Goal: Task Accomplishment & Management: Complete application form

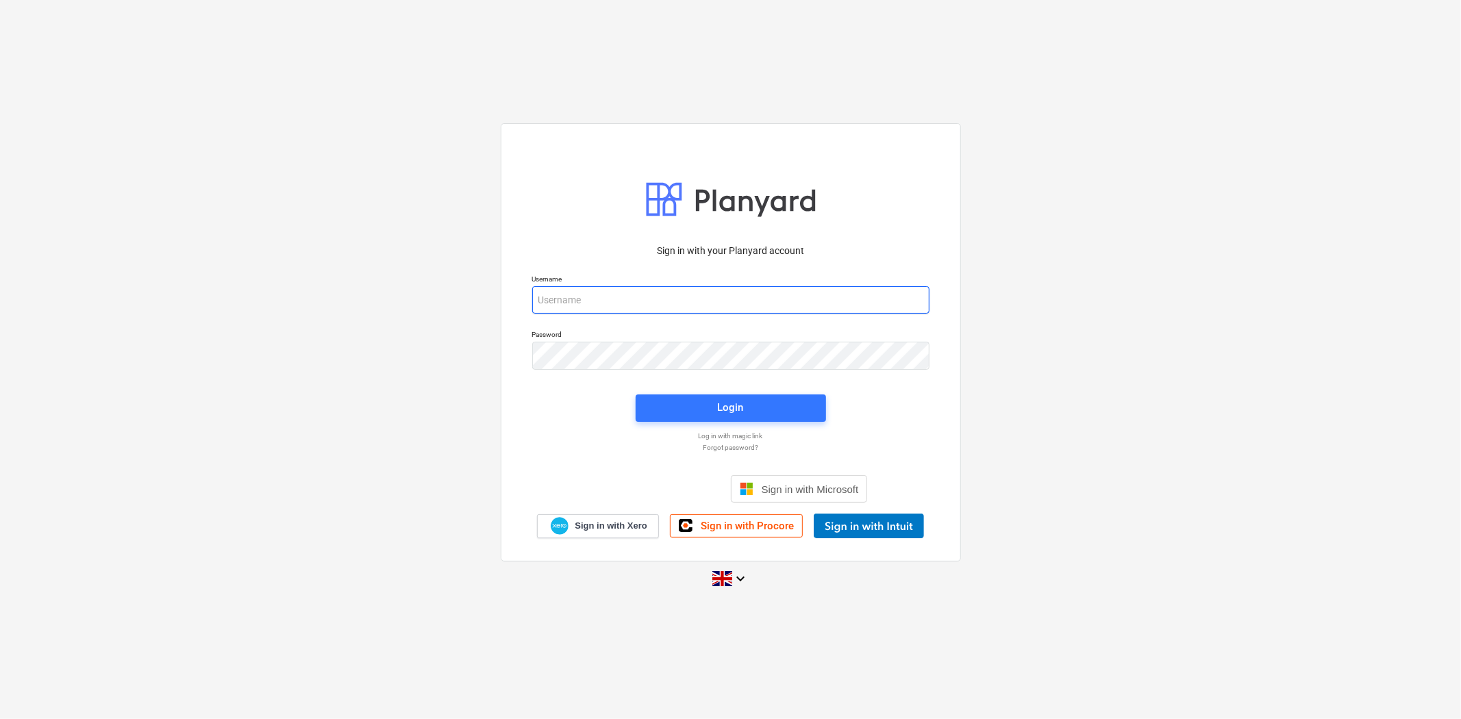
click at [620, 301] on input "email" at bounding box center [730, 299] width 397 height 27
type input "[PERSON_NAME][EMAIL_ADDRESS][PERSON_NAME][DOMAIN_NAME]"
click at [681, 419] on button "Login" at bounding box center [730, 407] width 190 height 27
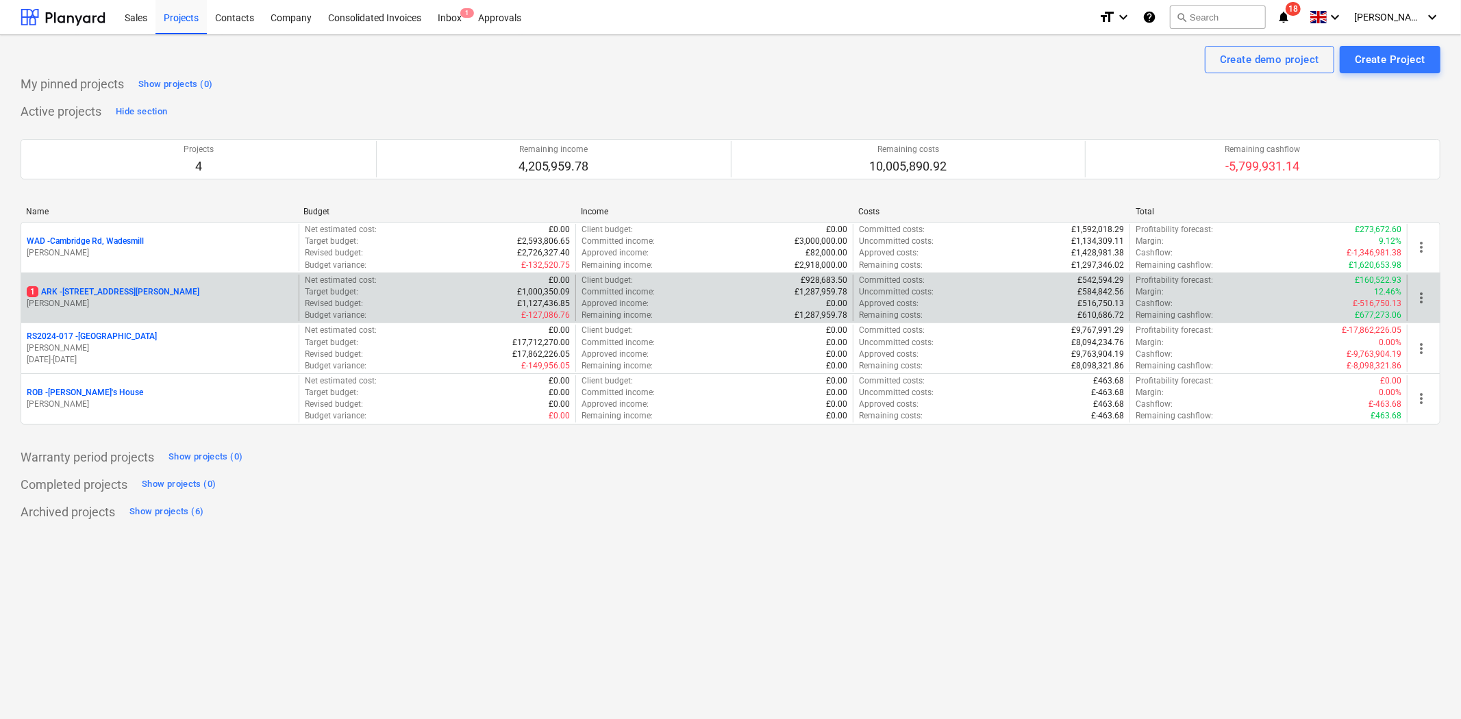
click at [116, 292] on p "1 ARK - 2 Galley [PERSON_NAME]" at bounding box center [113, 292] width 173 height 12
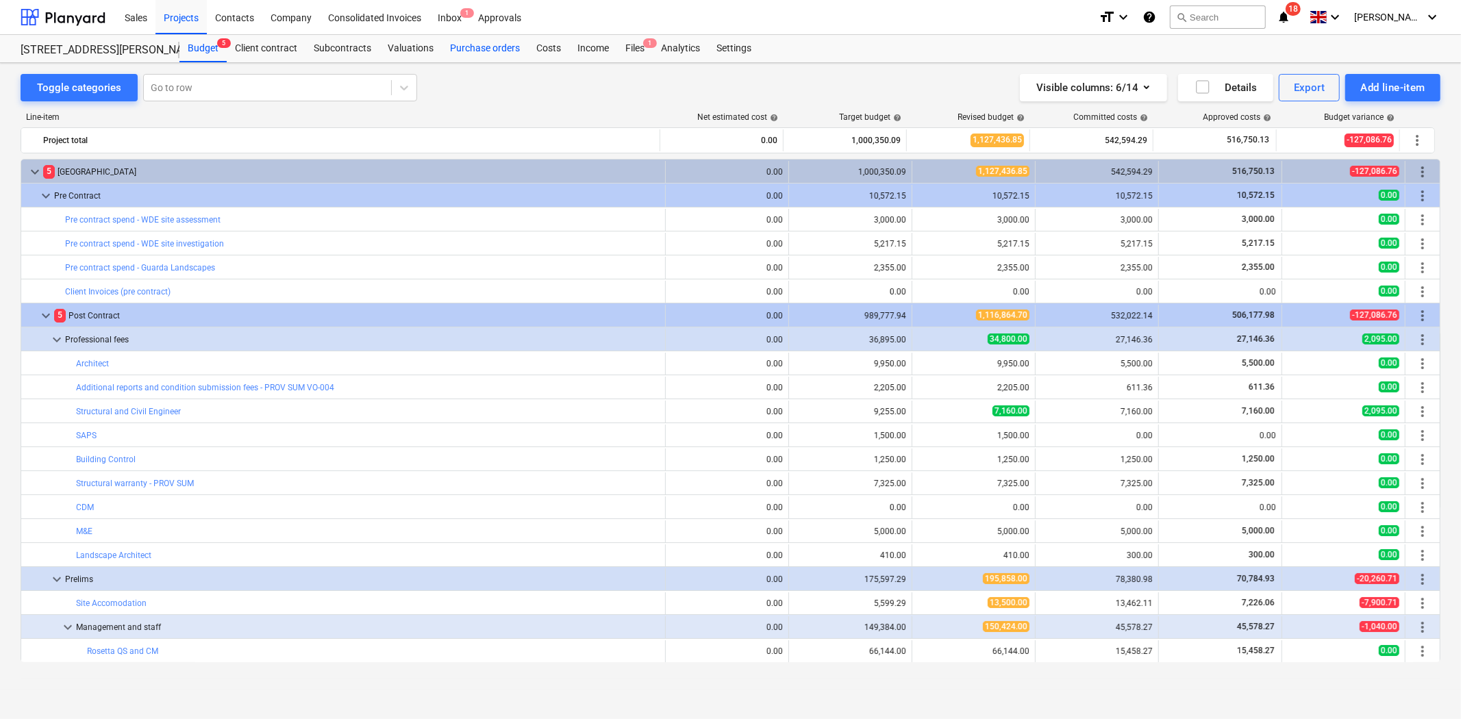
click at [497, 44] on div "Purchase orders" at bounding box center [485, 48] width 86 height 27
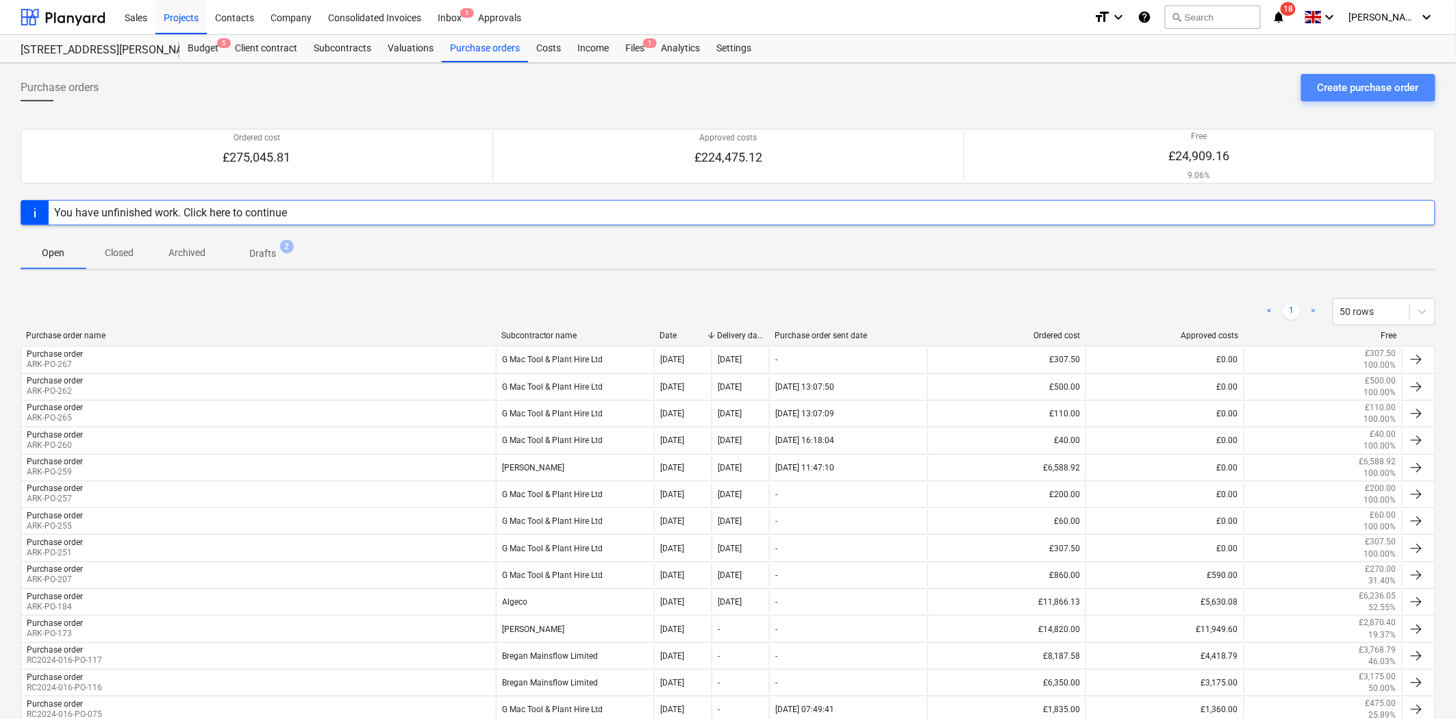
click at [1363, 100] on button "Create purchase order" at bounding box center [1368, 87] width 134 height 27
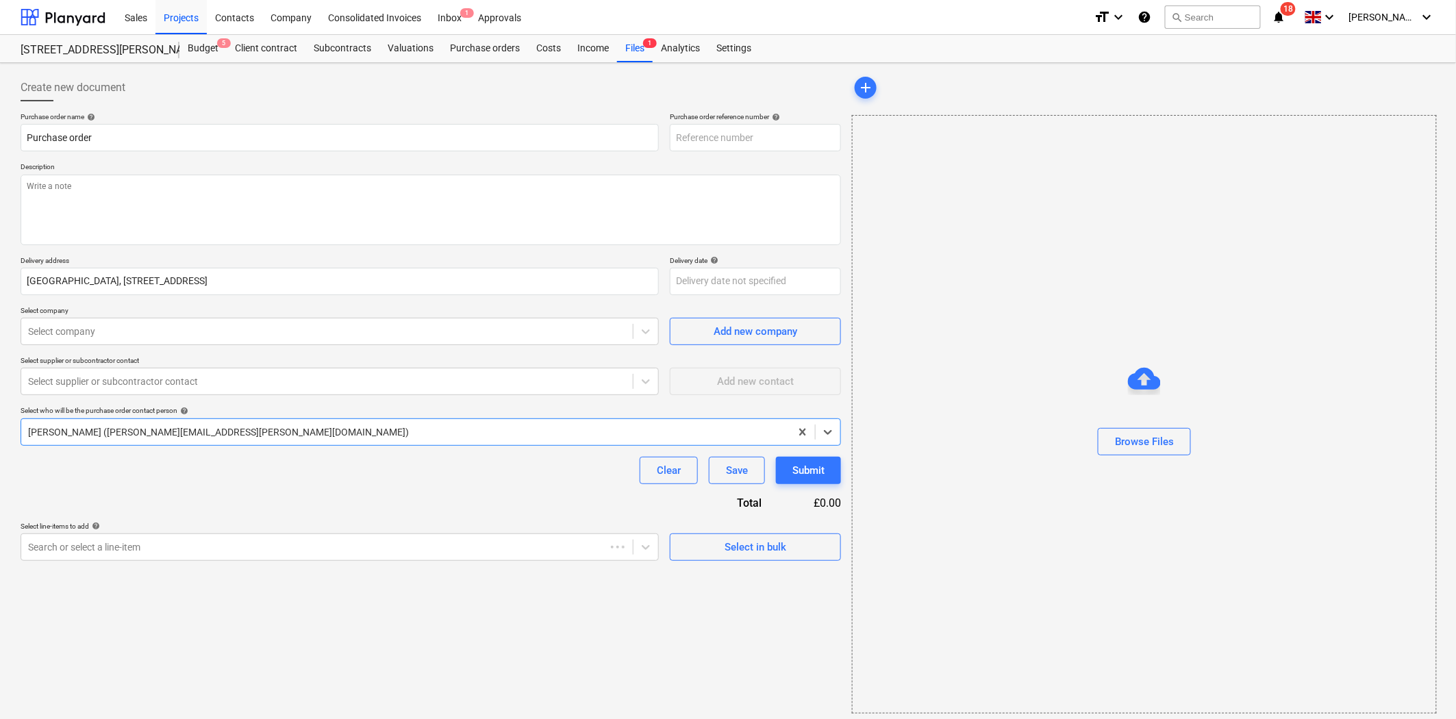
type textarea "x"
type input "ARK-PO-269"
click at [245, 235] on textarea at bounding box center [431, 210] width 820 height 71
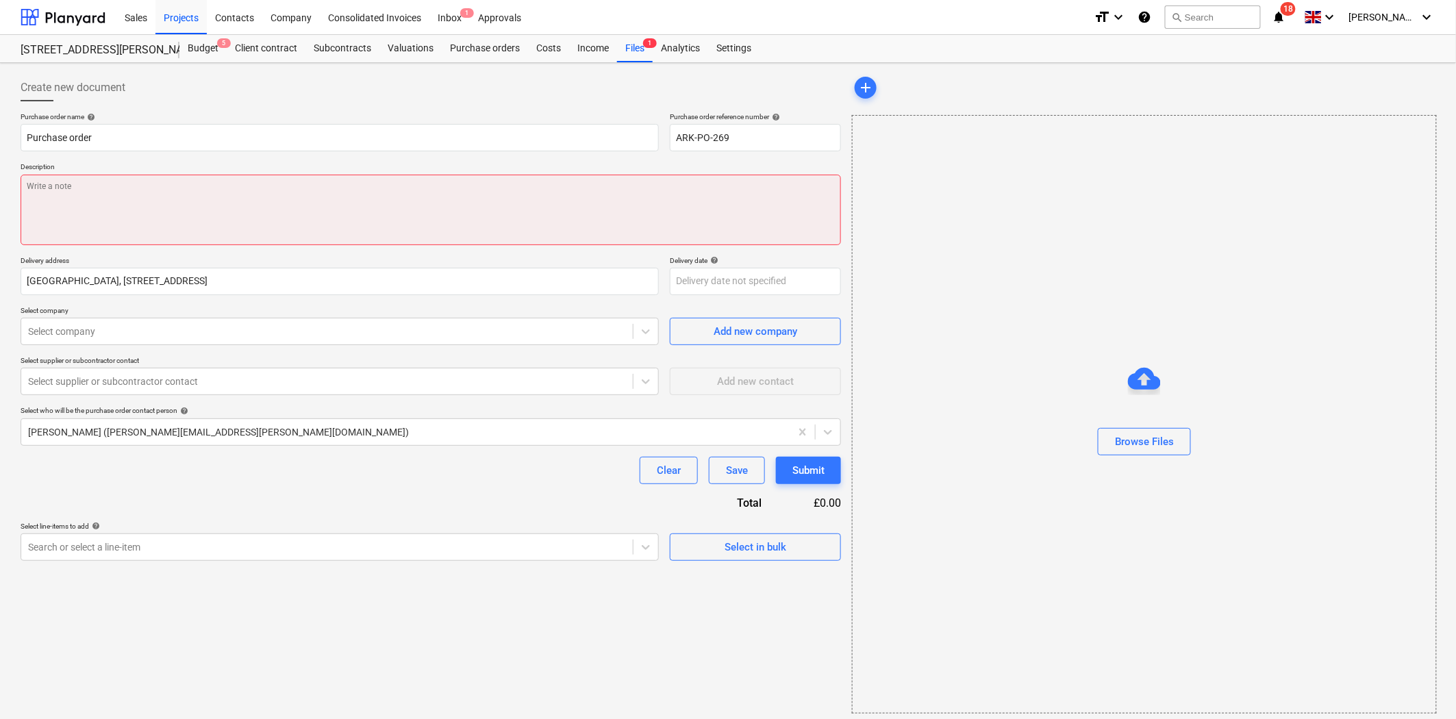
click at [359, 200] on textarea at bounding box center [431, 210] width 820 height 71
type textarea "x"
paste textarea "road plates no problem. Hire rate - £25.00 each per week (minimum 2 week hire a…"
type textarea "road plates no problem. Hire rate - £25.00 each per week (minimum 2 week hire a…"
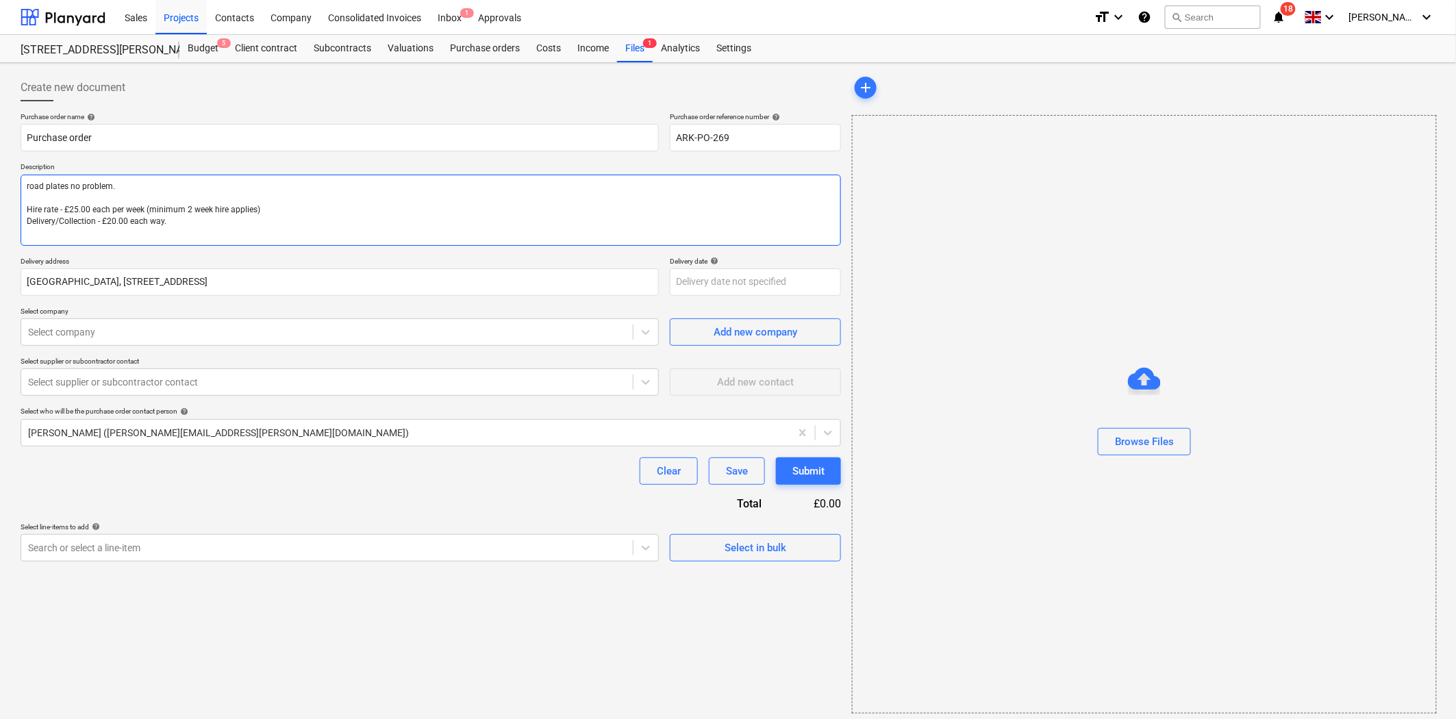
drag, startPoint x: 142, startPoint y: 186, endPoint x: 68, endPoint y: 183, distance: 74.0
click at [68, 183] on textarea "road plates no problem. Hire rate - £25.00 each per week (minimum 2 week hire a…" at bounding box center [431, 210] width 820 height 71
type textarea "x"
type textarea "road plates Hire rate - £25.00 each per week (minimum 2 week hire applies) Deli…"
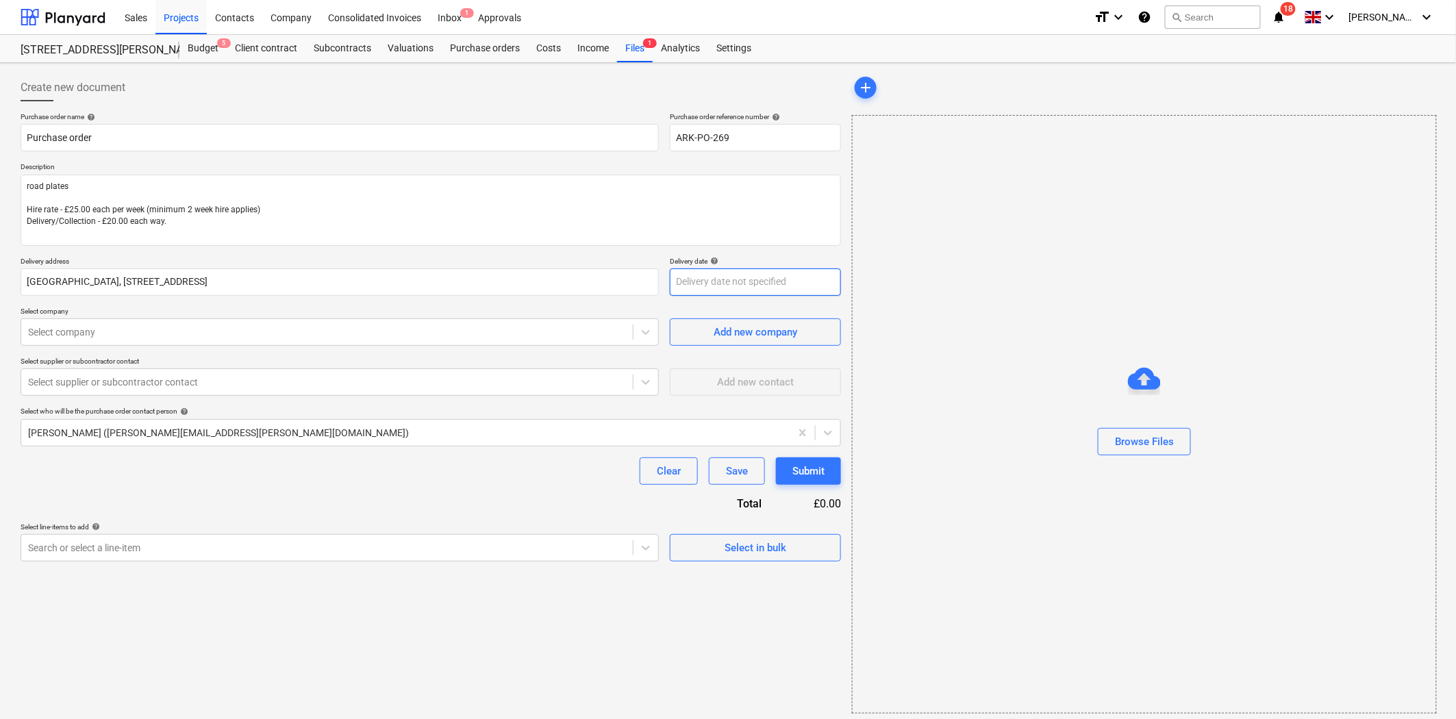
click at [708, 283] on body "Sales Projects Contacts Company Consolidated Invoices Inbox 1 Approvals format_…" at bounding box center [728, 359] width 1456 height 719
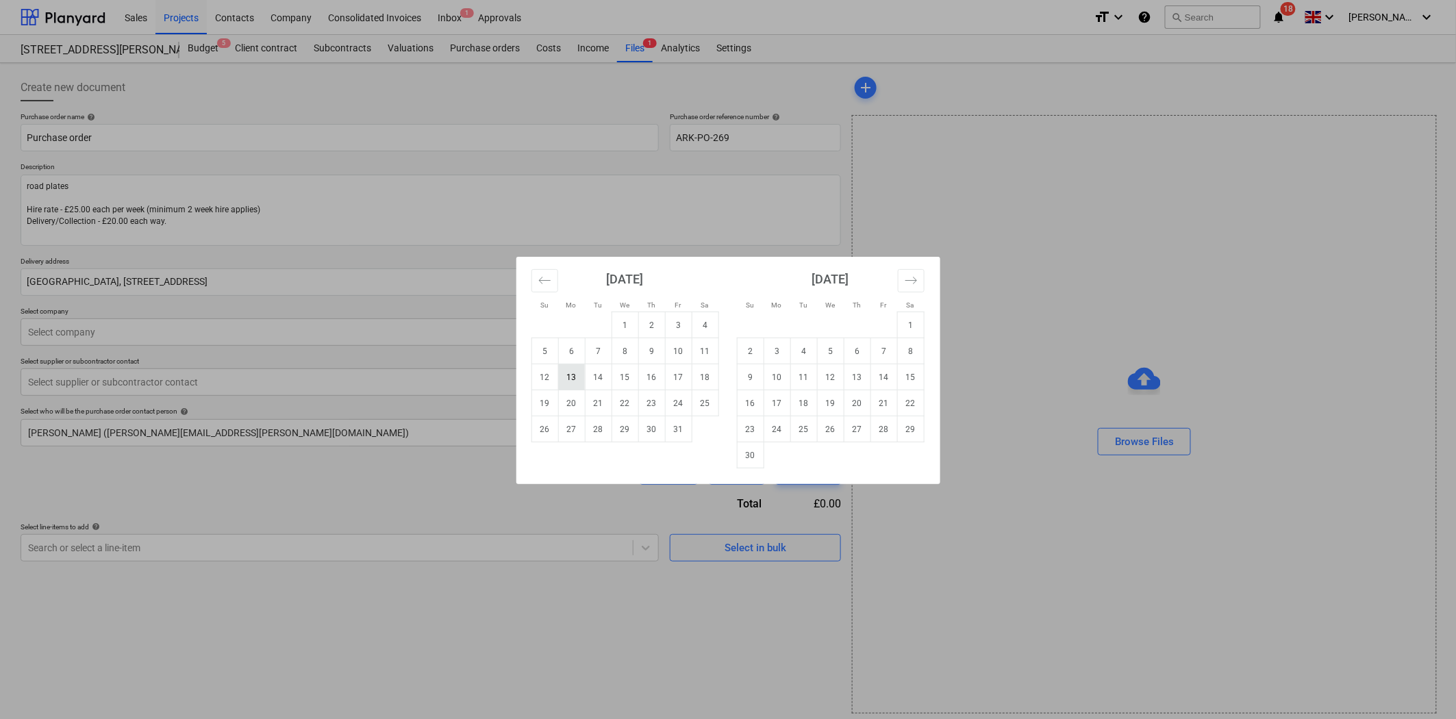
click at [573, 377] on td "13" at bounding box center [571, 377] width 27 height 26
type textarea "x"
type input "[DATE]"
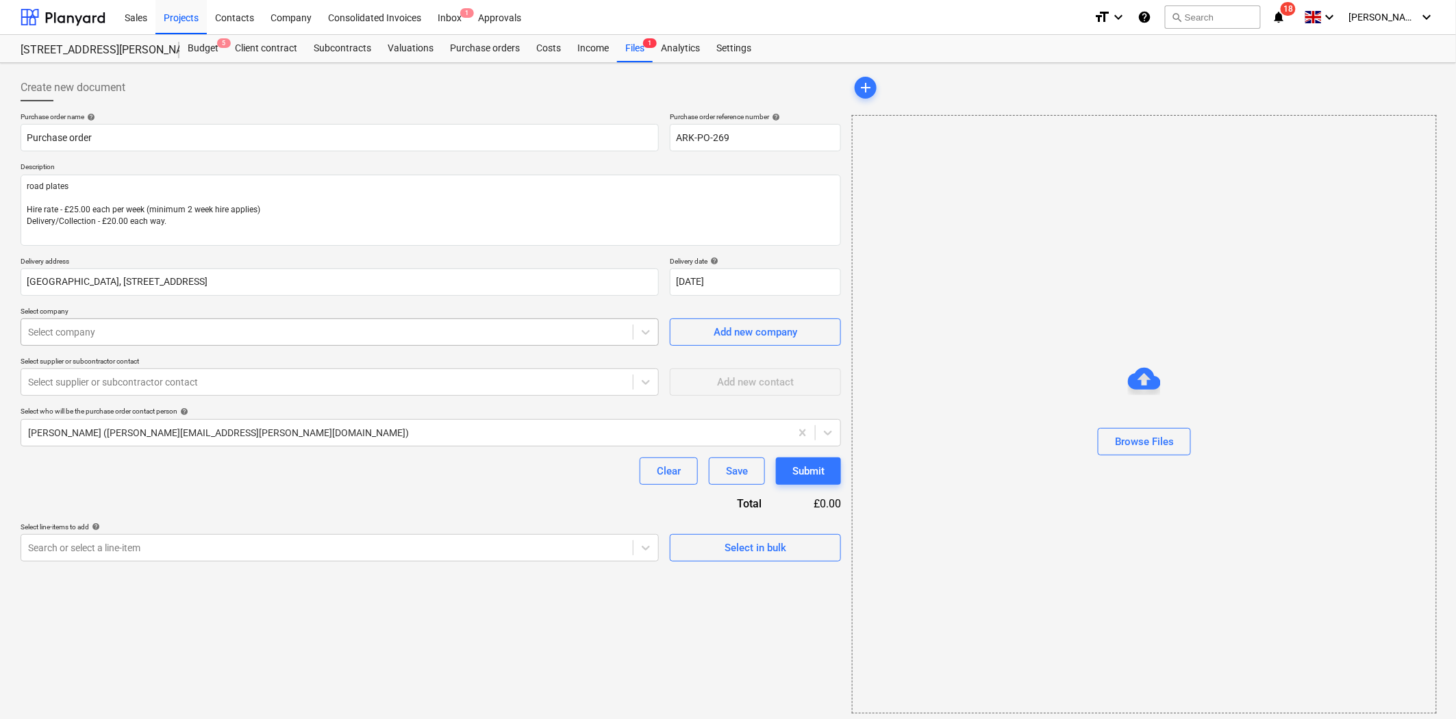
click at [279, 332] on div at bounding box center [327, 332] width 598 height 14
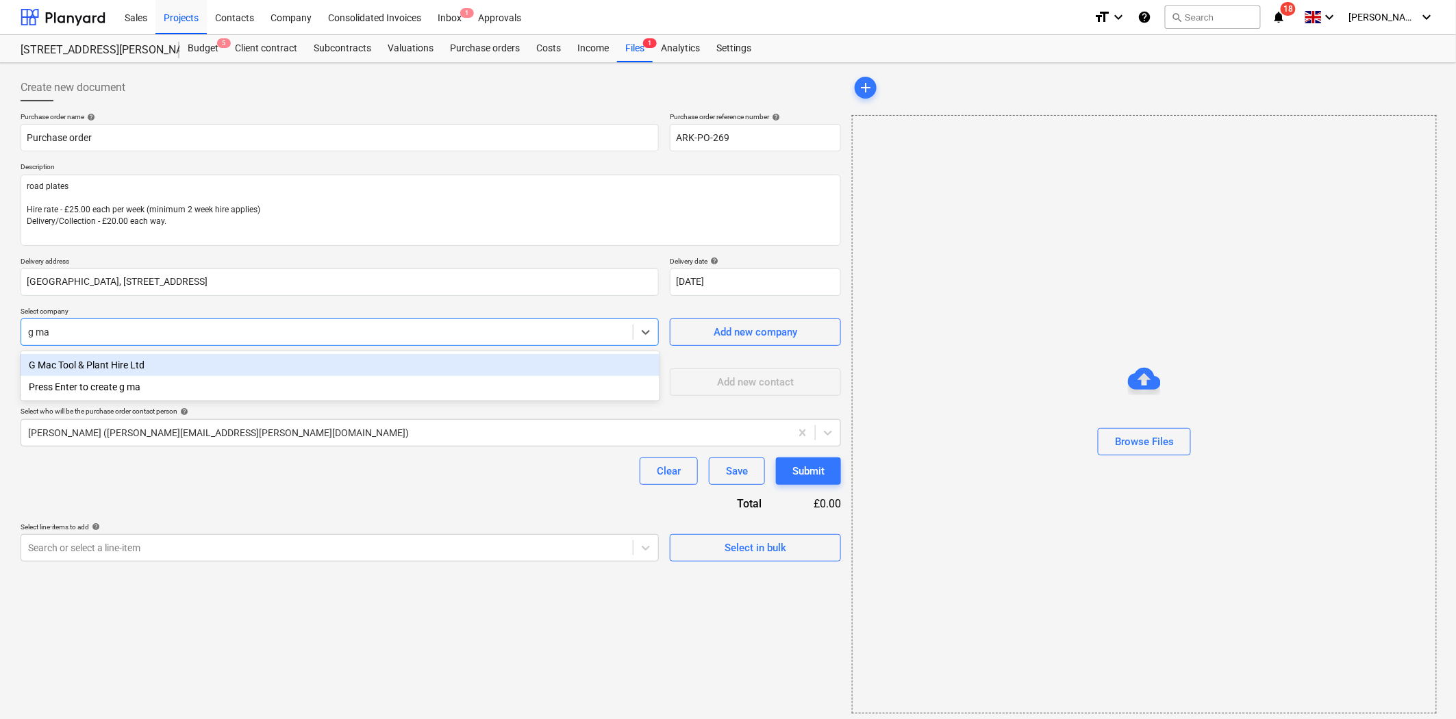
type input "g mac"
click at [138, 366] on div "G Mac Tool & Plant Hire Ltd" at bounding box center [340, 365] width 639 height 22
type textarea "x"
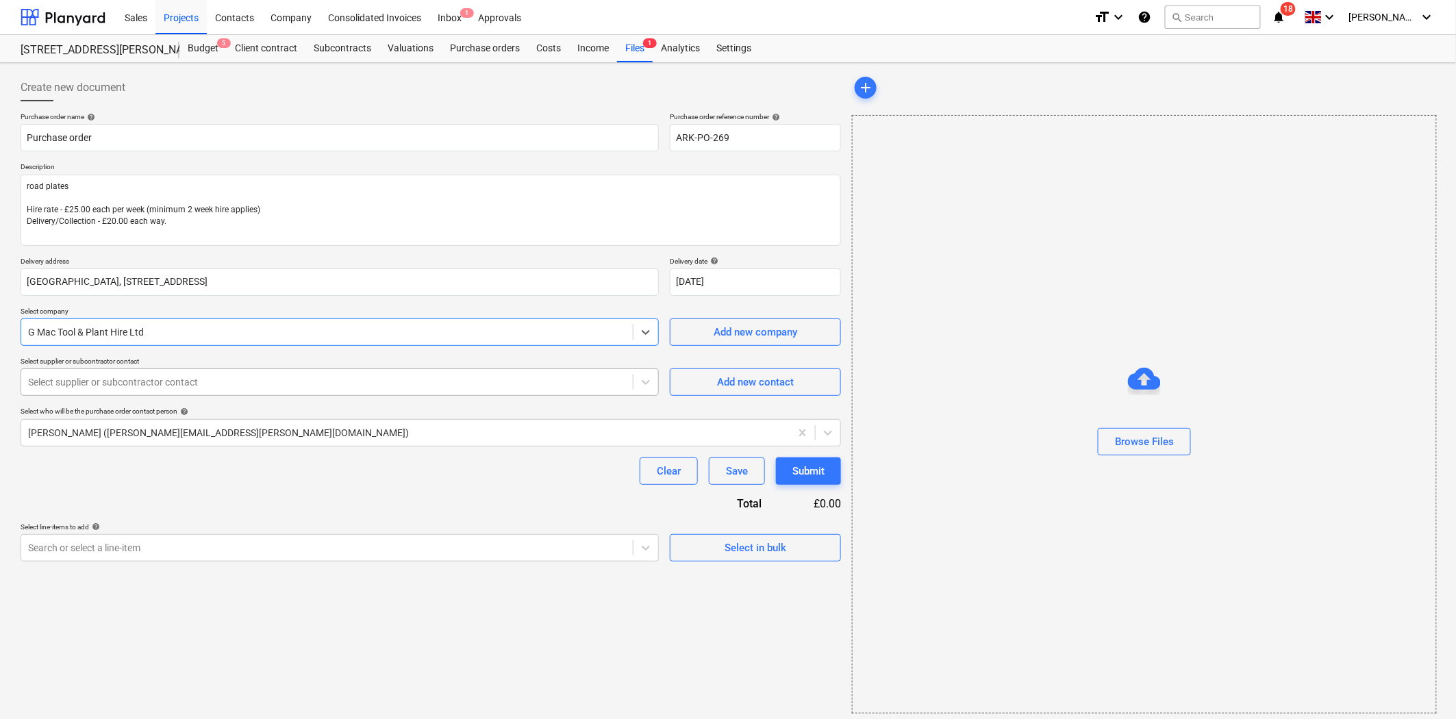
click at [251, 391] on div "Select supplier or subcontractor contact" at bounding box center [326, 382] width 611 height 19
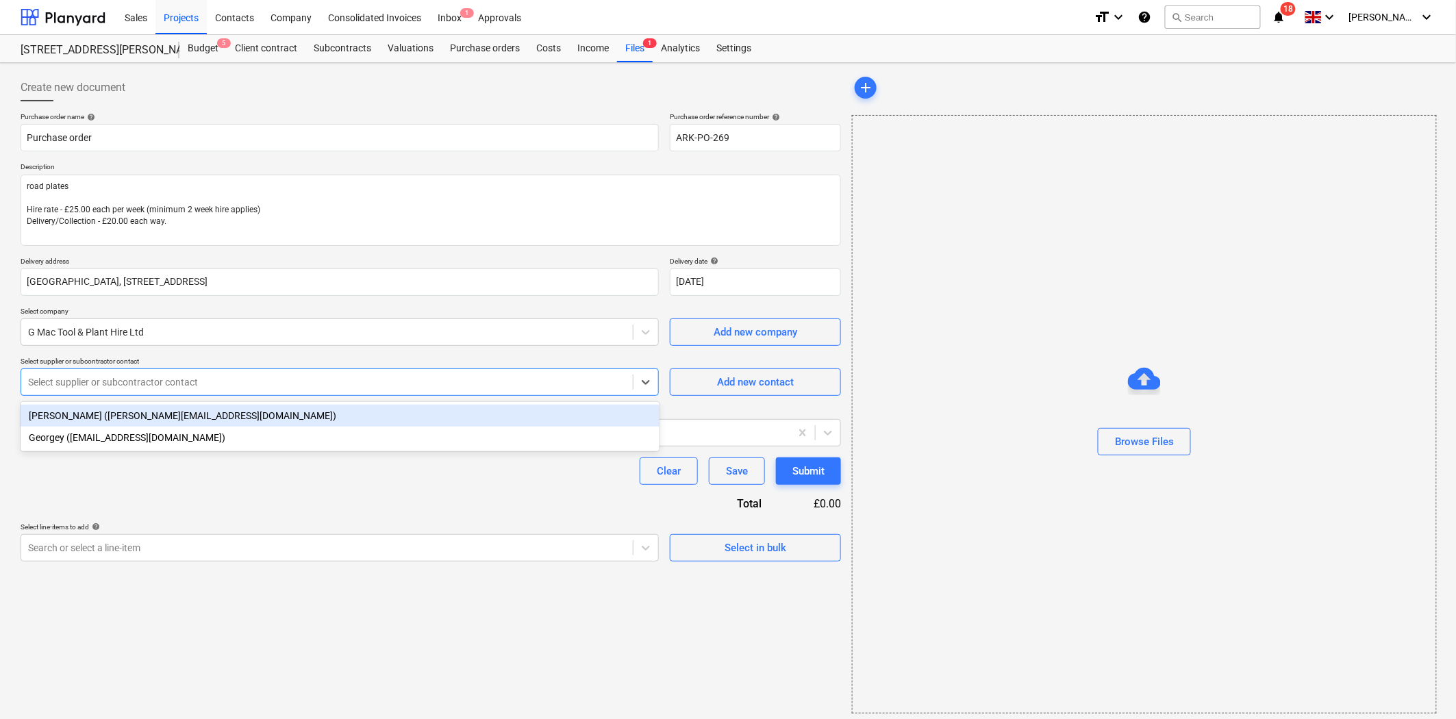
click at [231, 414] on div "[PERSON_NAME] ([PERSON_NAME][EMAIL_ADDRESS][DOMAIN_NAME])" at bounding box center [340, 416] width 639 height 22
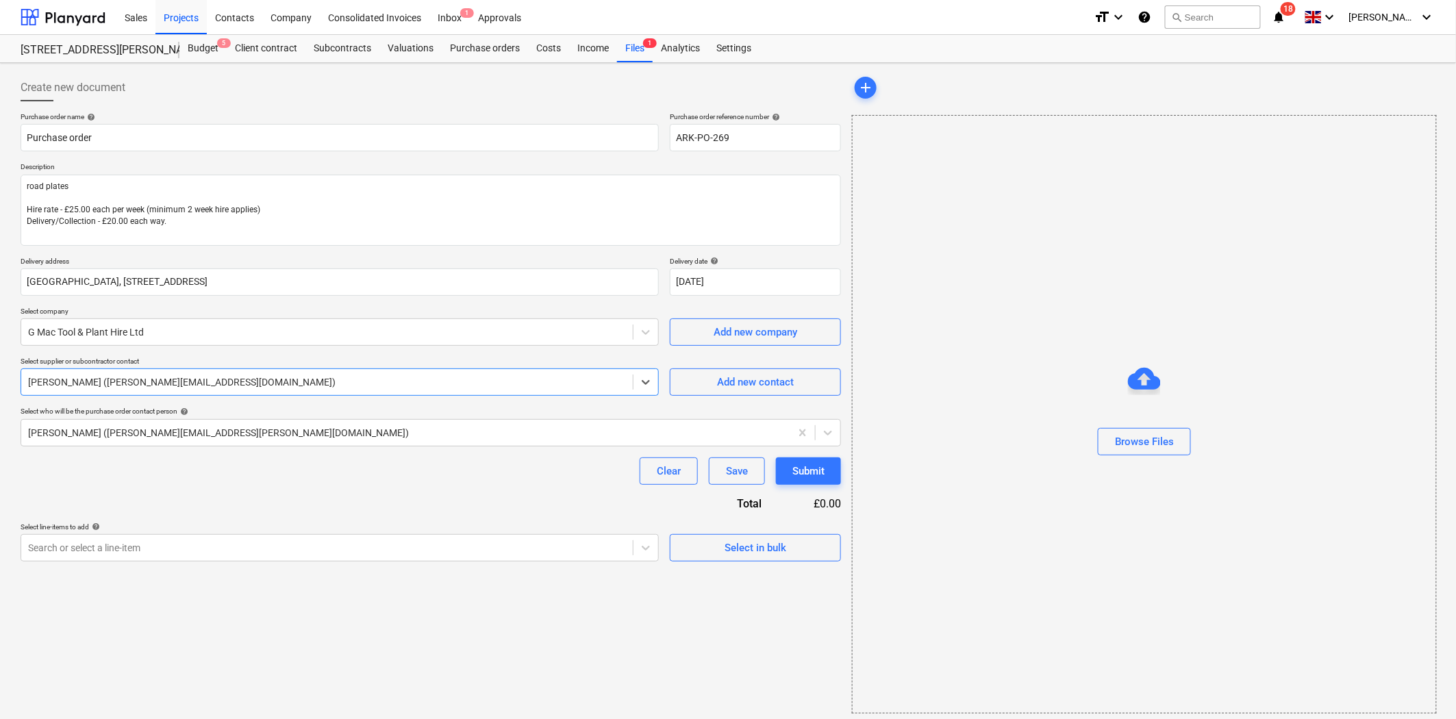
type textarea "x"
click at [272, 496] on div "Purchase order name help Purchase order Purchase order reference number help AR…" at bounding box center [431, 336] width 820 height 449
click at [647, 553] on div at bounding box center [645, 547] width 25 height 25
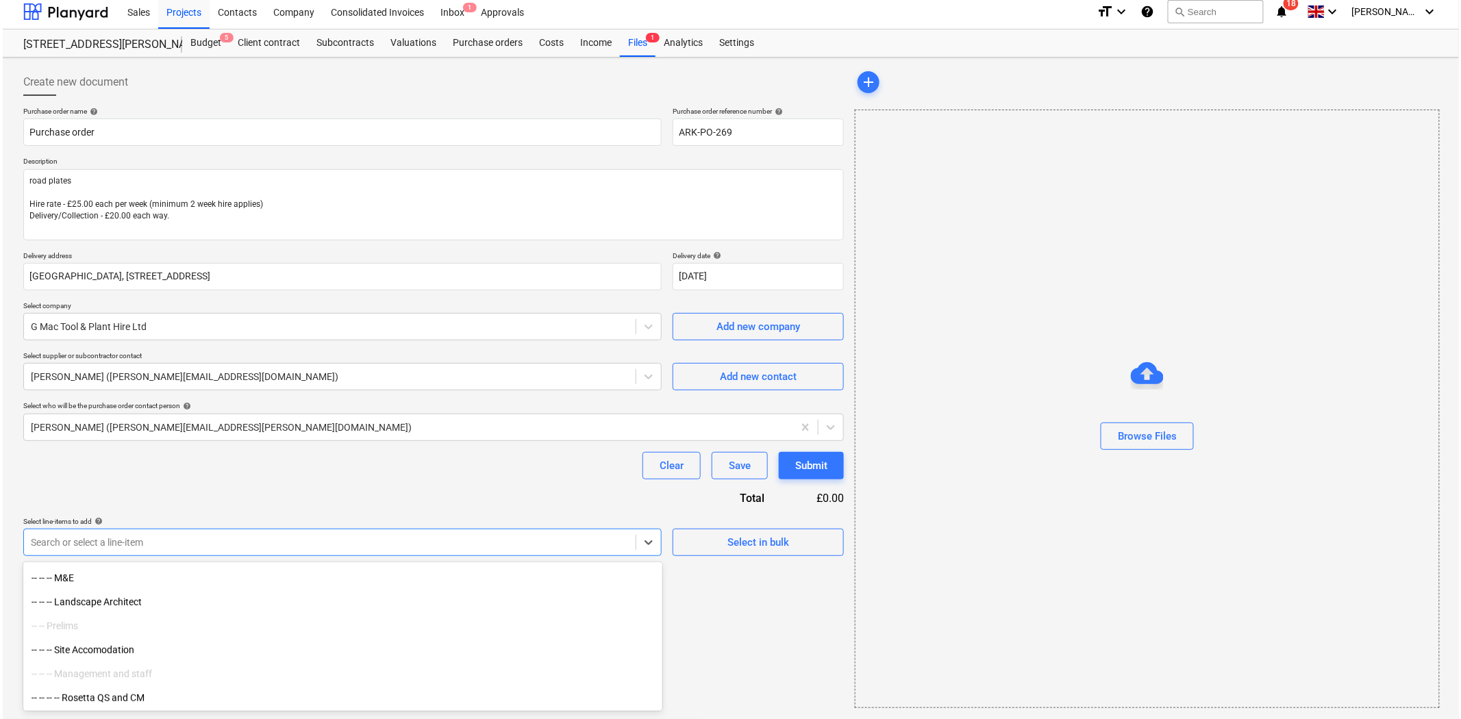
scroll to position [456, 0]
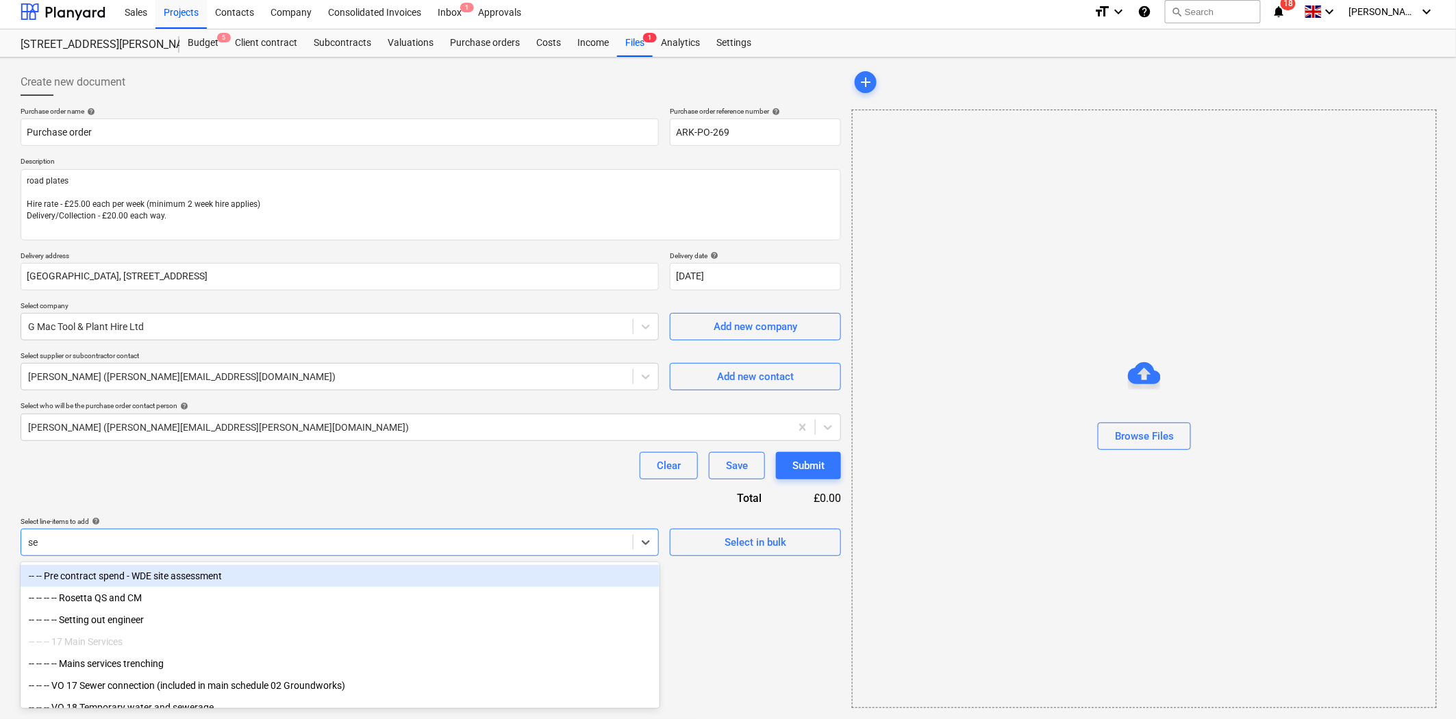
type input "ser"
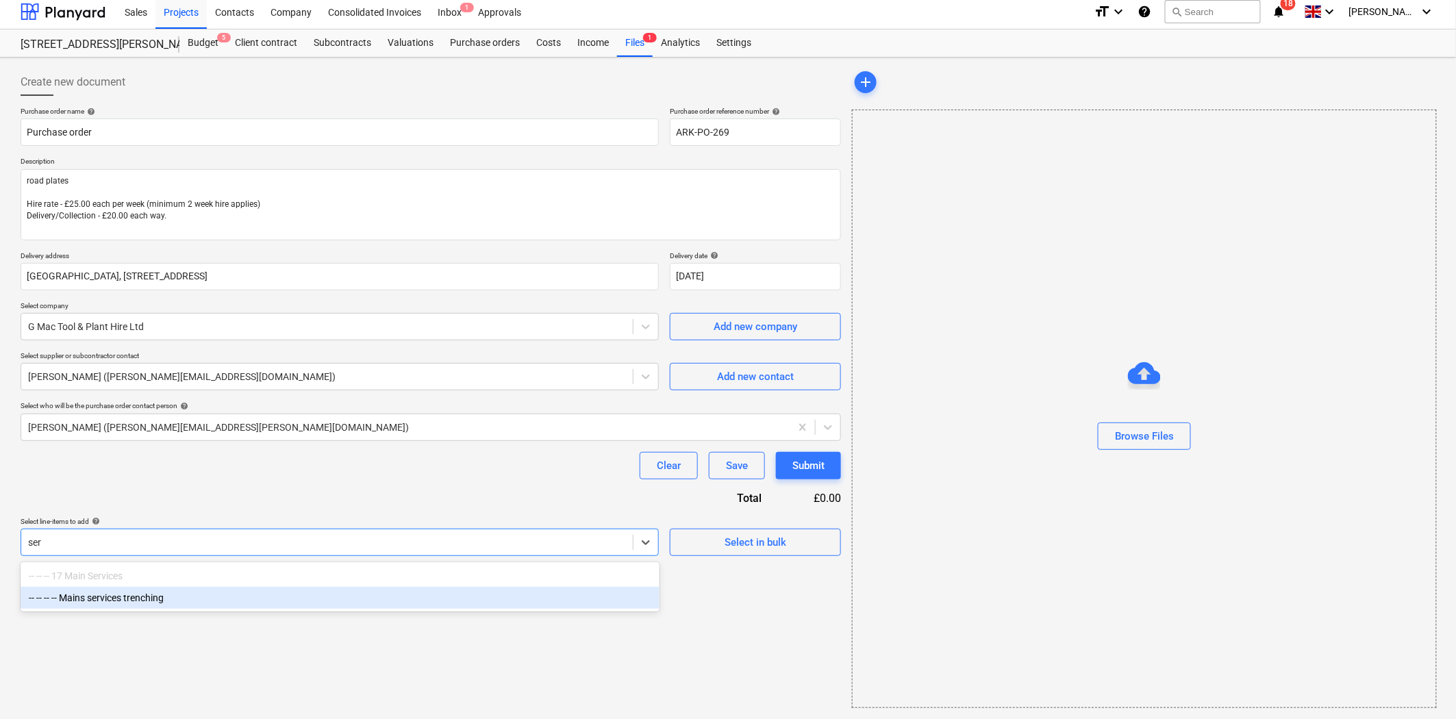
click at [255, 598] on div "-- -- -- -- Mains services trenching" at bounding box center [340, 598] width 639 height 22
type textarea "x"
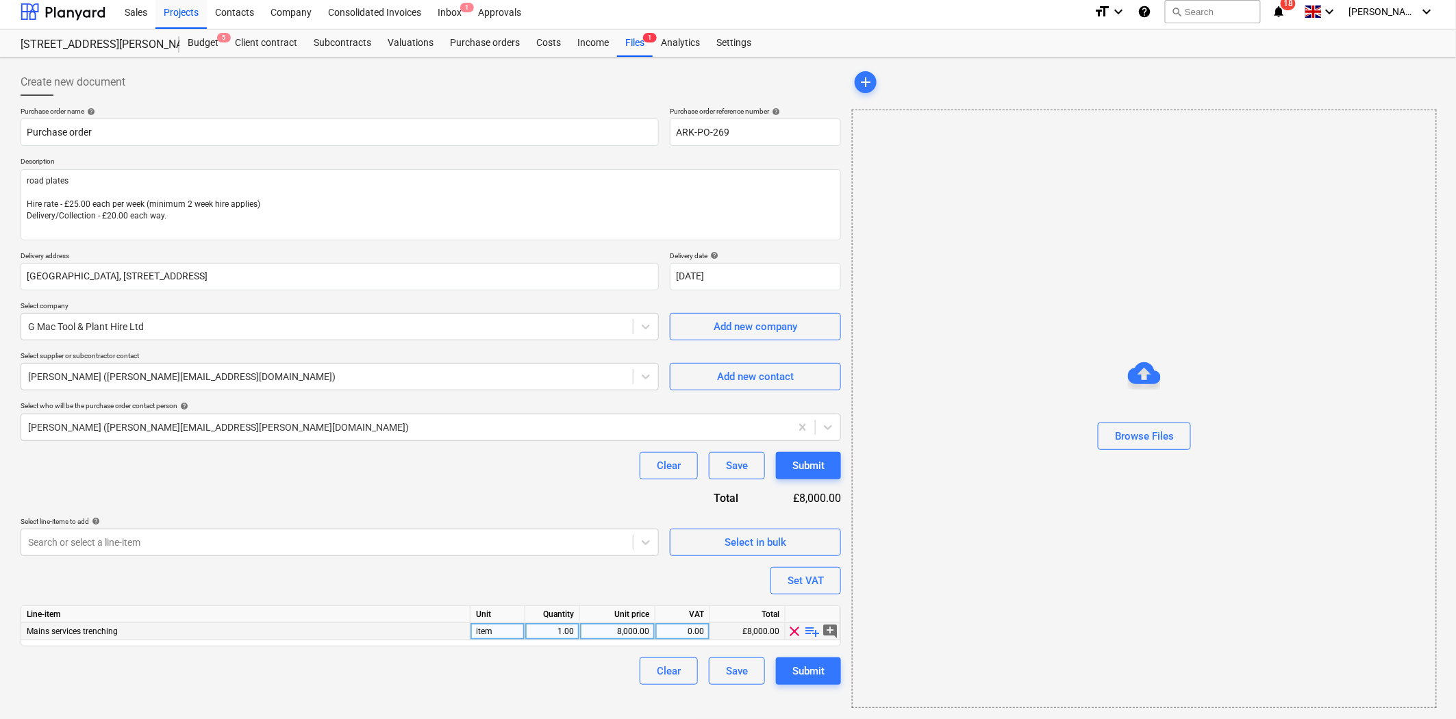
click at [810, 634] on span "playlist_add" at bounding box center [813, 631] width 16 height 16
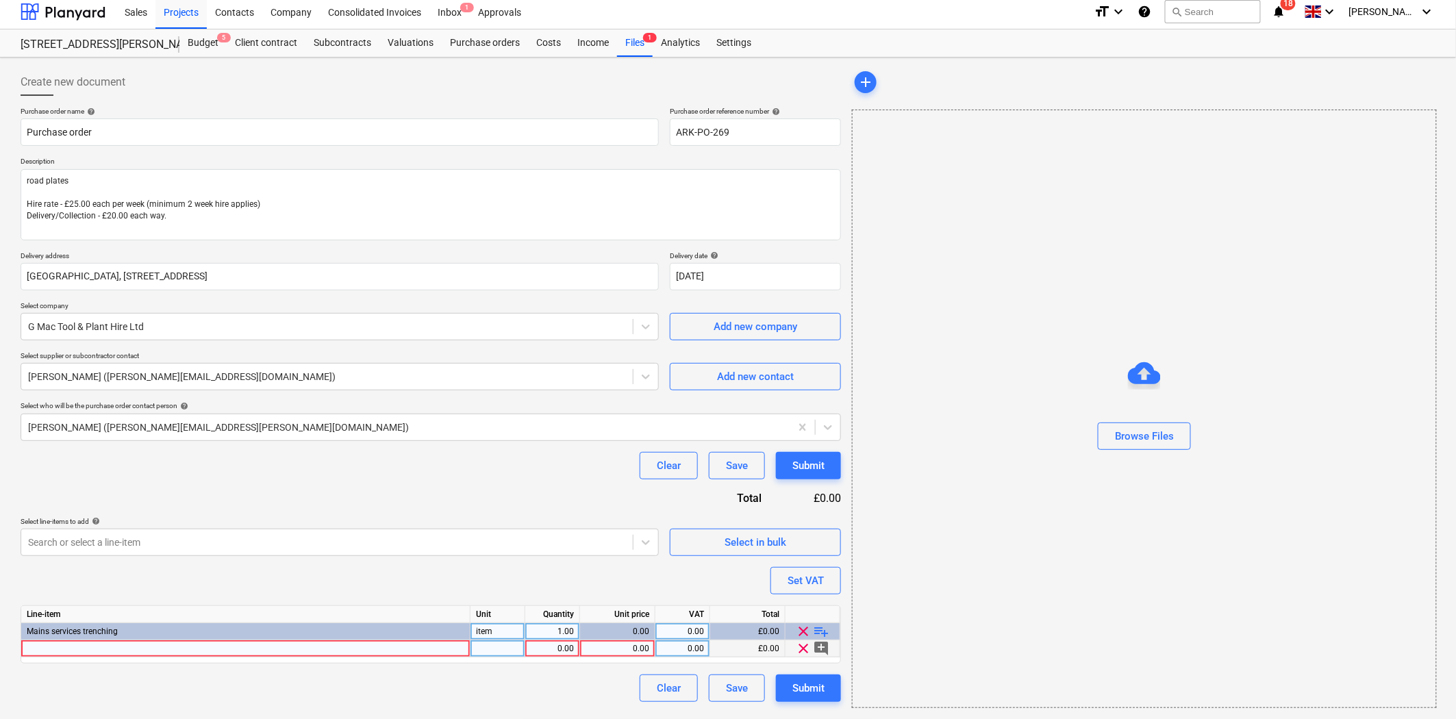
click at [347, 644] on div at bounding box center [245, 648] width 449 height 17
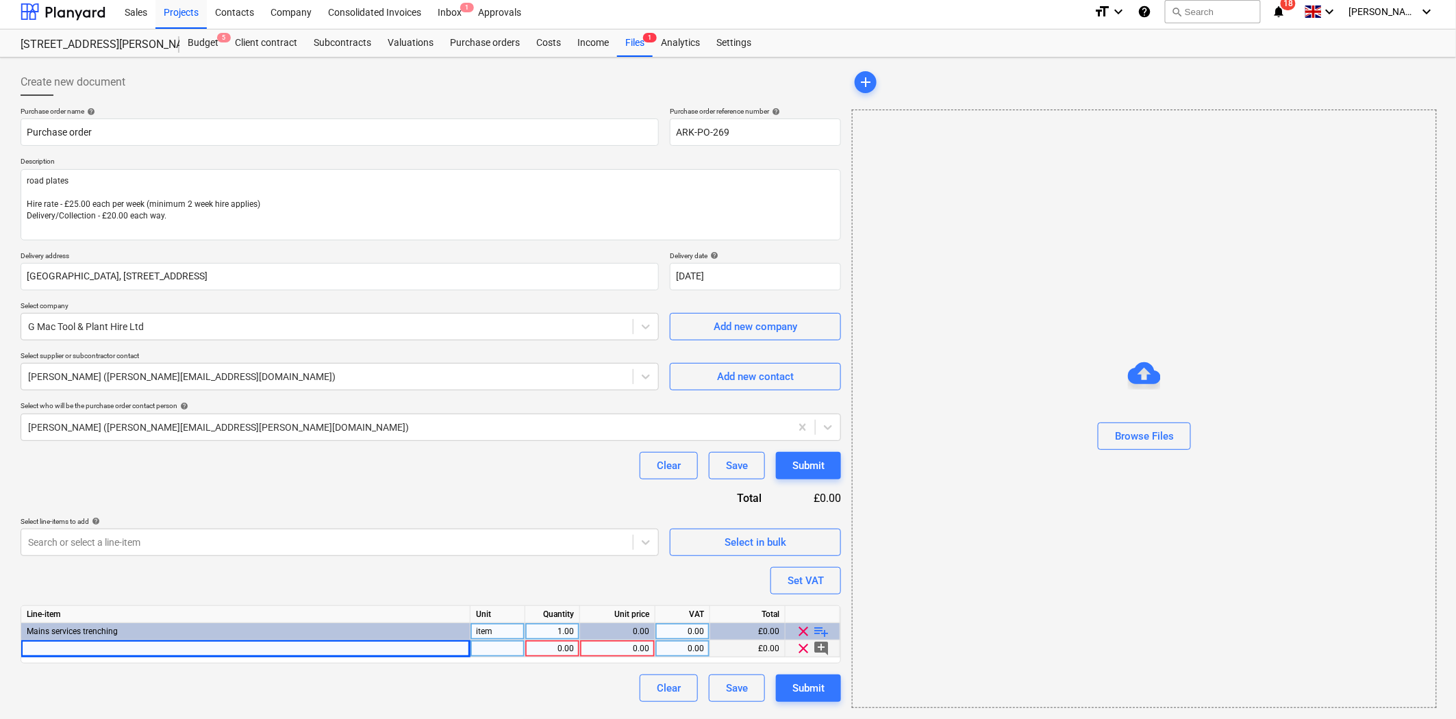
click at [247, 644] on div at bounding box center [245, 648] width 449 height 17
type textarea "x"
type input "Hire rate - £25.00 each per week (minimum 2 week hire applies)"
type textarea "x"
click at [559, 648] on div "1.00" at bounding box center [552, 648] width 43 height 17
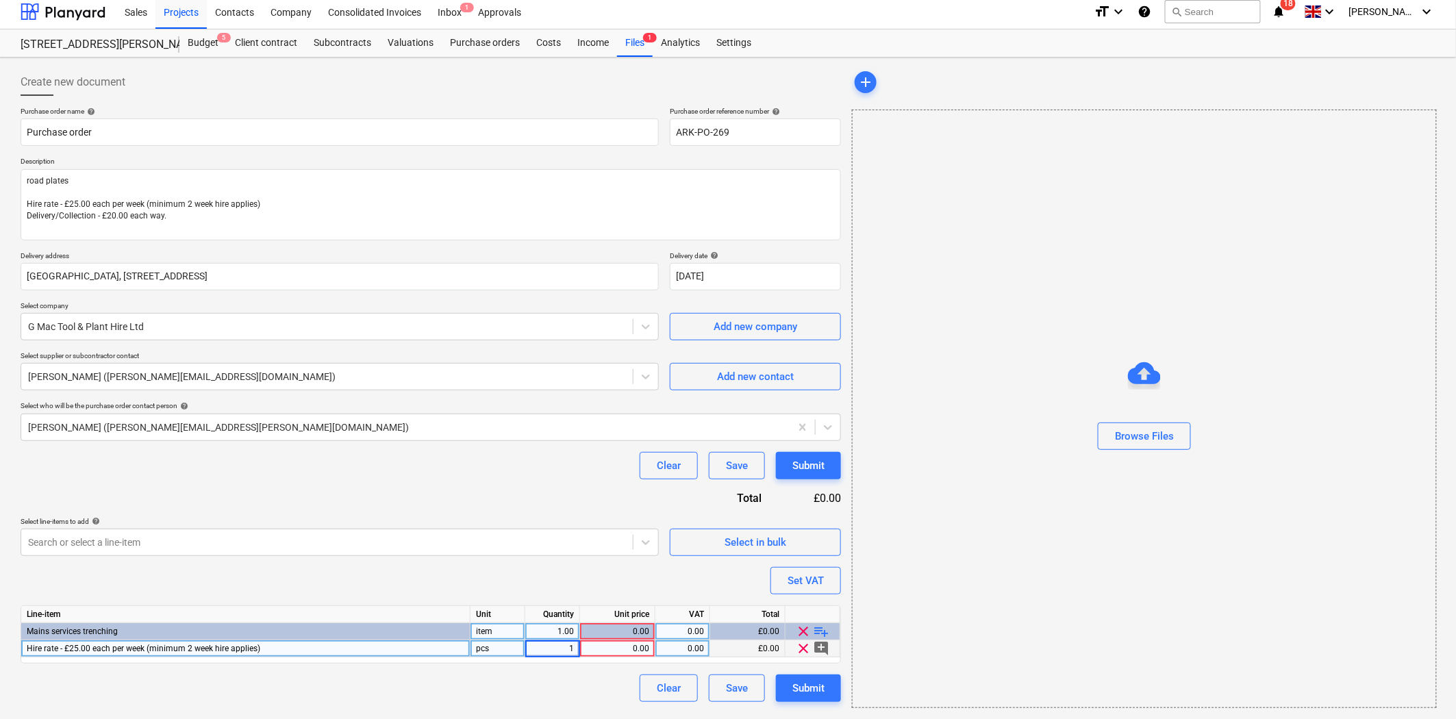
type input "2"
type textarea "x"
click at [614, 648] on div "0.00" at bounding box center [617, 648] width 64 height 17
type input "50"
click at [488, 466] on div "Clear Save Submit" at bounding box center [431, 465] width 820 height 27
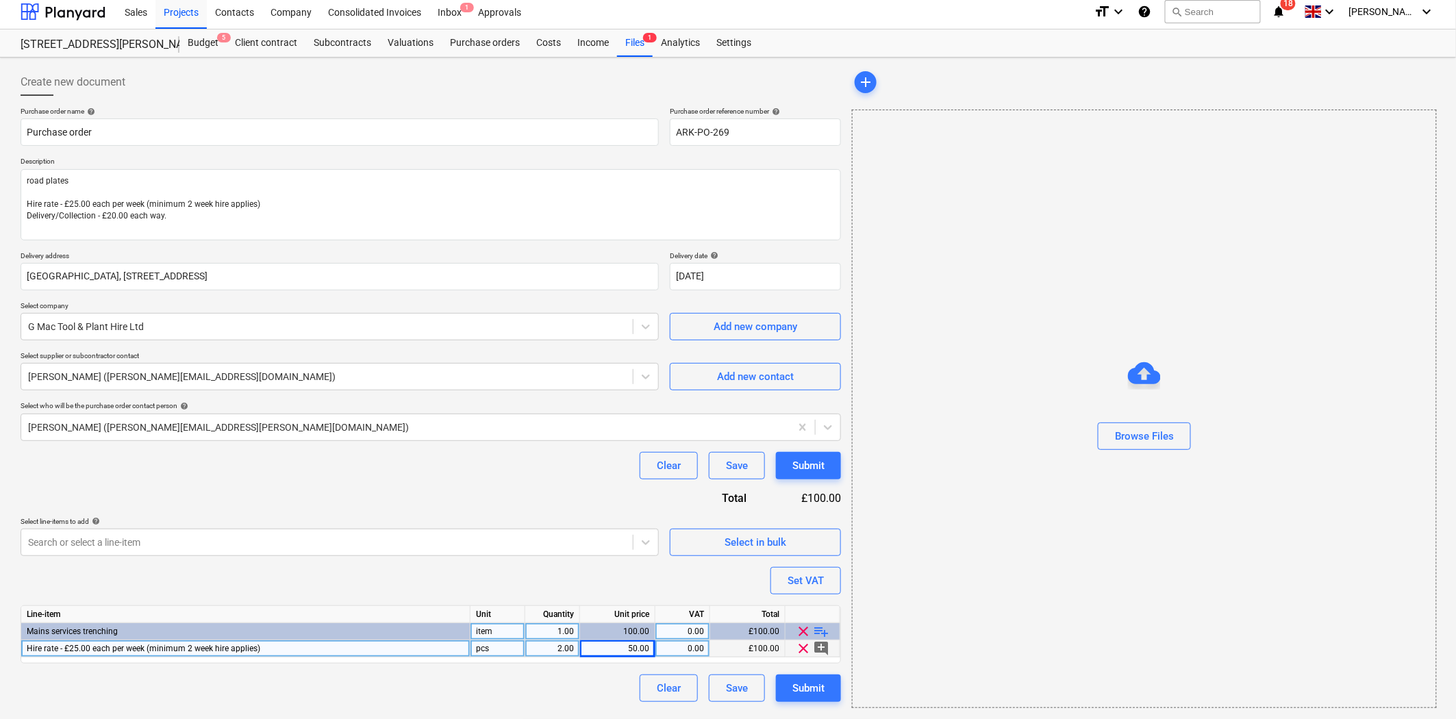
click at [823, 633] on span "playlist_add" at bounding box center [821, 631] width 16 height 16
type textarea "x"
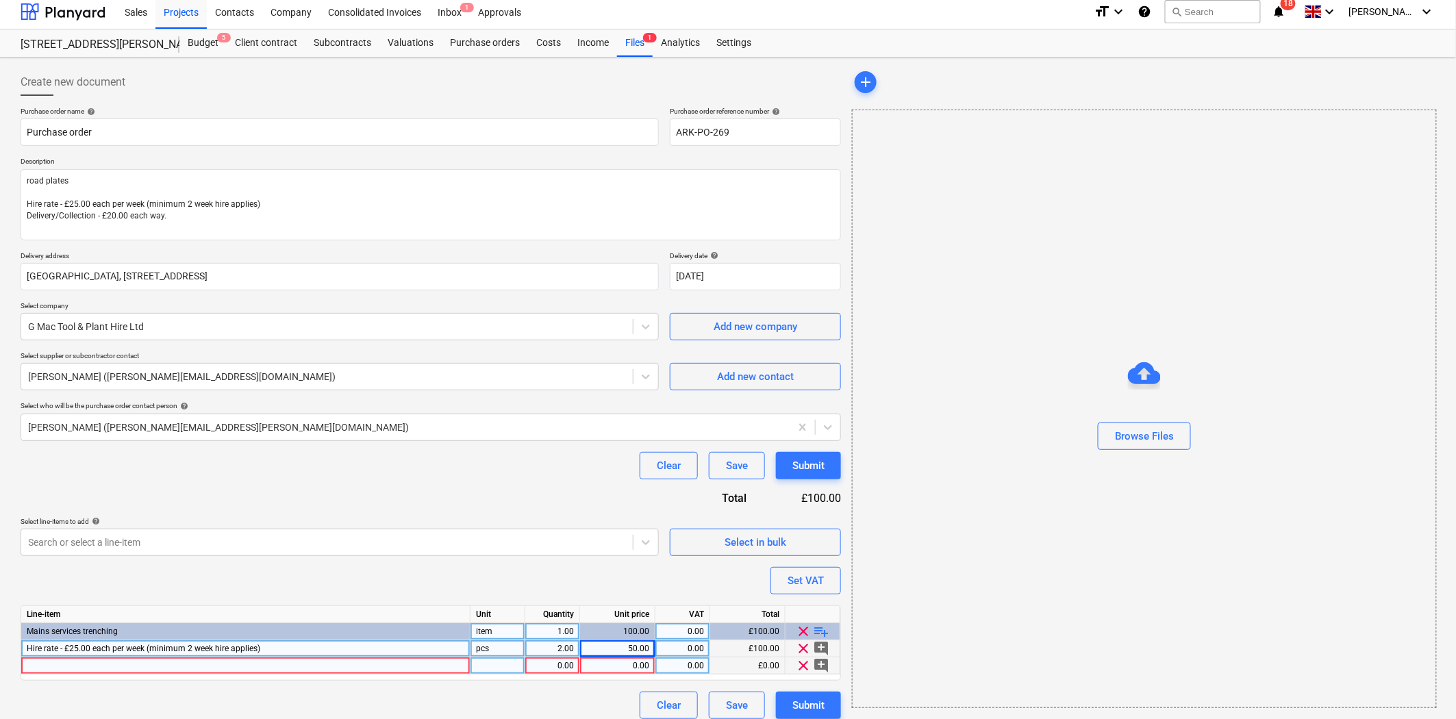
click at [270, 668] on div at bounding box center [245, 665] width 449 height 17
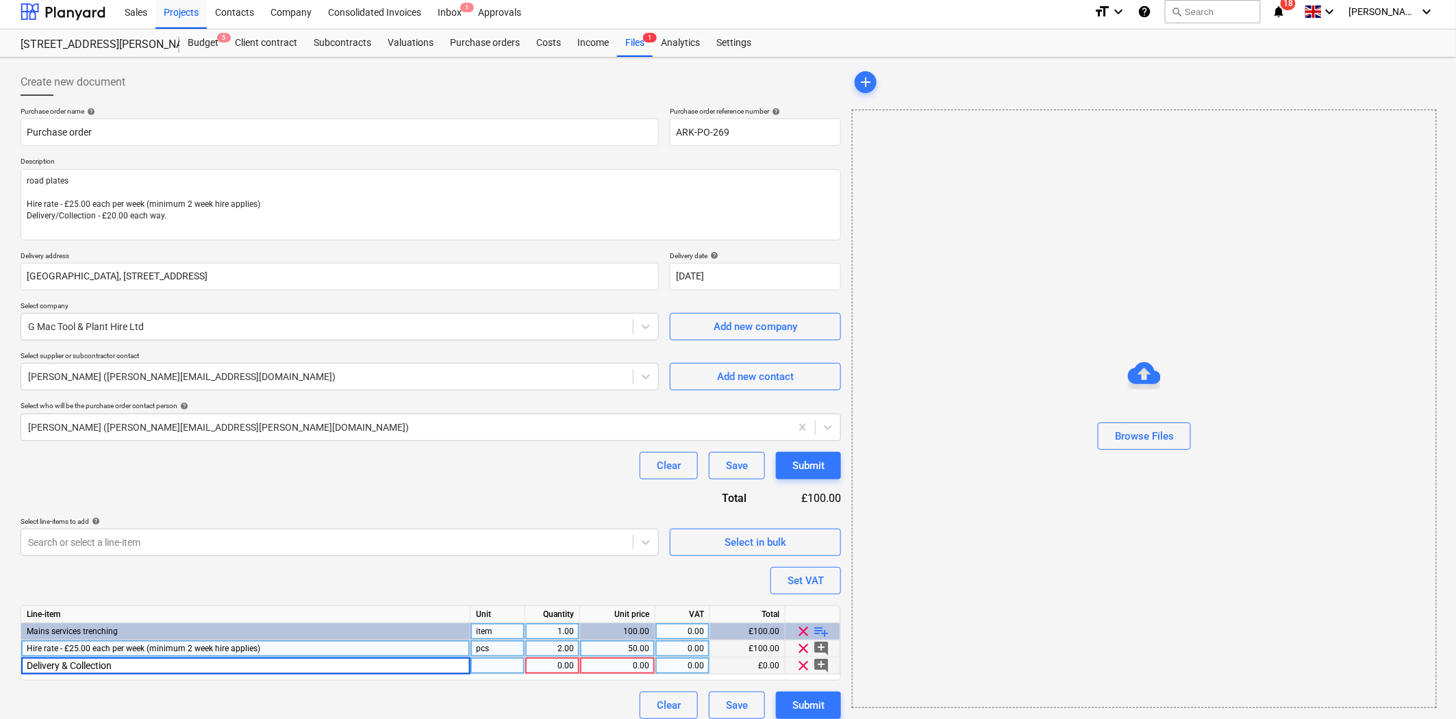
type input "Delivery & Collection"
type textarea "x"
click at [555, 663] on div "0.00" at bounding box center [552, 665] width 43 height 17
type input "2"
type textarea "x"
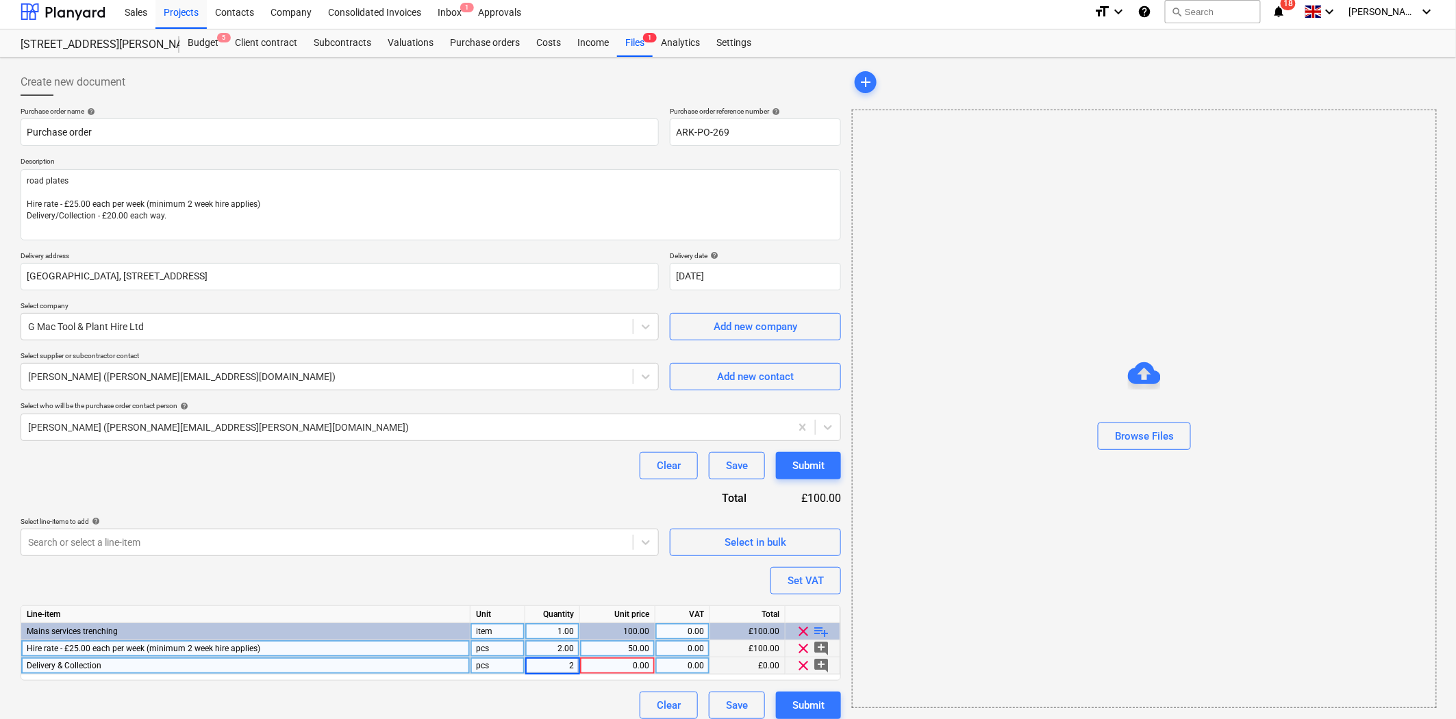
click at [633, 661] on div "0.00" at bounding box center [617, 665] width 64 height 17
type input "20"
click at [590, 500] on div "Purchase order name help Purchase order Purchase order reference number help AR…" at bounding box center [431, 413] width 820 height 612
click at [819, 707] on div "Submit" at bounding box center [808, 705] width 32 height 18
type textarea "x"
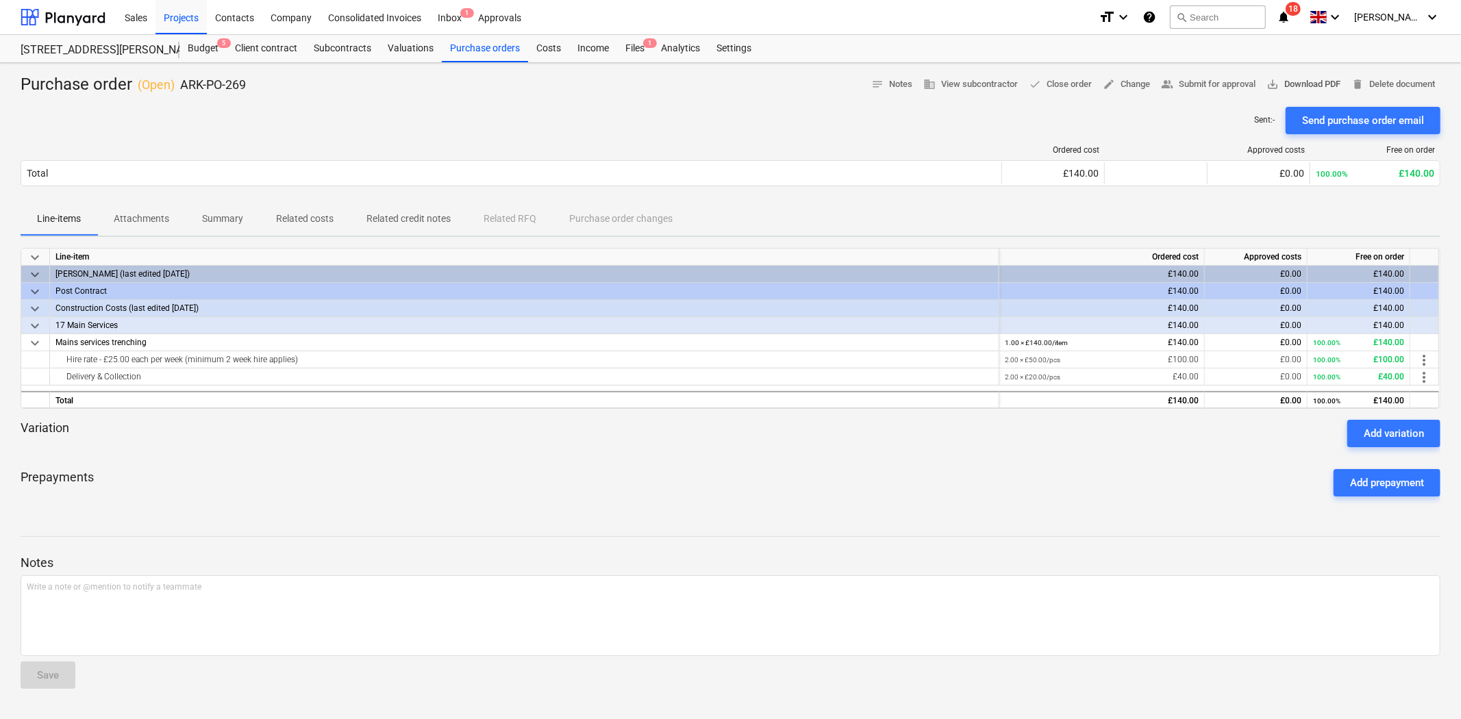
click at [1319, 88] on span "save_alt Download PDF" at bounding box center [1303, 85] width 74 height 16
click at [184, 22] on div "Projects" at bounding box center [180, 16] width 51 height 35
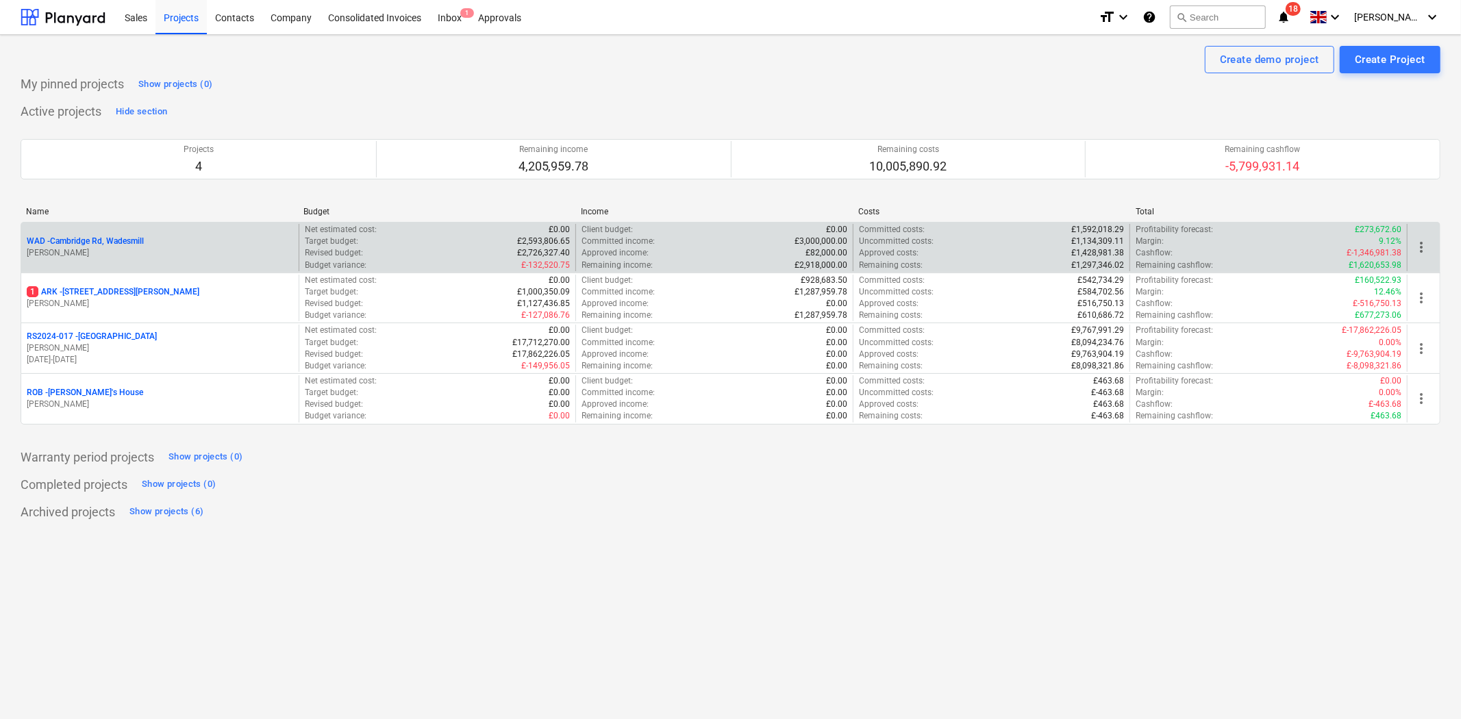
click at [124, 244] on p "WAD - Cambridge Rd, Wadesmill" at bounding box center [85, 242] width 117 height 12
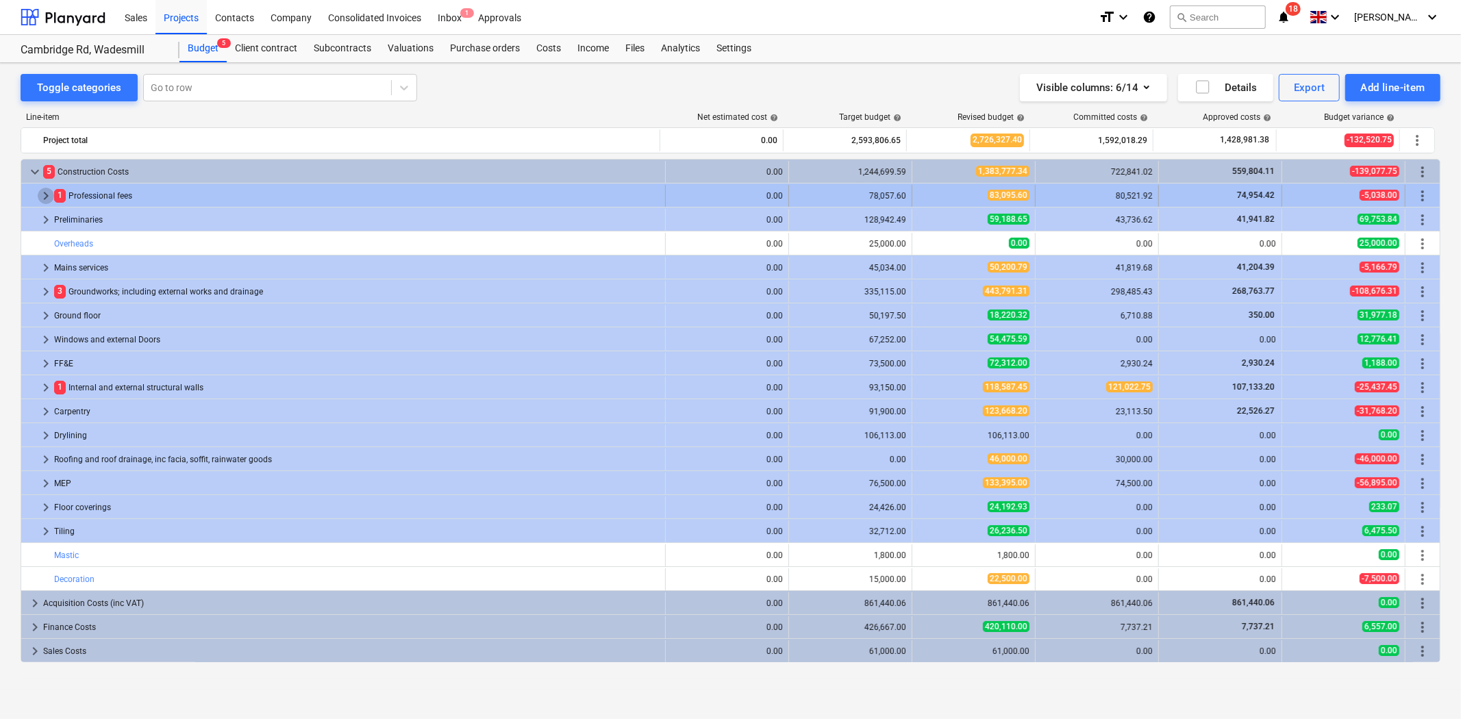
click at [49, 197] on span "keyboard_arrow_right" at bounding box center [46, 196] width 16 height 16
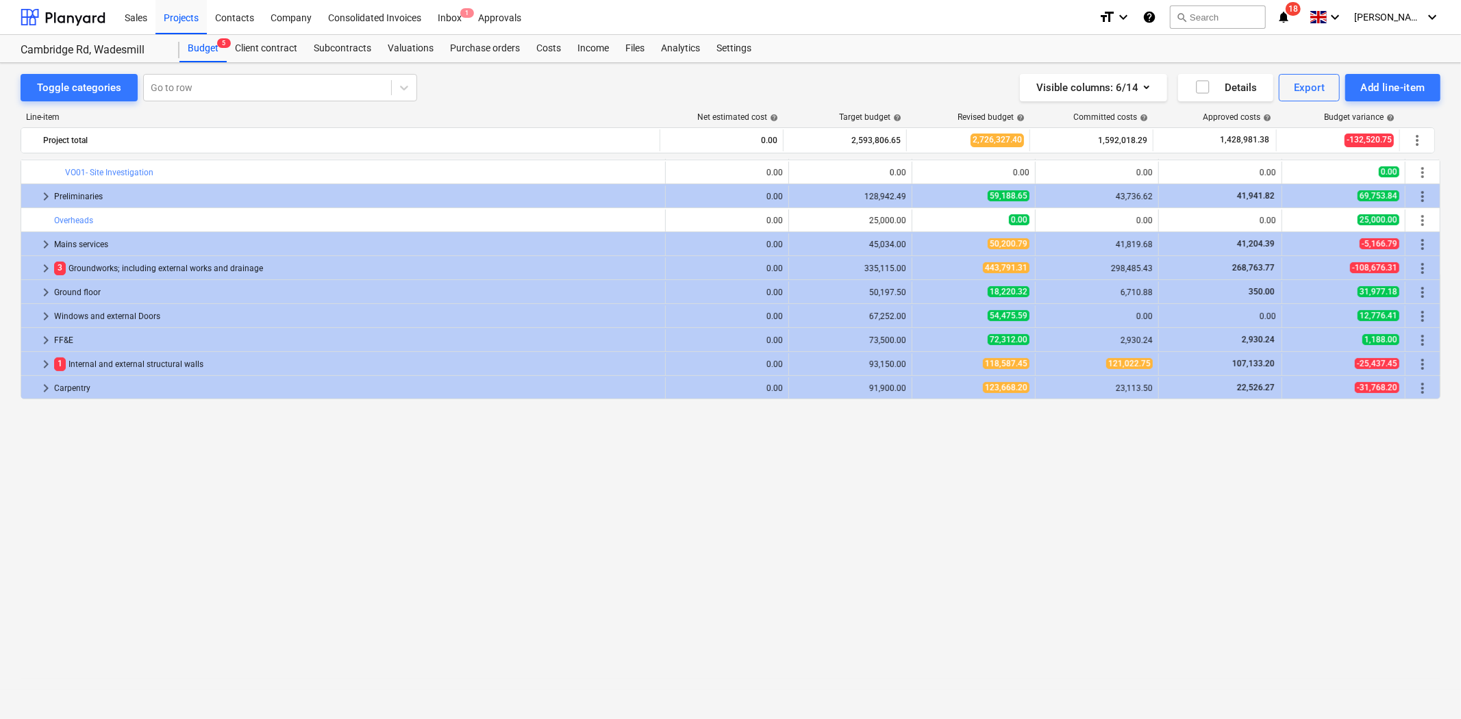
scroll to position [26, 0]
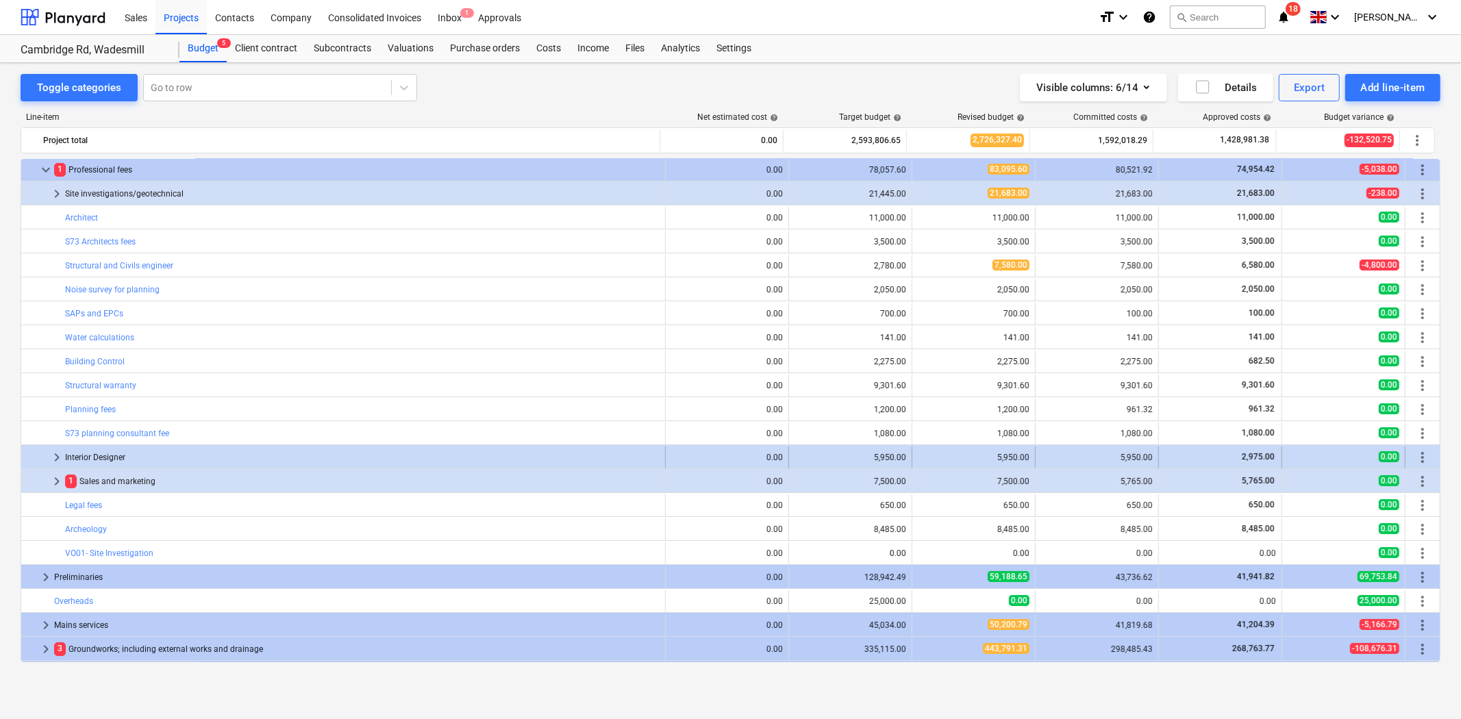
click at [52, 457] on span "keyboard_arrow_right" at bounding box center [57, 457] width 16 height 16
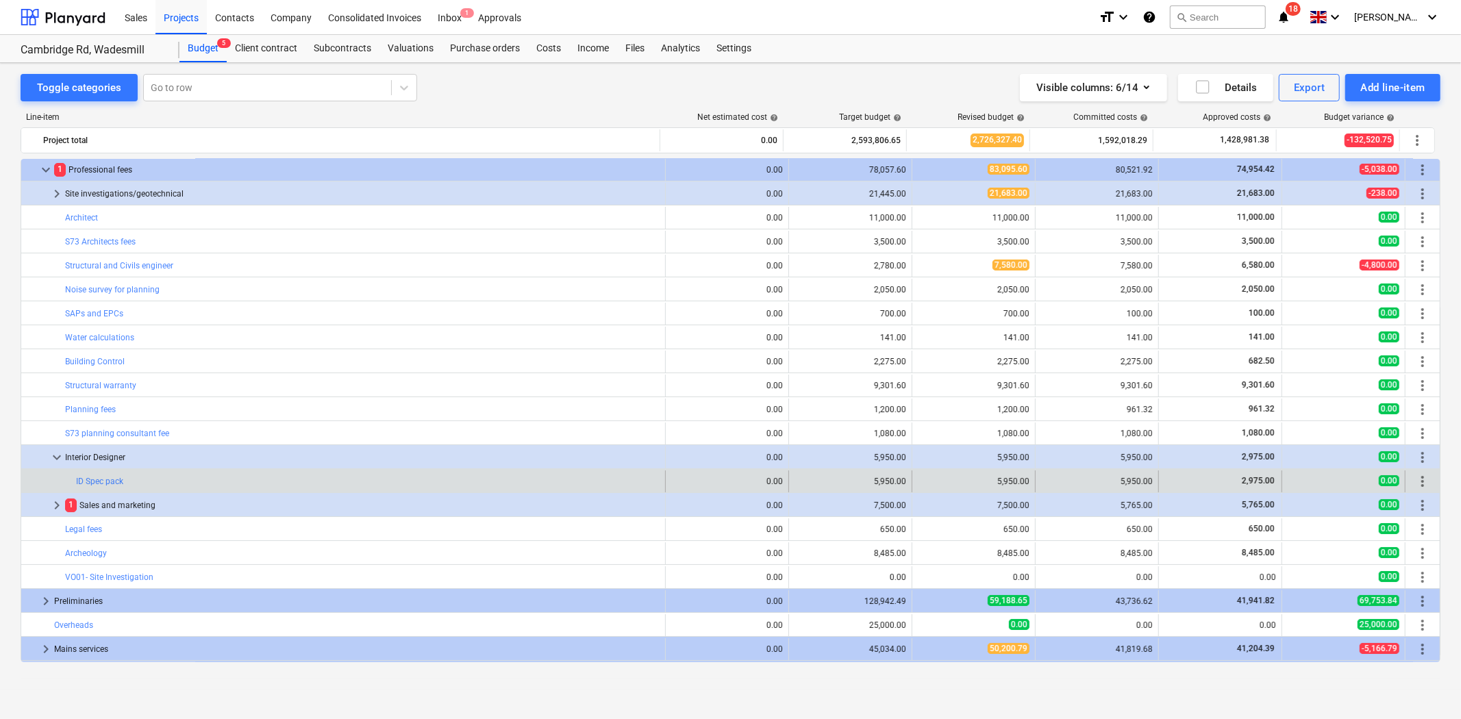
scroll to position [103, 0]
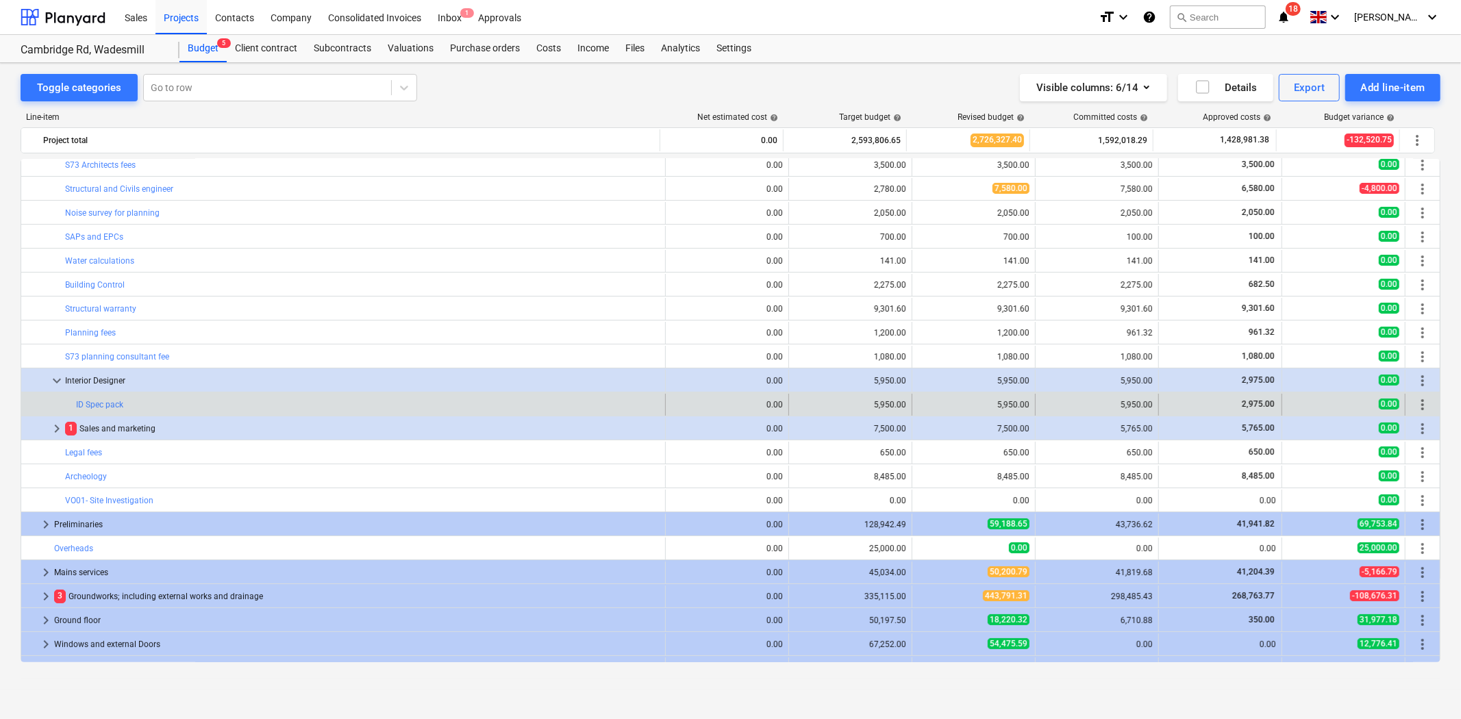
click at [1419, 405] on span "more_vert" at bounding box center [1422, 404] width 16 height 16
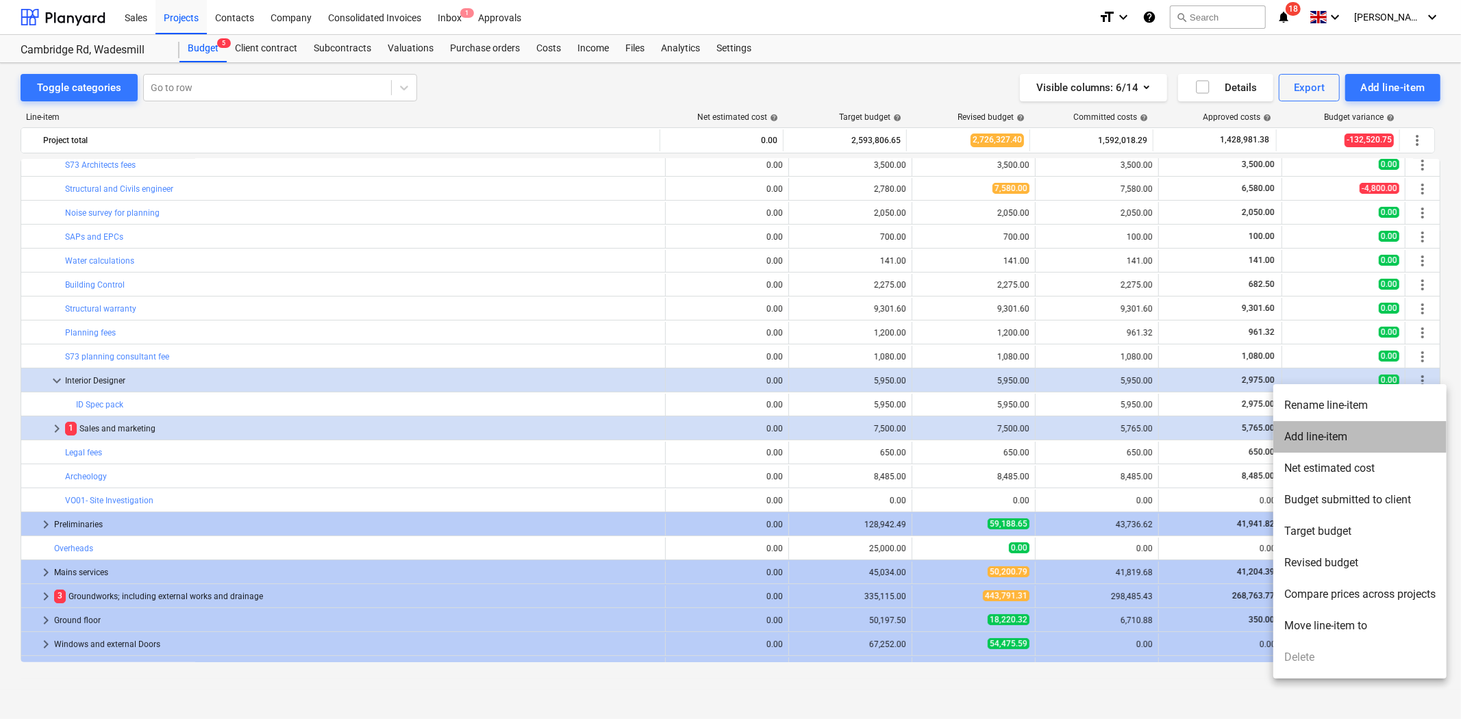
click at [1350, 439] on li "Add line-item" at bounding box center [1359, 436] width 173 height 31
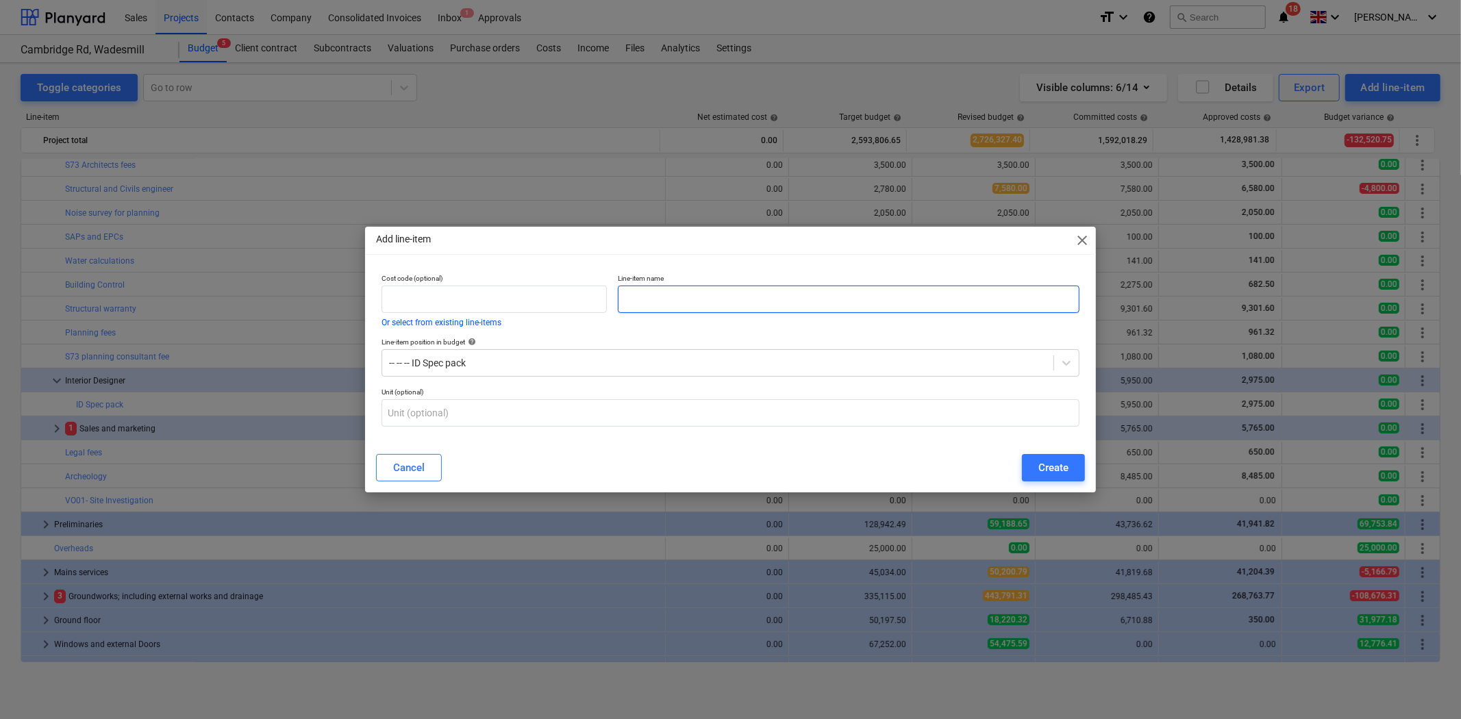
click at [753, 297] on input "text" at bounding box center [849, 299] width 462 height 27
type input "Review CGIs"
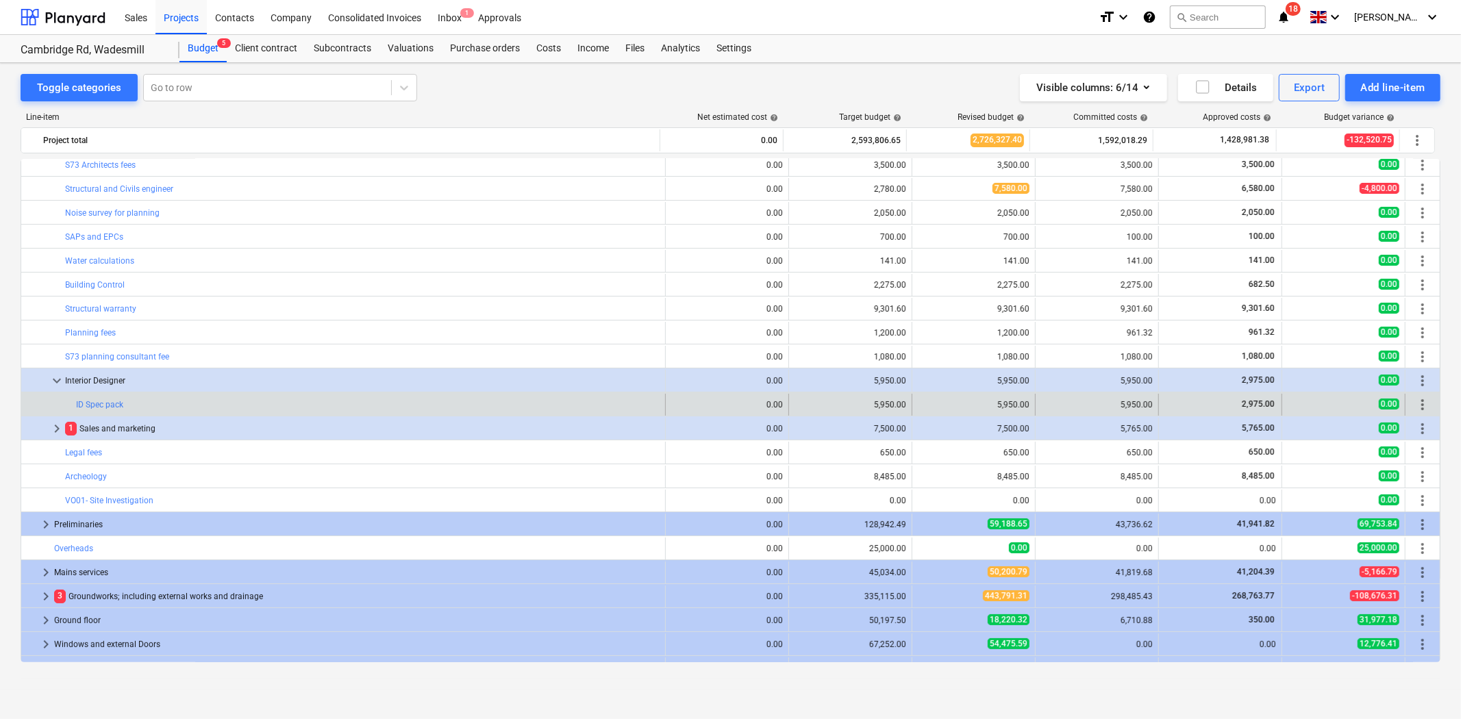
drag, startPoint x: 1421, startPoint y: 384, endPoint x: 1414, endPoint y: 412, distance: 28.9
click at [1414, 412] on span "more_vert" at bounding box center [1422, 404] width 16 height 16
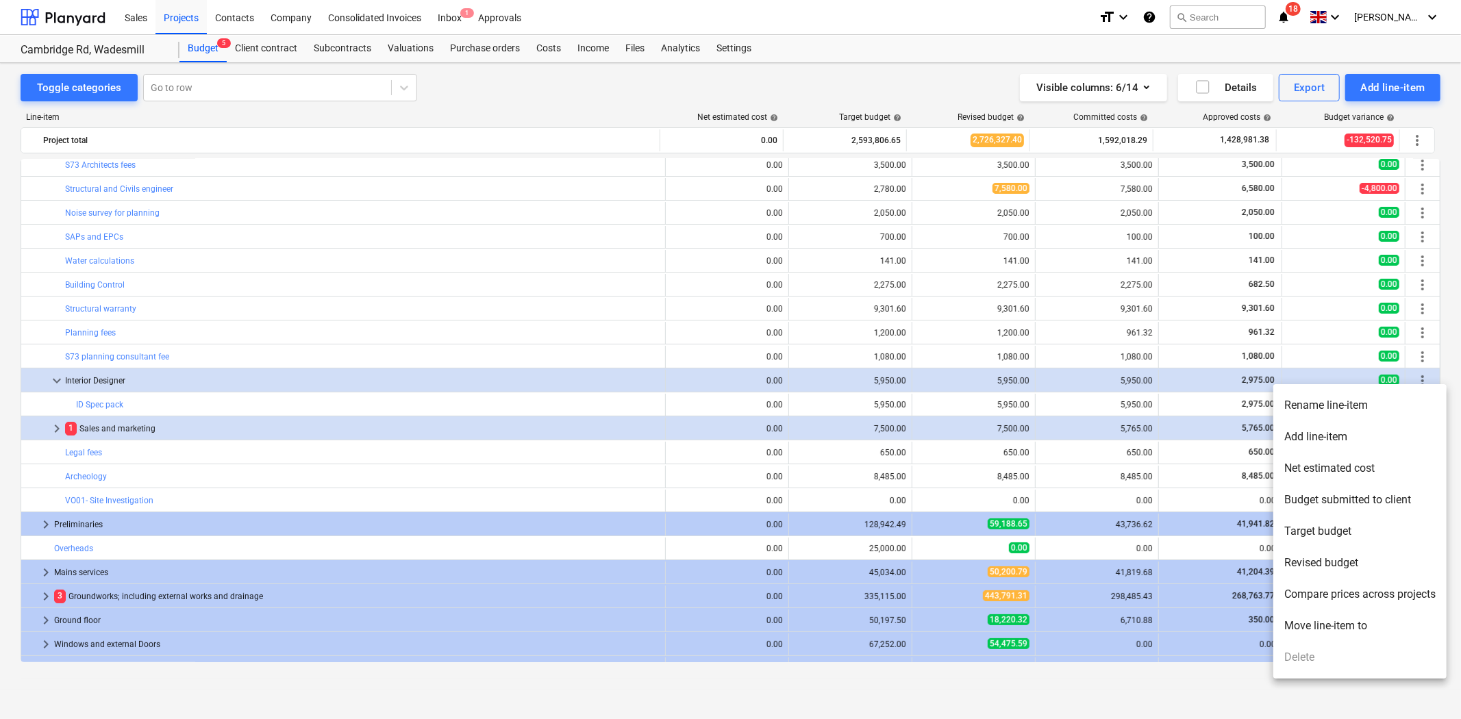
click at [1417, 377] on div at bounding box center [730, 359] width 1461 height 719
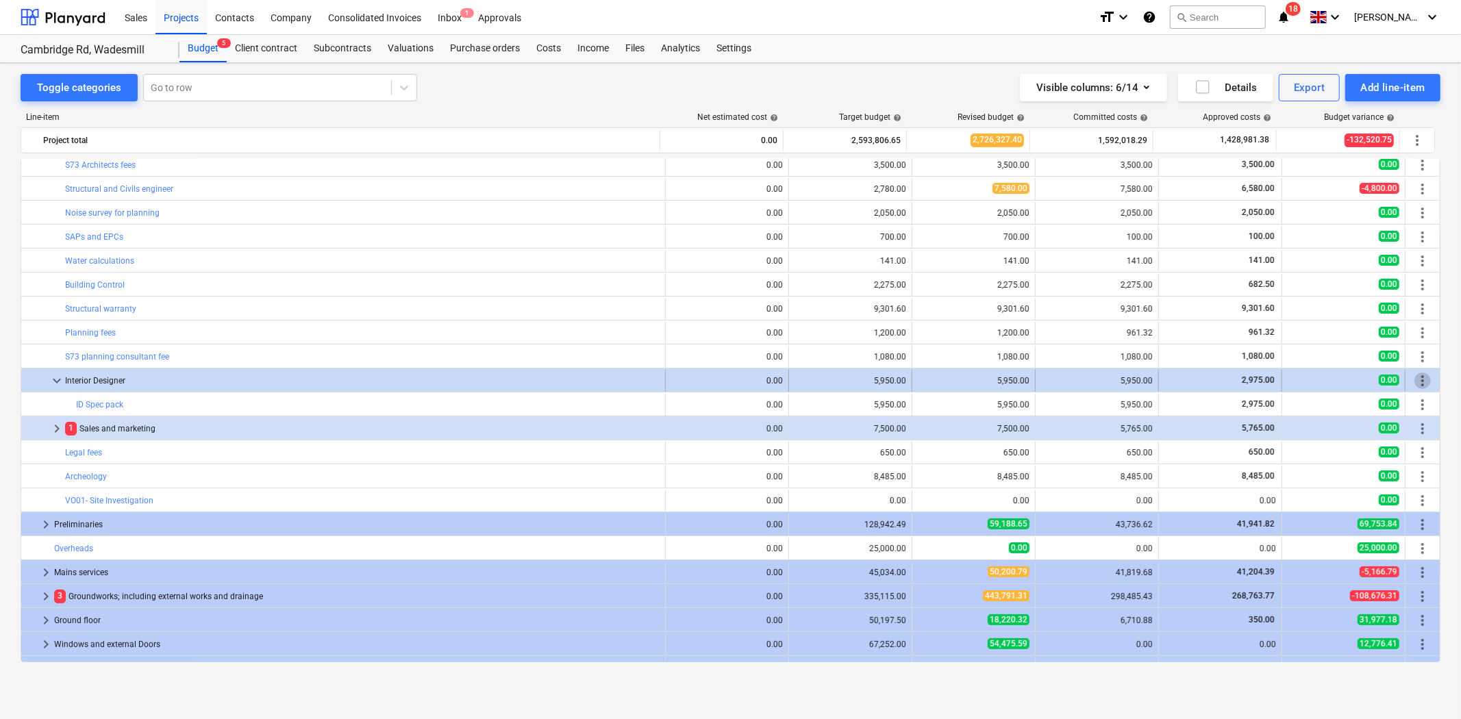
click at [1419, 377] on span "more_vert" at bounding box center [1422, 381] width 16 height 16
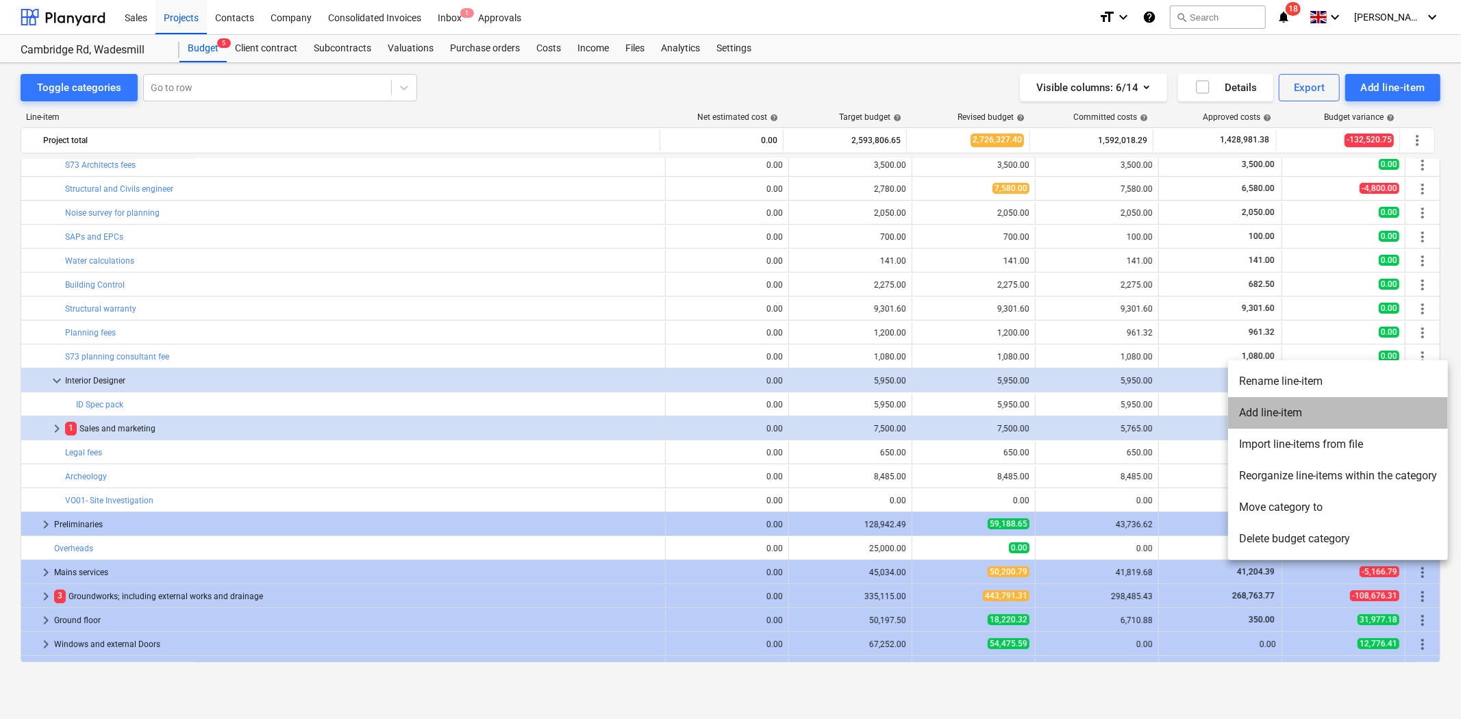
click at [1395, 405] on li "Add line-item" at bounding box center [1338, 412] width 220 height 31
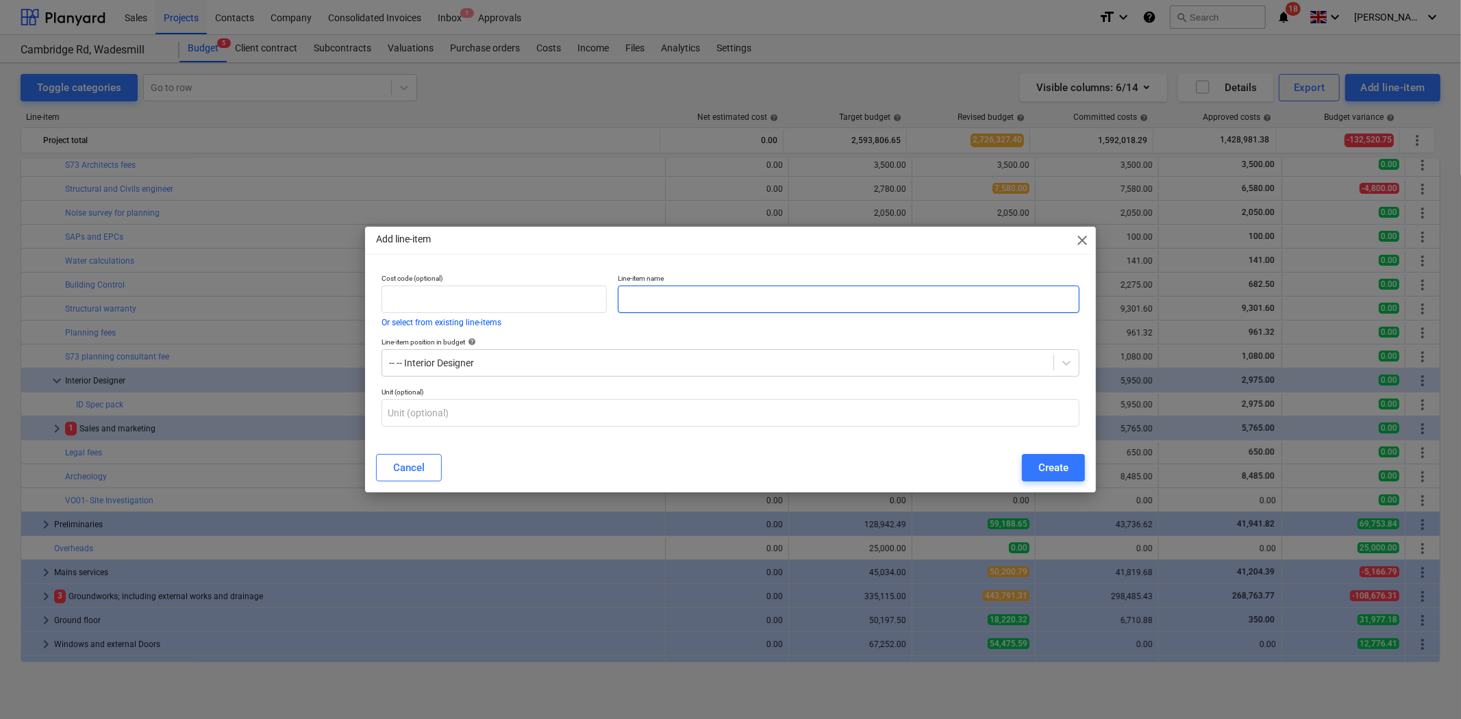
click at [762, 294] on input "text" at bounding box center [849, 299] width 462 height 27
type input "Review CGI's"
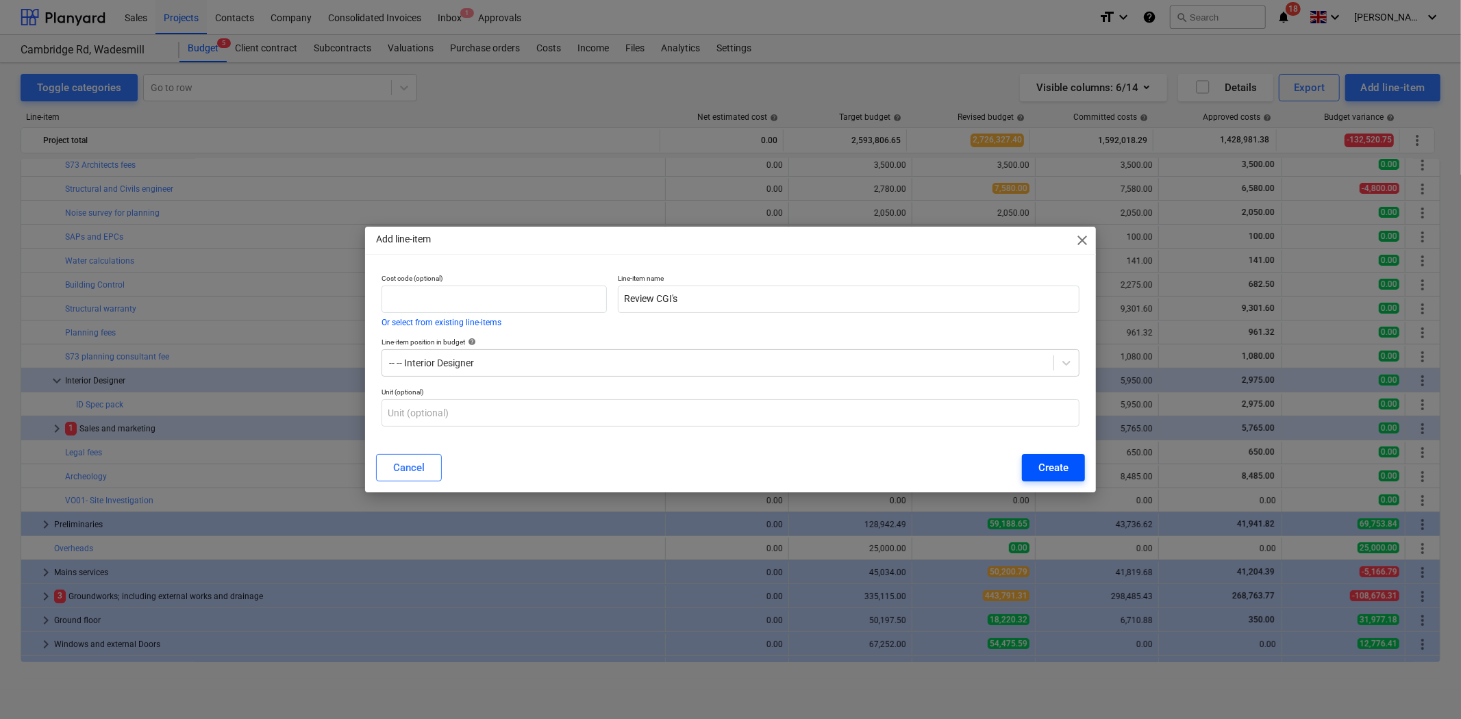
click at [1036, 466] on button "Create" at bounding box center [1053, 467] width 63 height 27
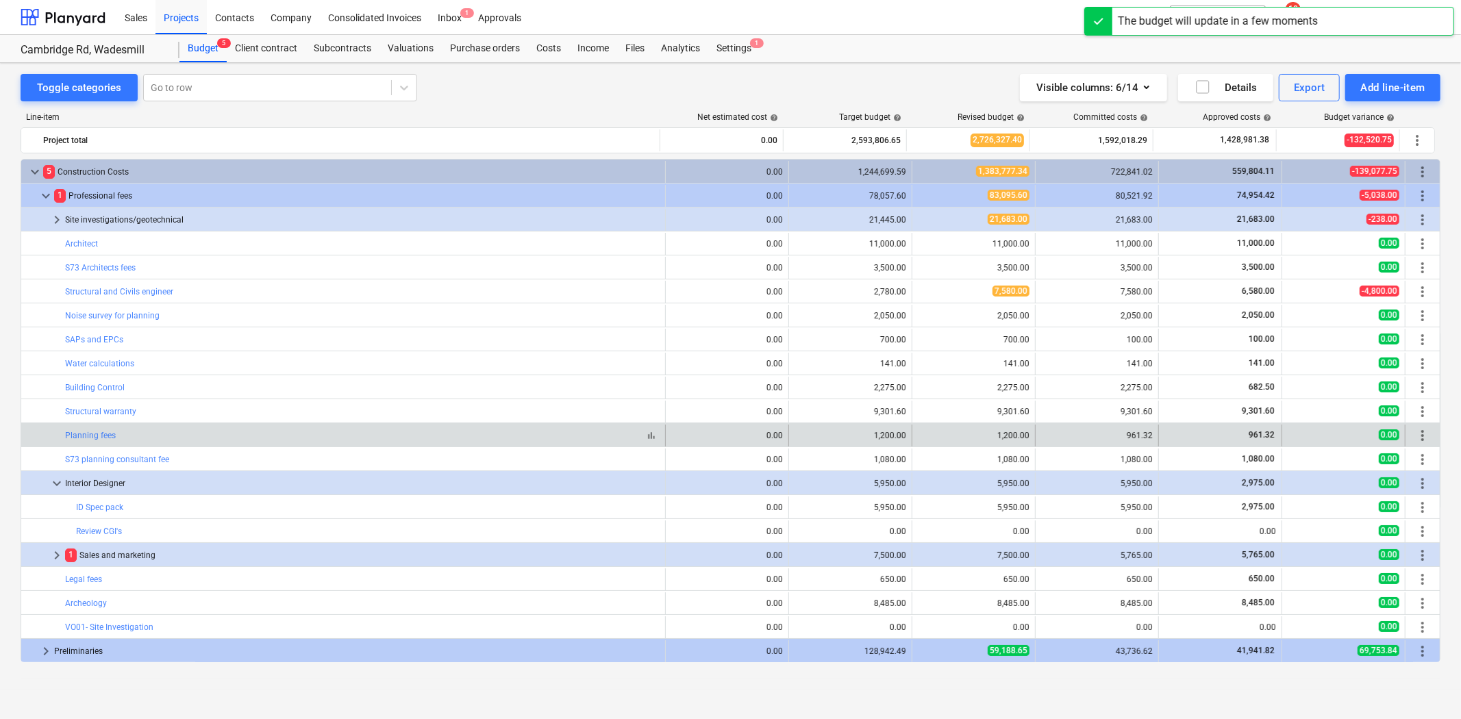
scroll to position [103, 0]
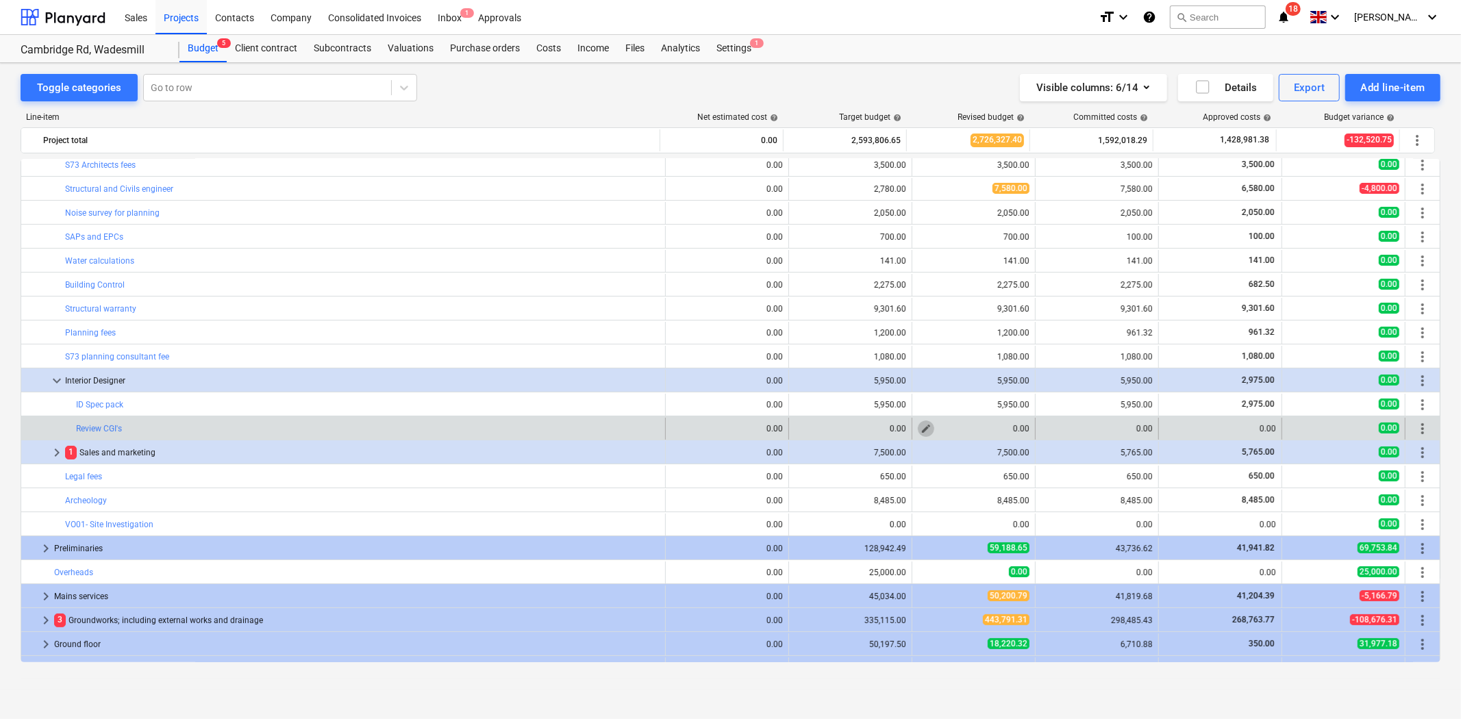
click at [924, 428] on span "edit" at bounding box center [925, 428] width 11 height 11
type textarea "x"
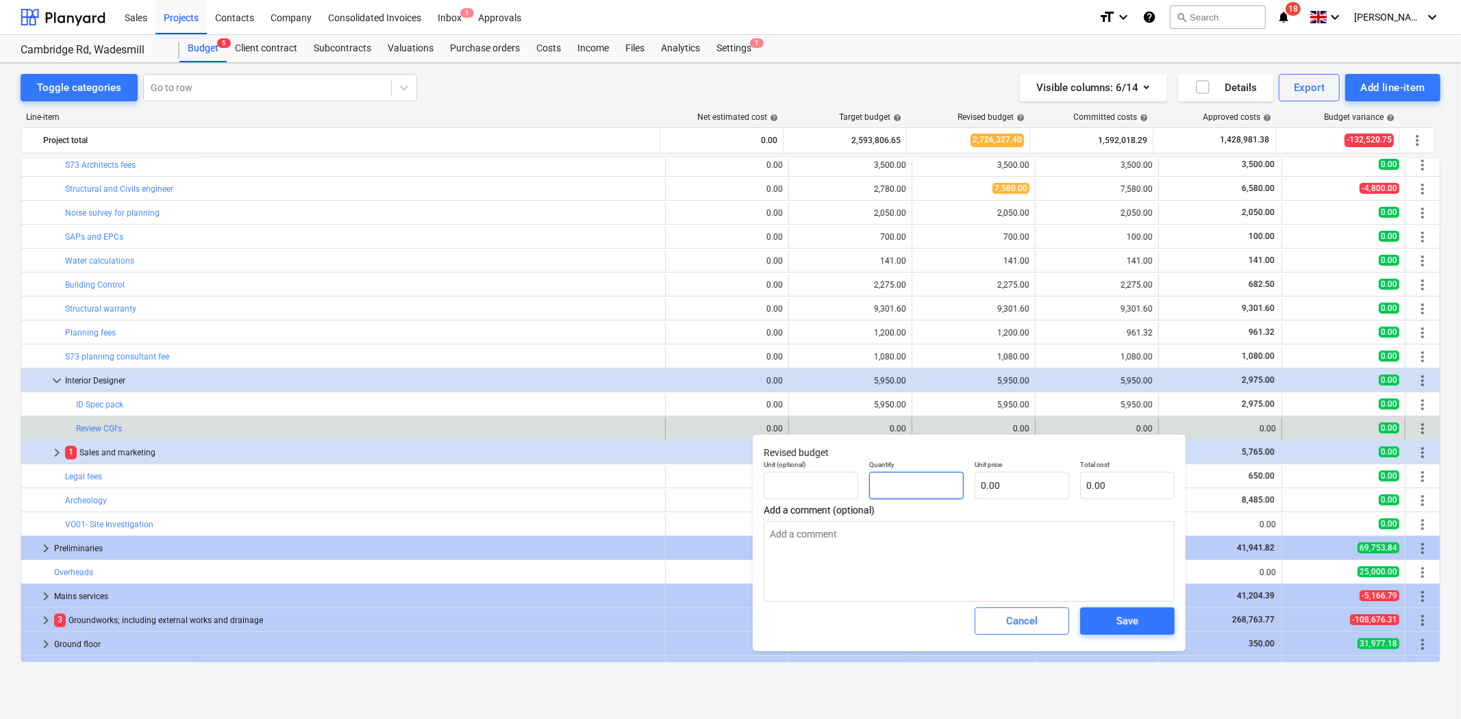
click at [935, 490] on input "text" at bounding box center [916, 485] width 94 height 27
type textarea "x"
type input "1"
type textarea "x"
type input "1.00"
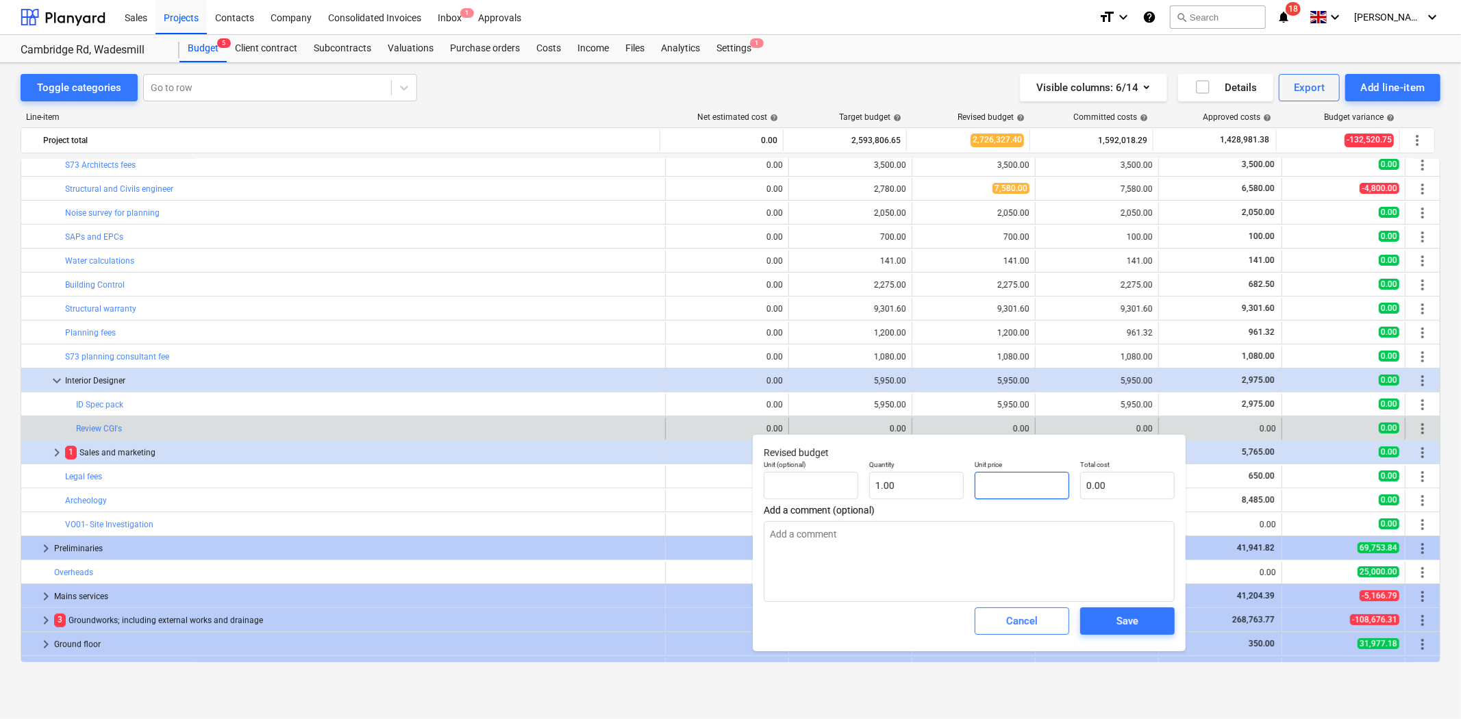
click at [1025, 481] on input "text" at bounding box center [1021, 485] width 94 height 27
type textarea "x"
type input "6"
type input "6.00"
type textarea "x"
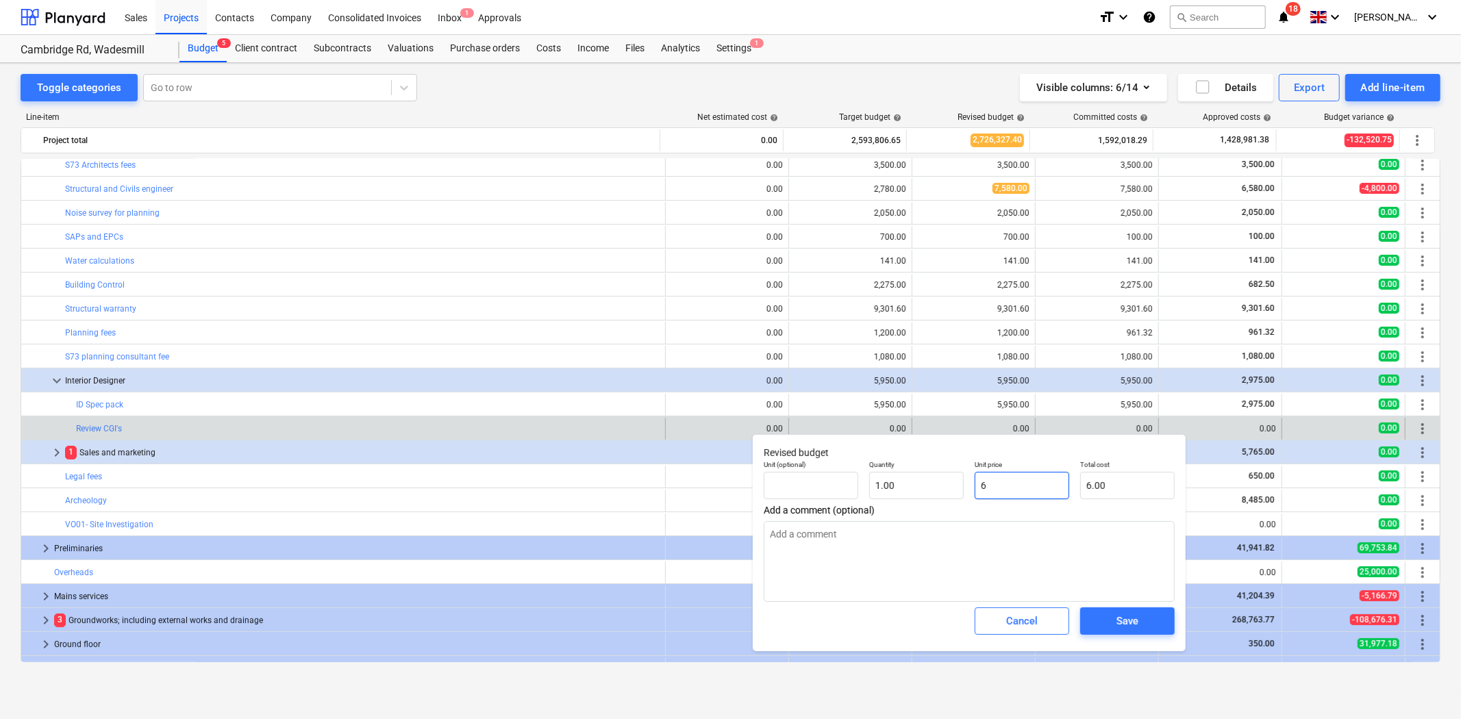
type input "65"
type input "65.00"
type textarea "x"
type input "650"
type input "650.00"
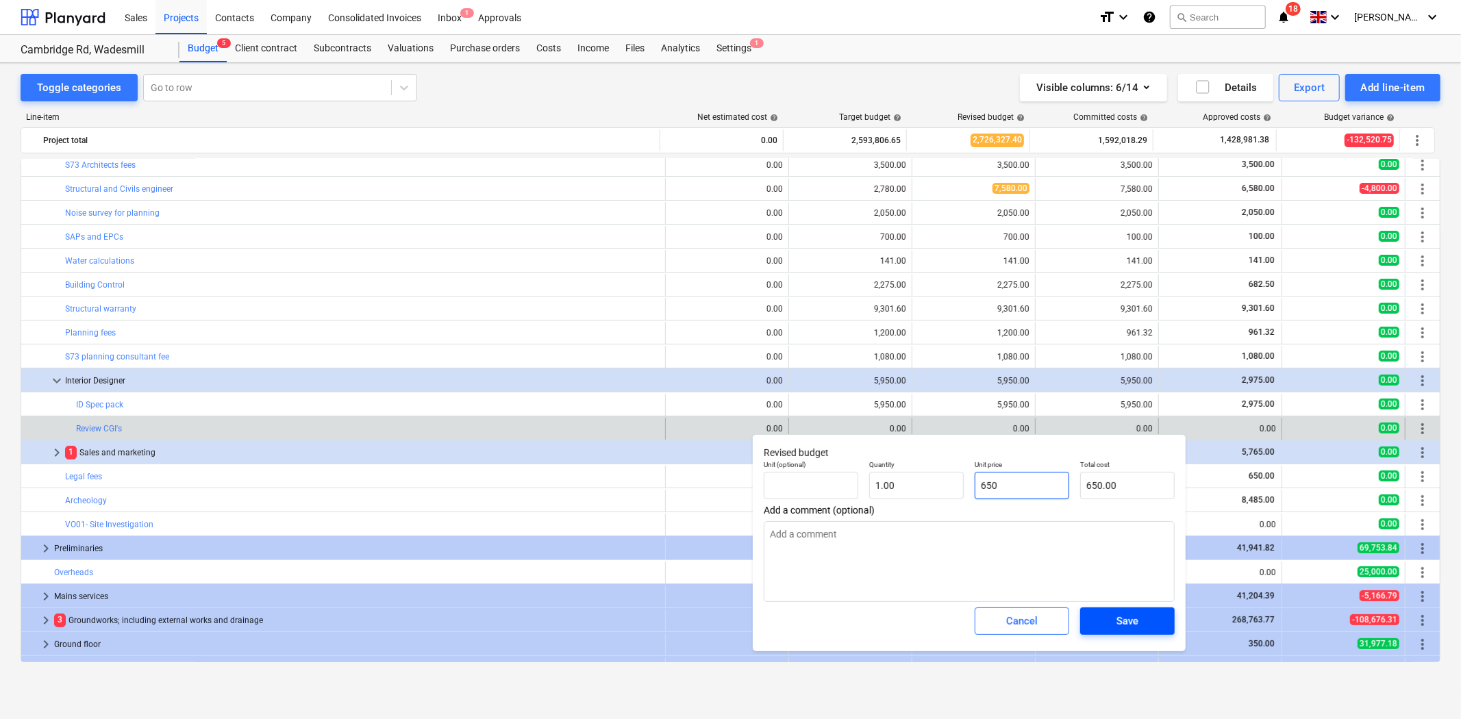
type input "650"
type textarea "x"
type input "650.00"
click at [1131, 634] on button "Save" at bounding box center [1127, 620] width 94 height 27
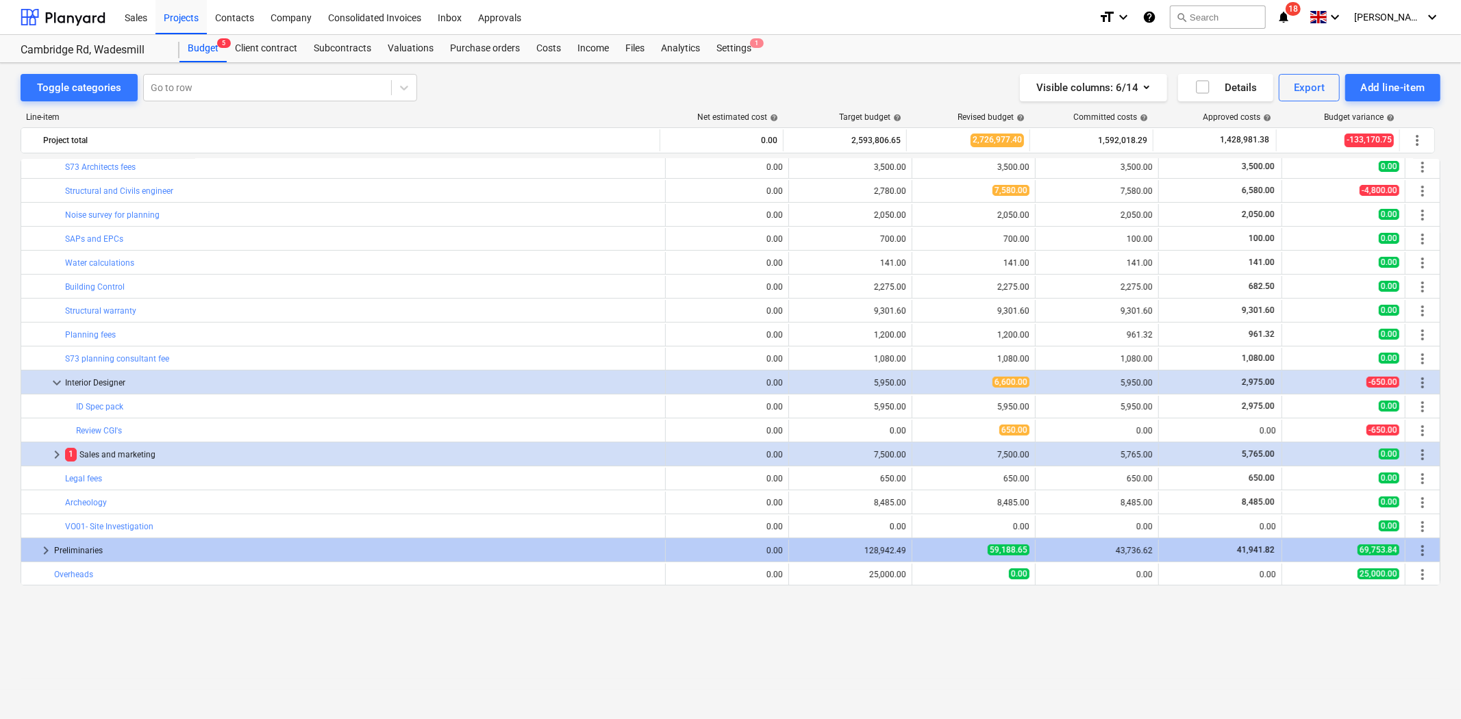
scroll to position [0, 0]
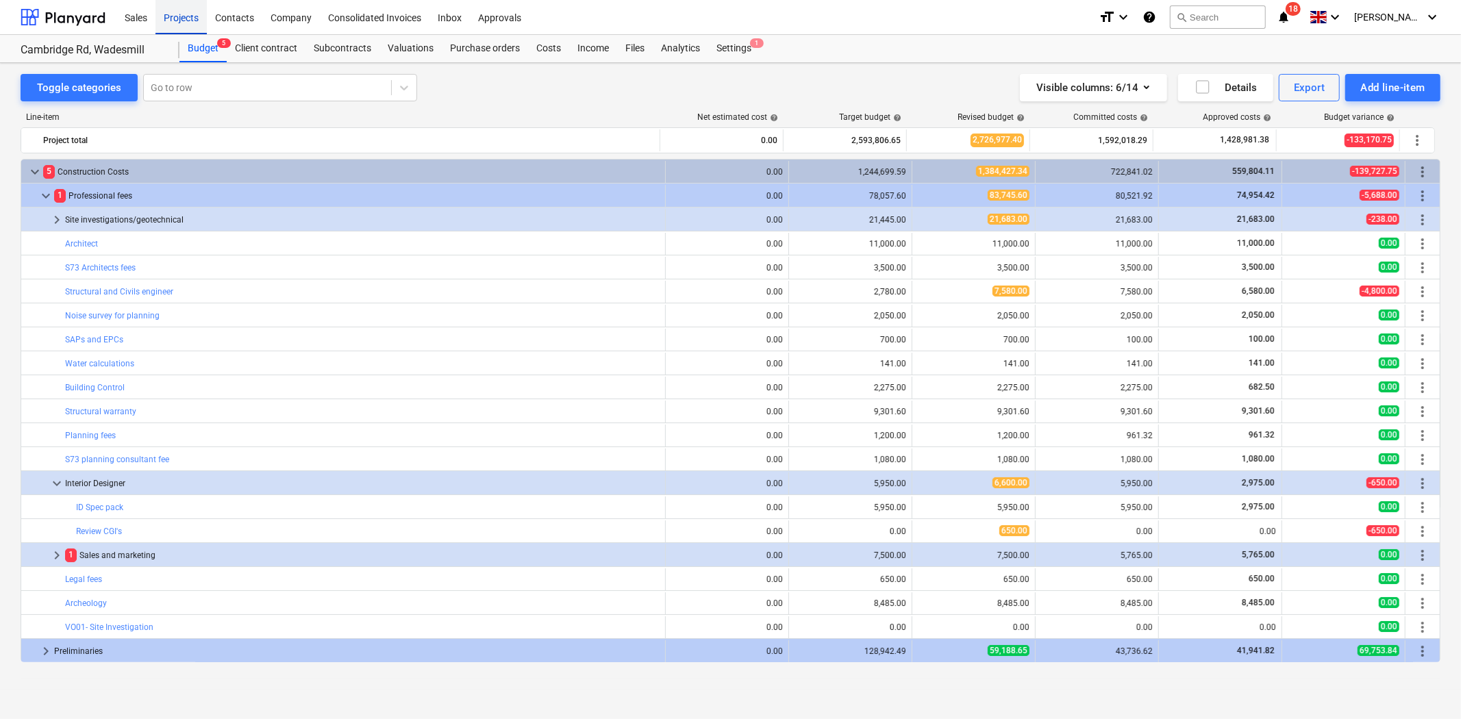
click at [180, 18] on div "Projects" at bounding box center [180, 16] width 51 height 35
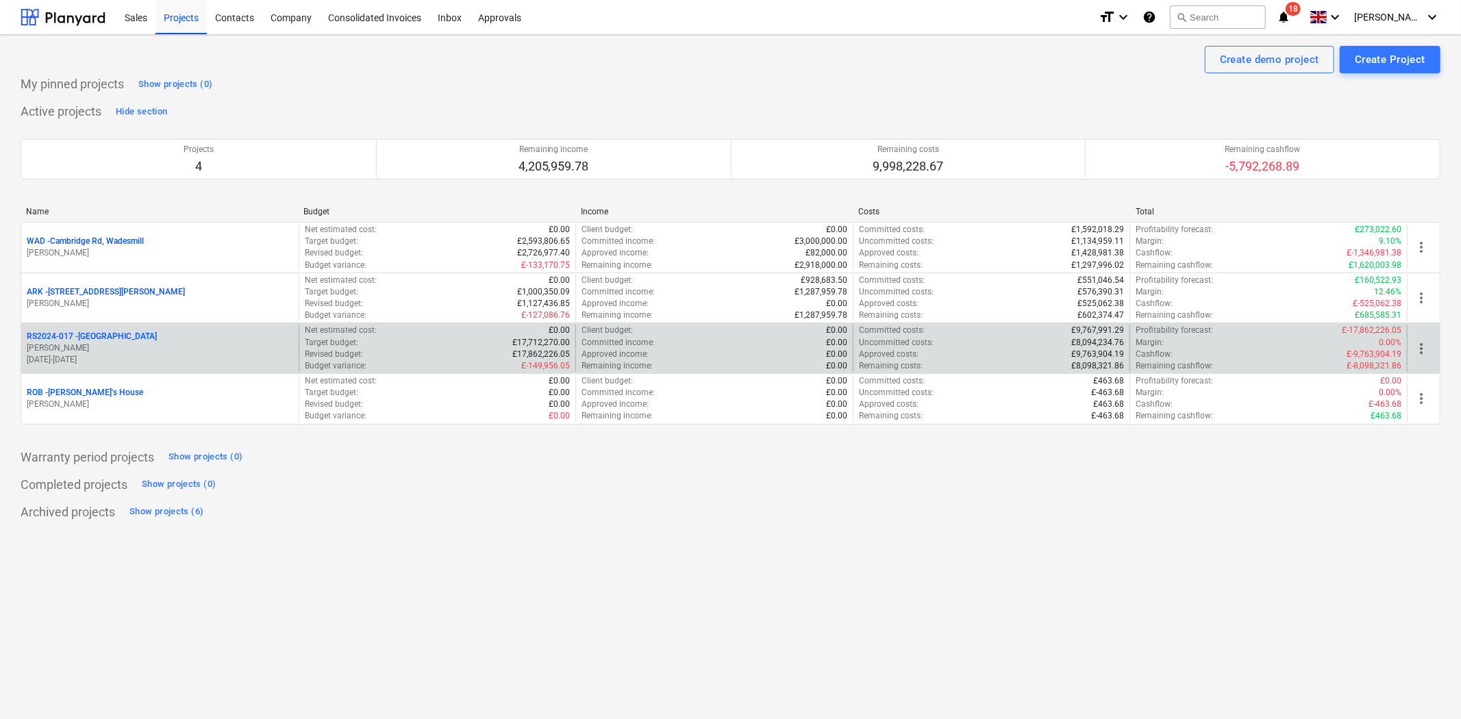
click at [148, 334] on div "RS2024-017 - [GEOGRAPHIC_DATA]" at bounding box center [160, 337] width 266 height 12
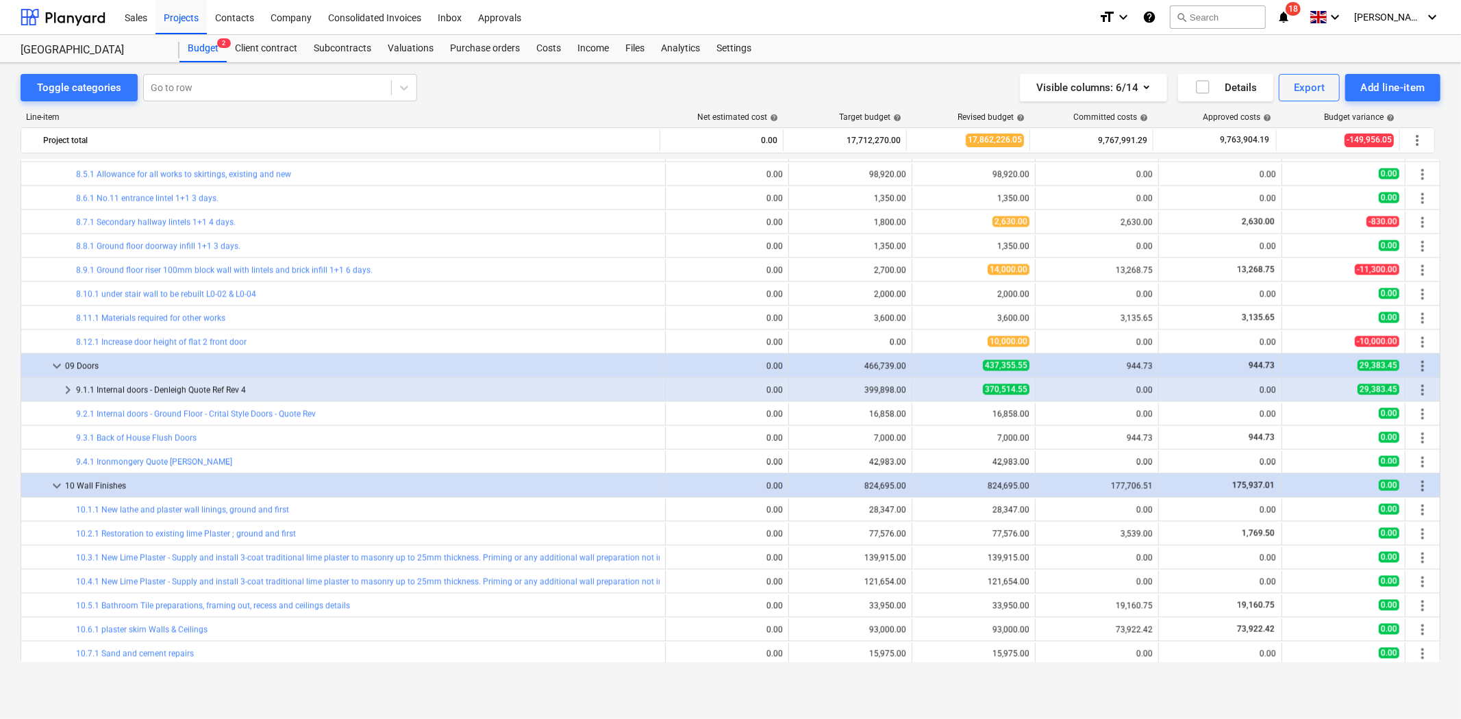
scroll to position [2434, 0]
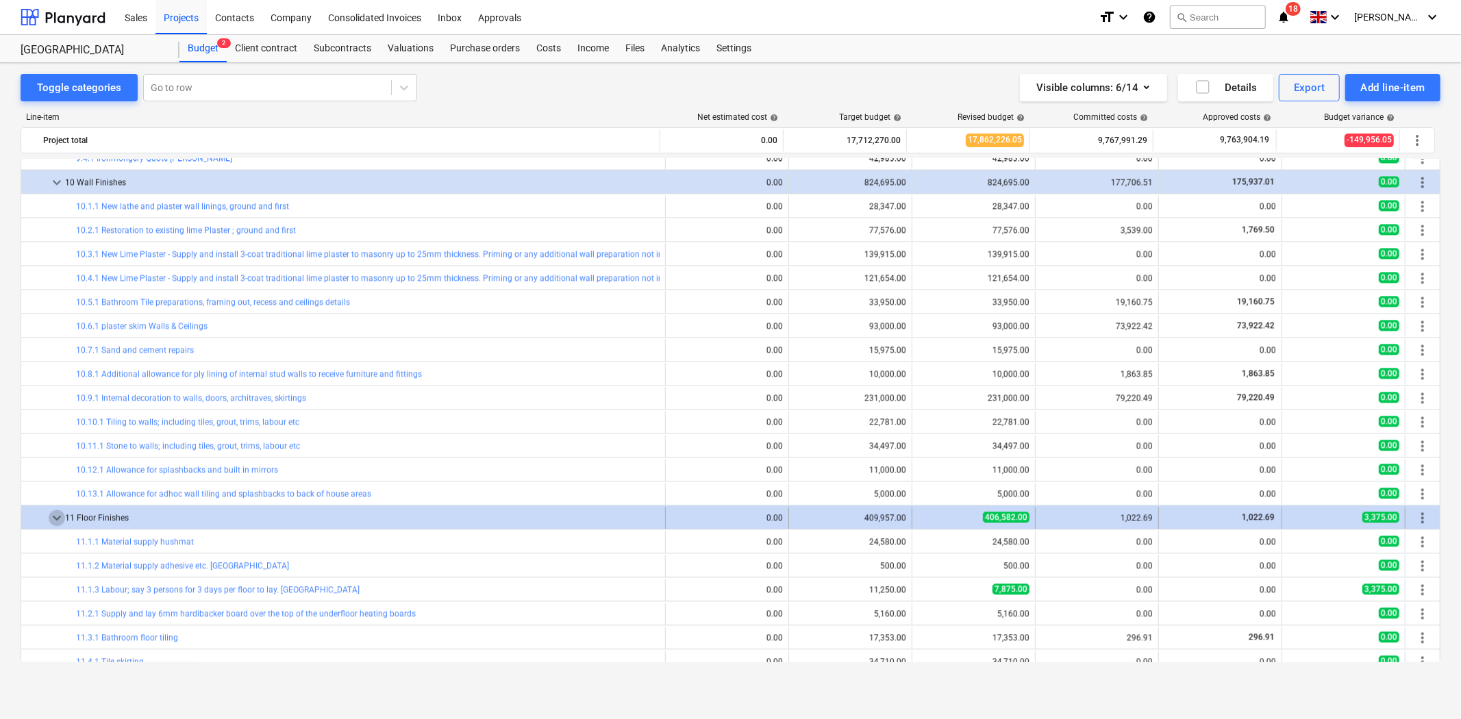
click at [55, 519] on span "keyboard_arrow_down" at bounding box center [57, 517] width 16 height 16
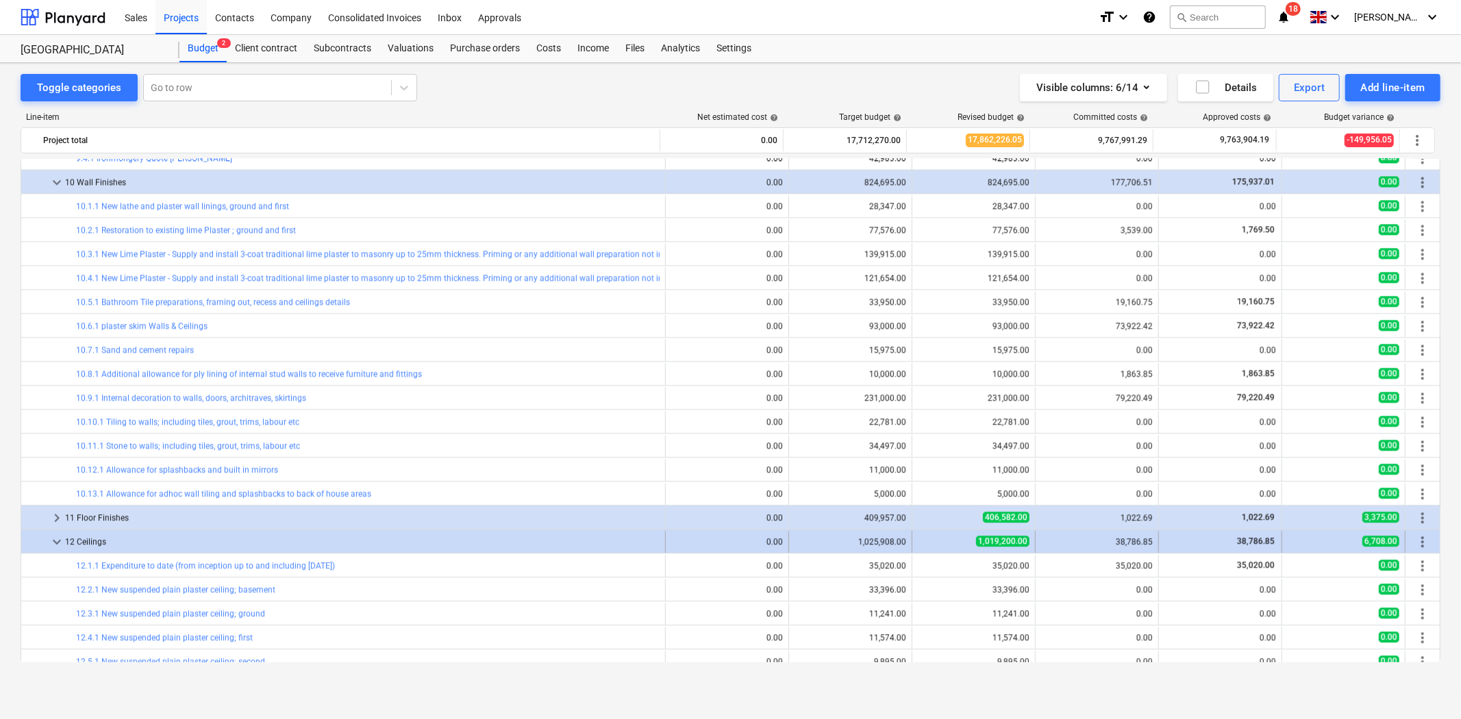
click at [58, 545] on span "keyboard_arrow_down" at bounding box center [57, 541] width 16 height 16
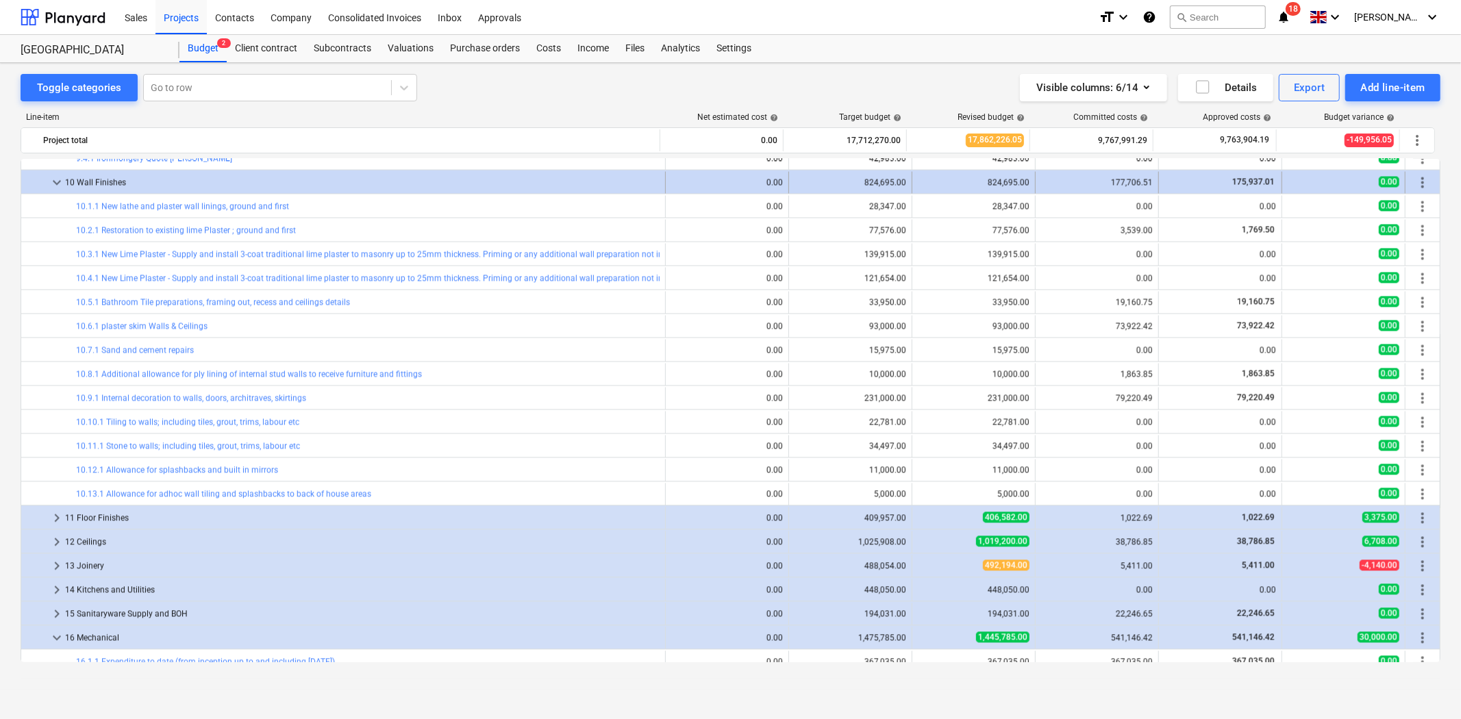
click at [53, 182] on span "keyboard_arrow_down" at bounding box center [57, 182] width 16 height 16
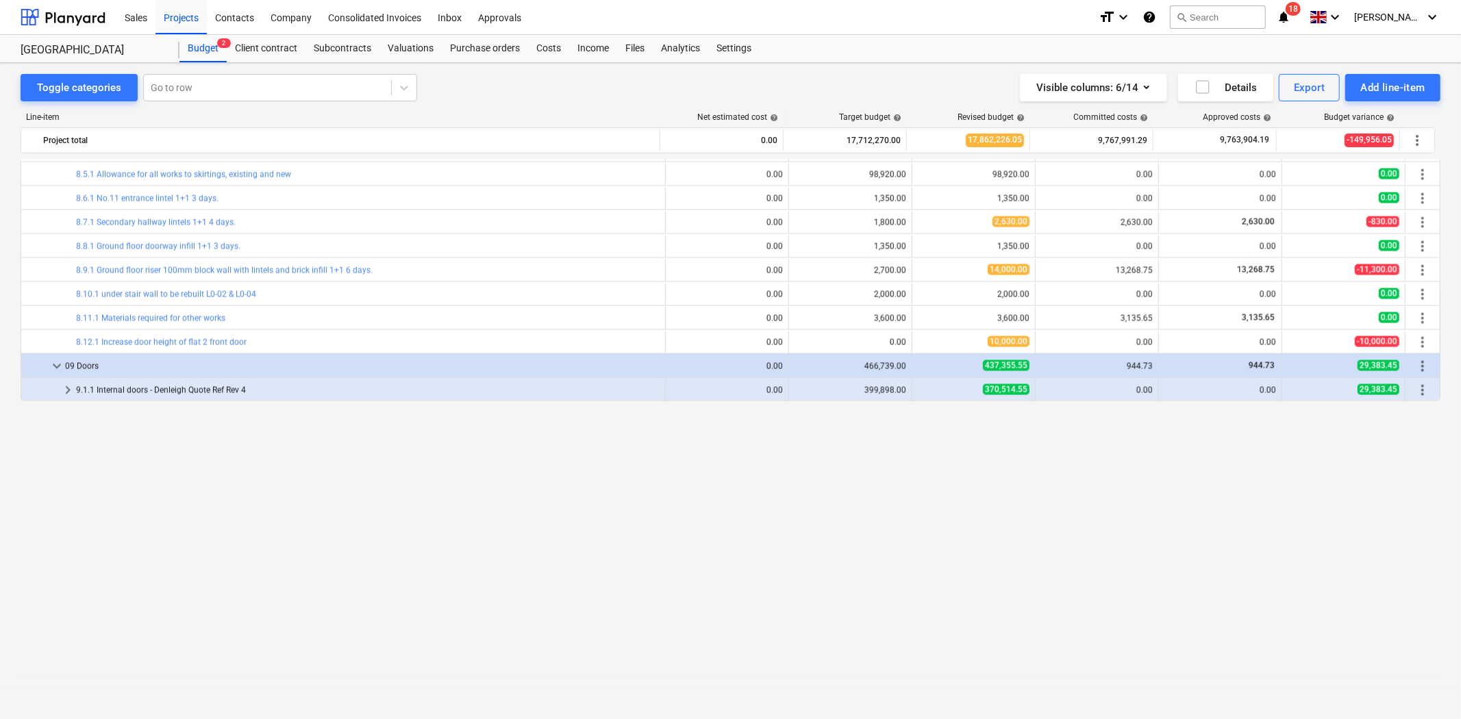
scroll to position [1826, 0]
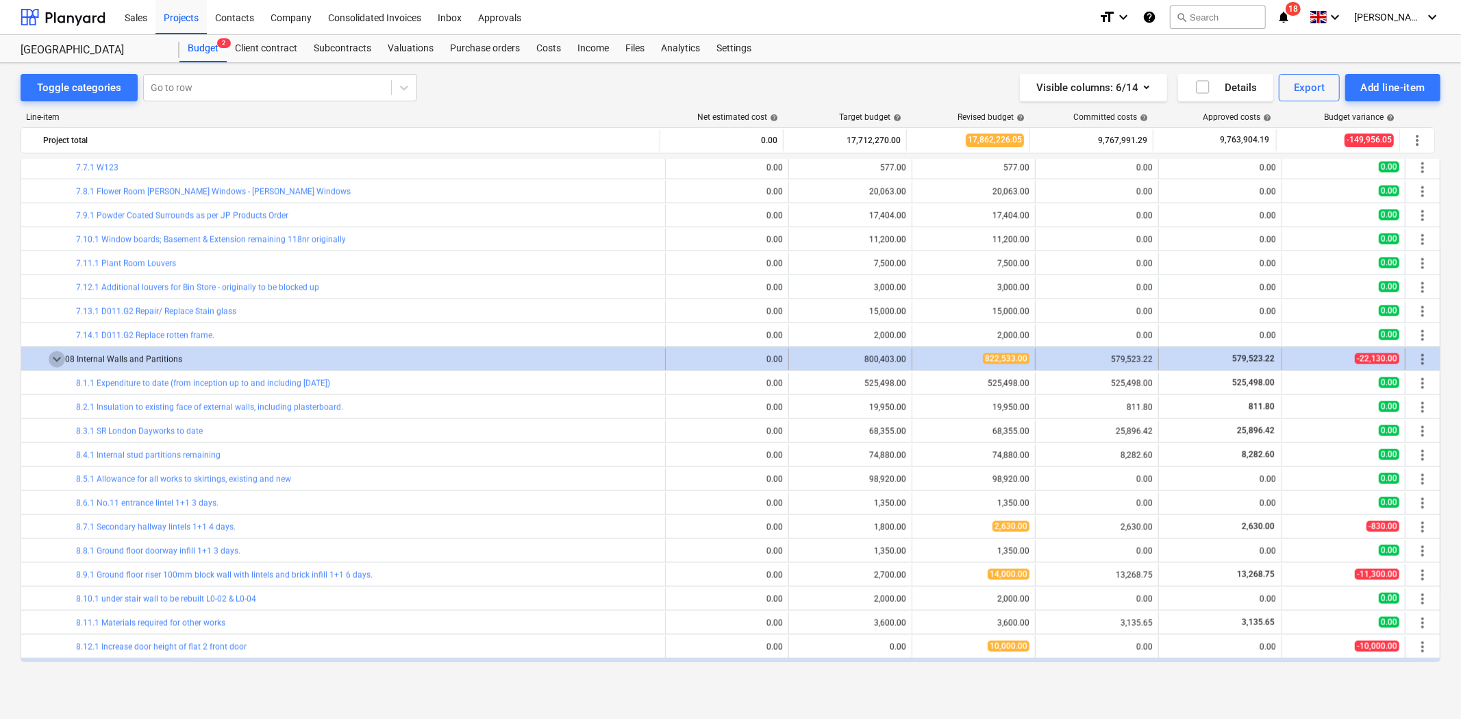
click at [55, 360] on span "keyboard_arrow_down" at bounding box center [57, 359] width 16 height 16
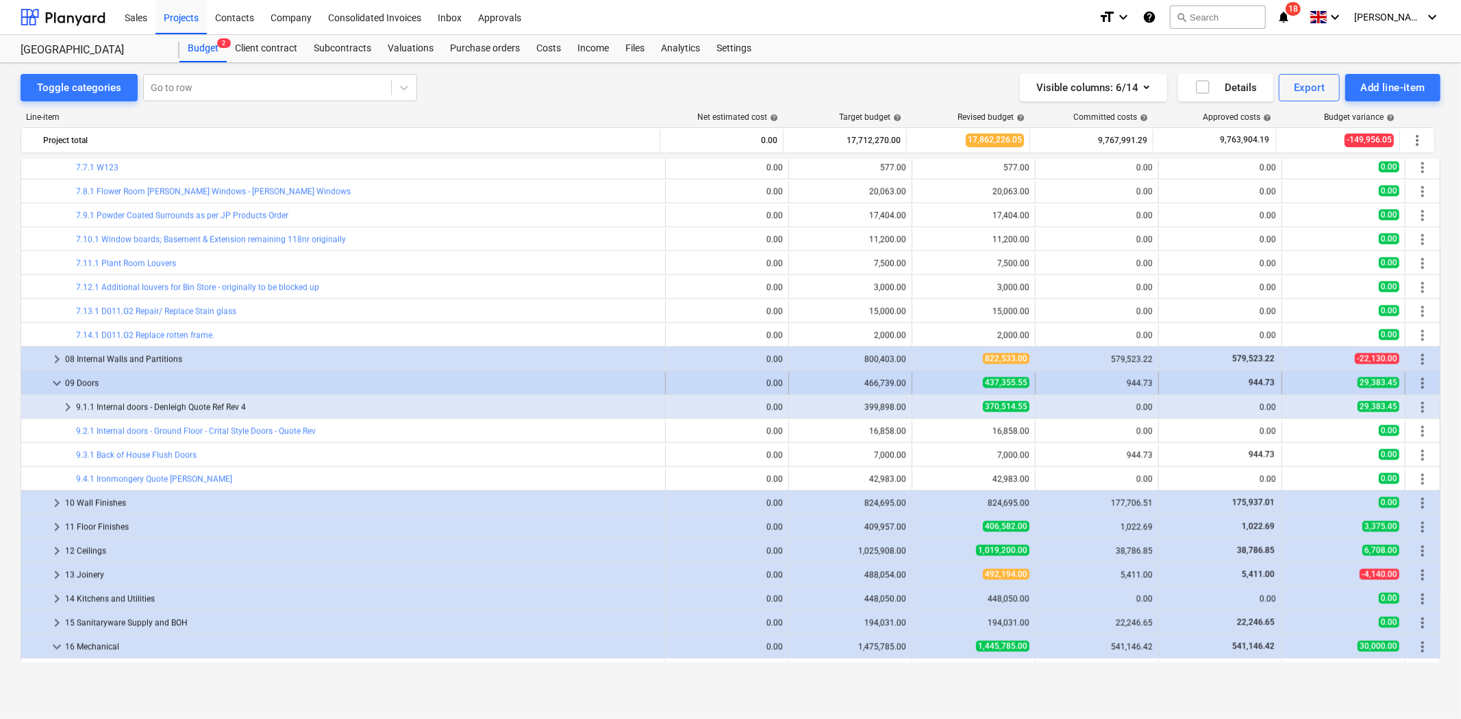
click at [60, 386] on span "keyboard_arrow_down" at bounding box center [57, 383] width 16 height 16
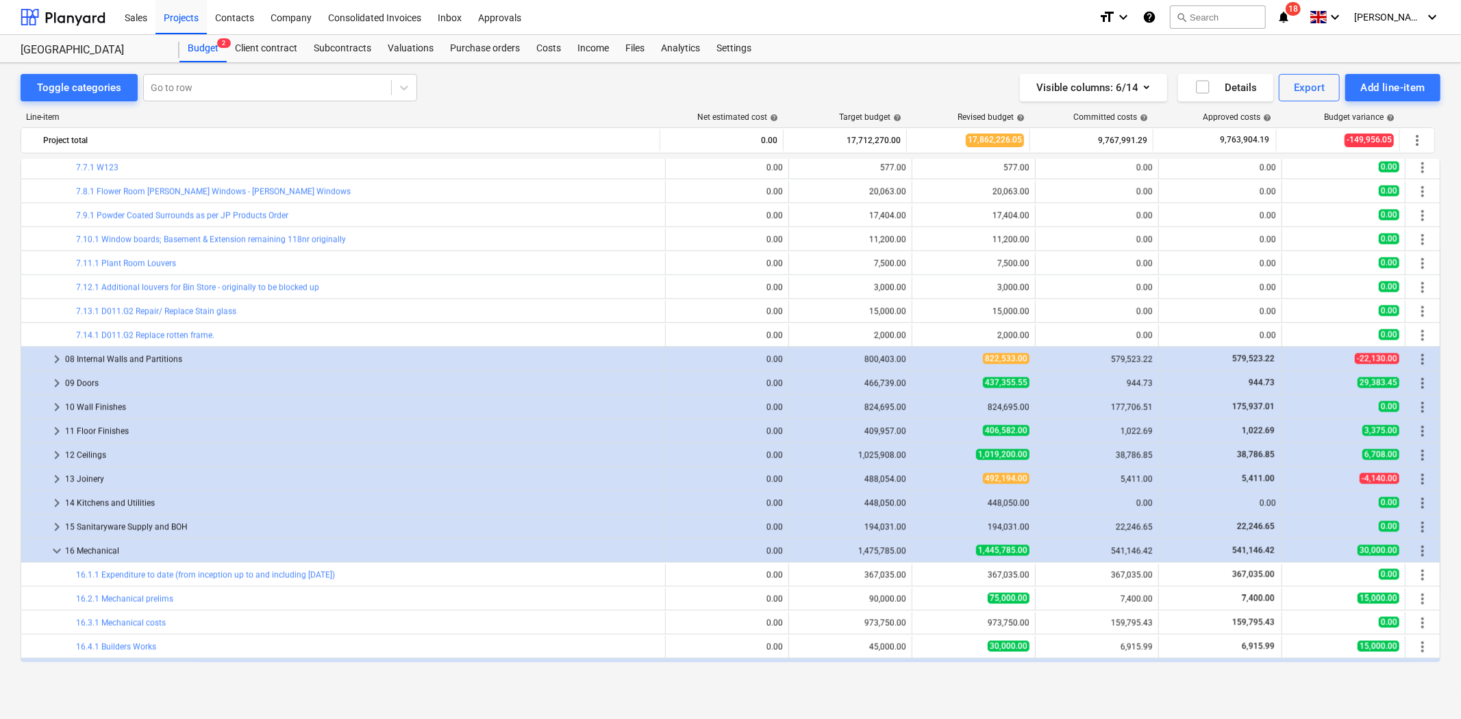
click at [60, 386] on span "keyboard_arrow_right" at bounding box center [57, 383] width 16 height 16
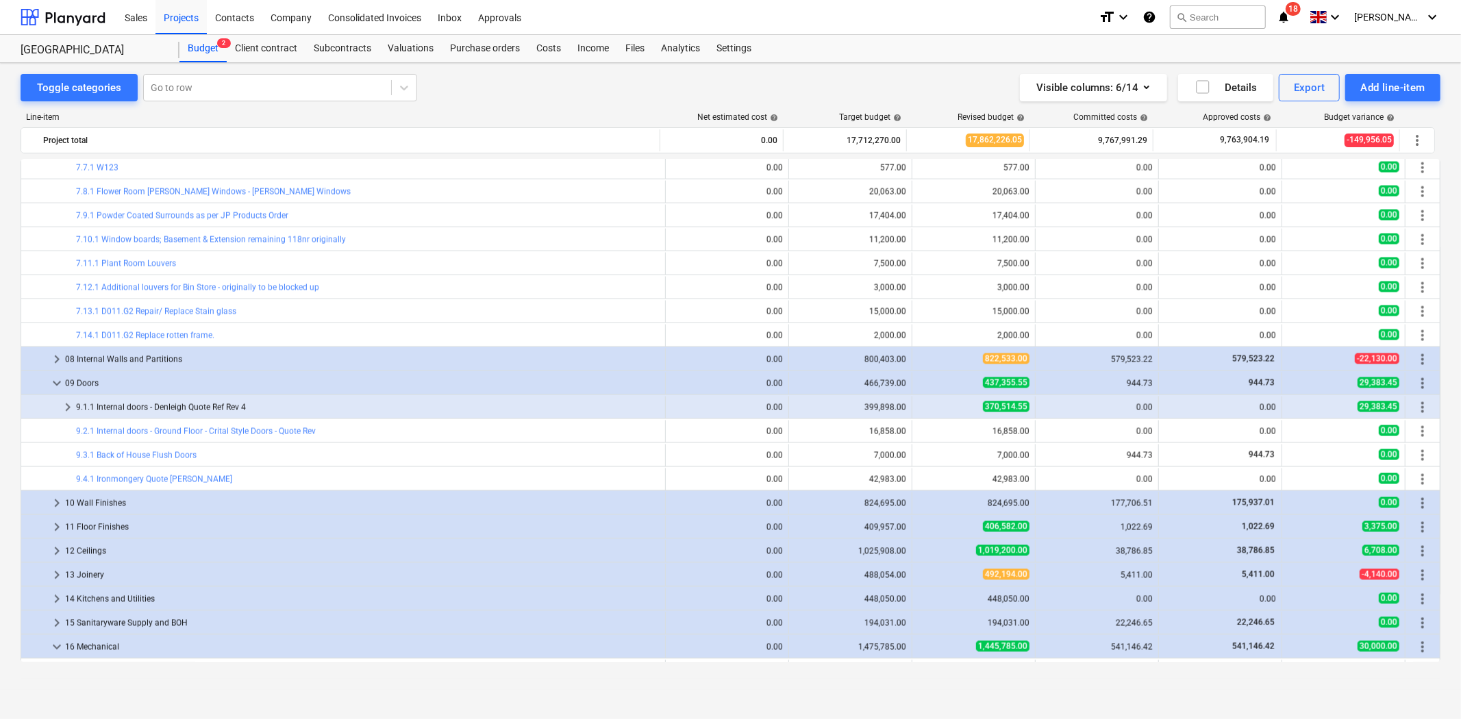
click at [60, 386] on span "keyboard_arrow_down" at bounding box center [57, 383] width 16 height 16
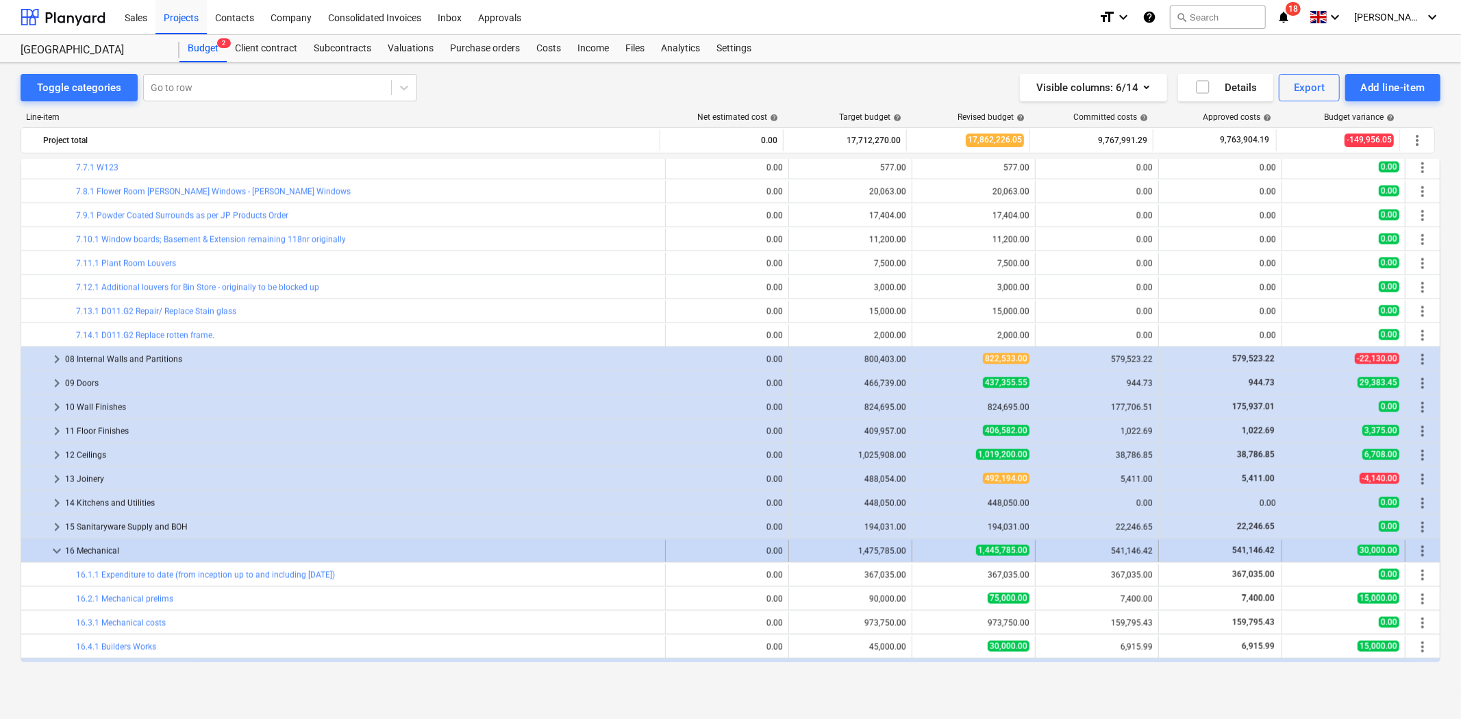
click at [56, 551] on span "keyboard_arrow_down" at bounding box center [57, 551] width 16 height 16
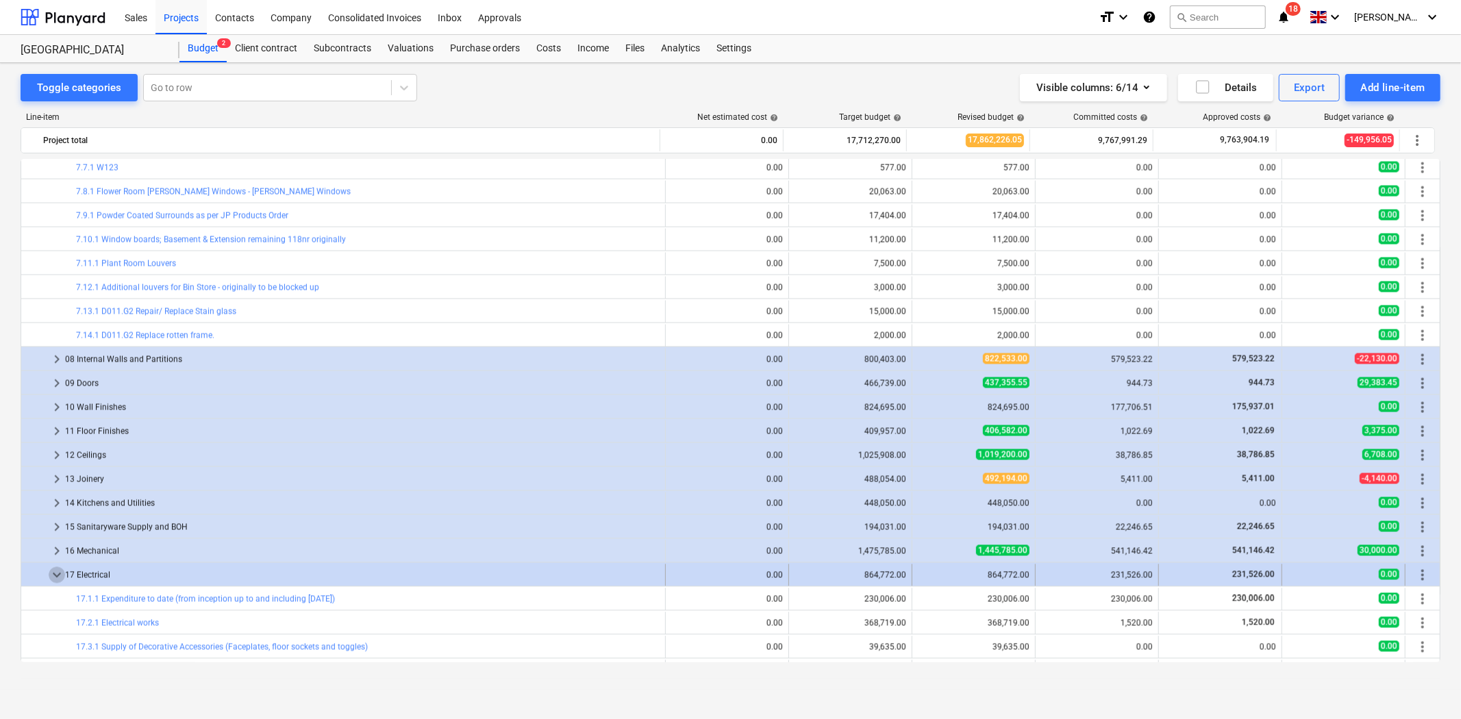
click at [57, 579] on span "keyboard_arrow_down" at bounding box center [57, 575] width 16 height 16
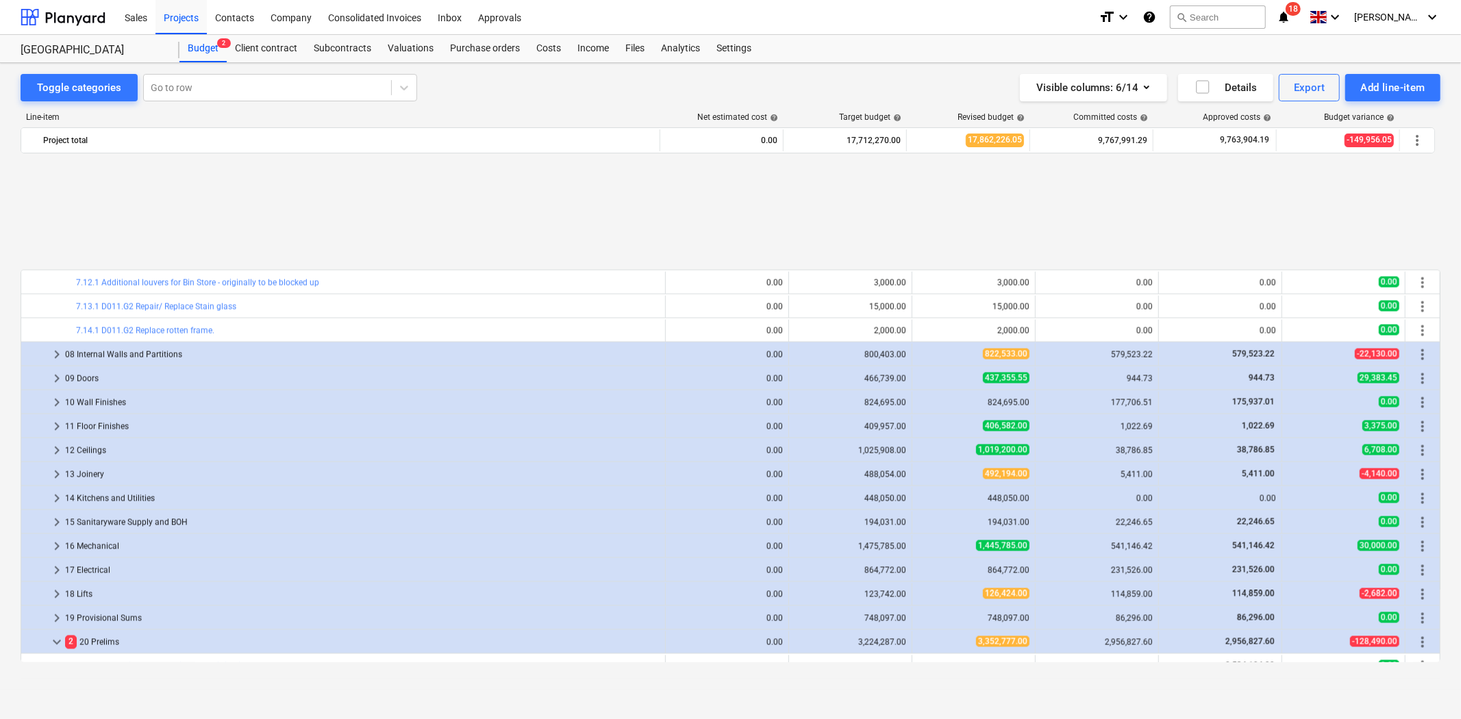
scroll to position [1978, 0]
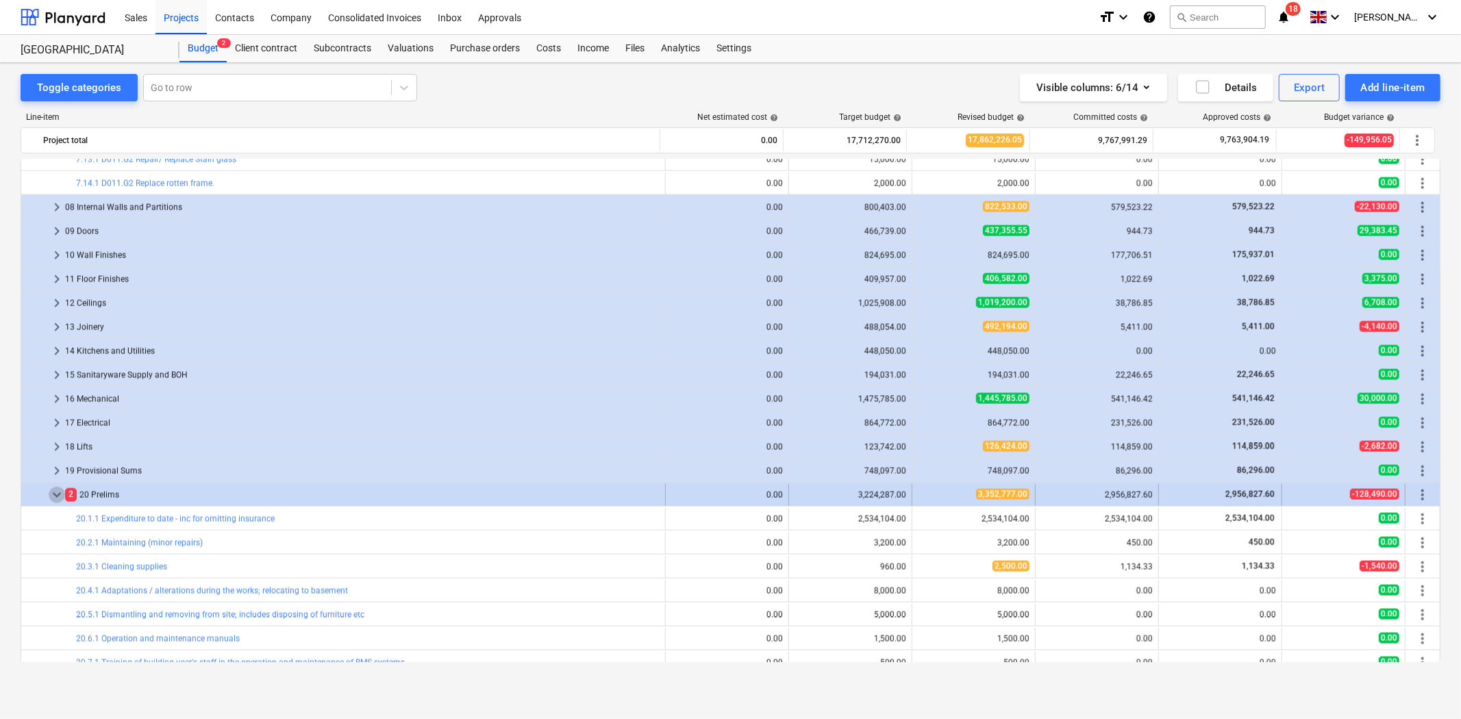
click at [56, 491] on span "keyboard_arrow_down" at bounding box center [57, 495] width 16 height 16
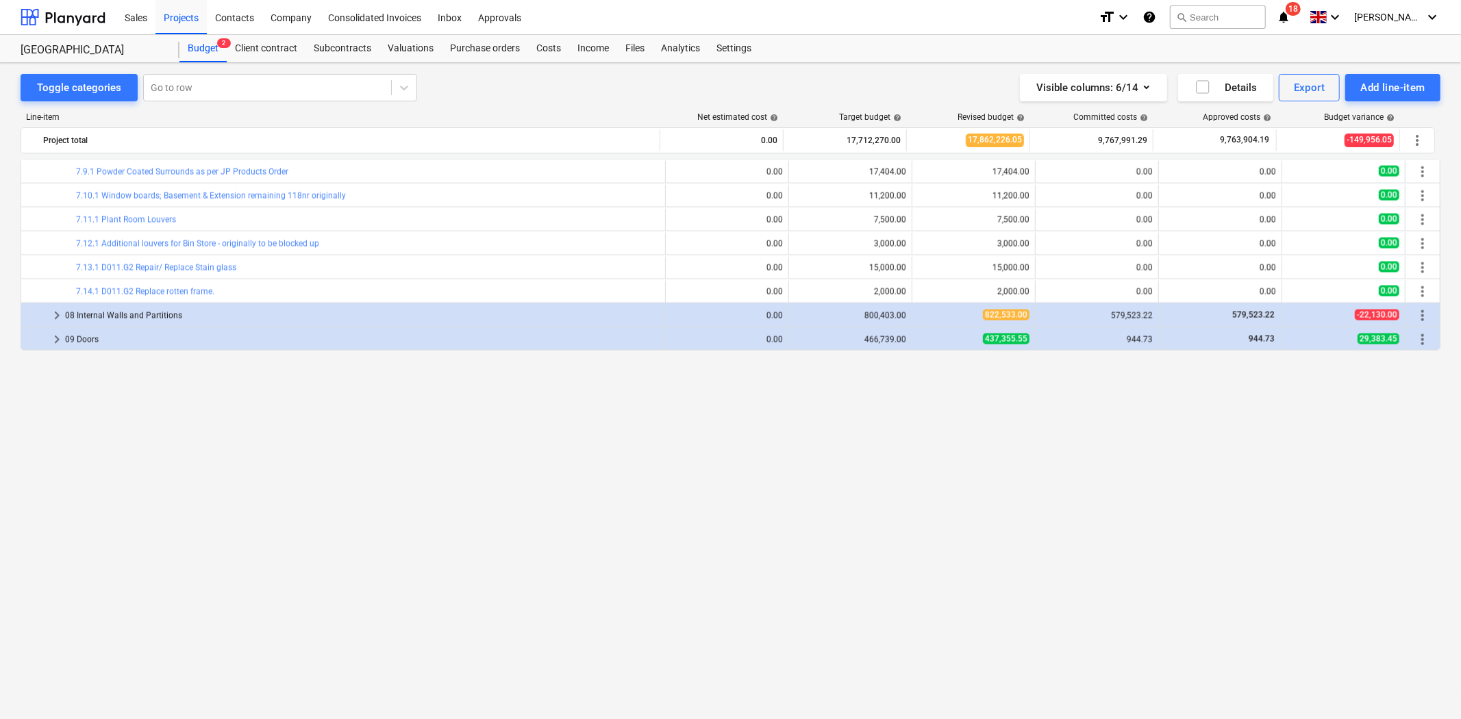
scroll to position [1413, 0]
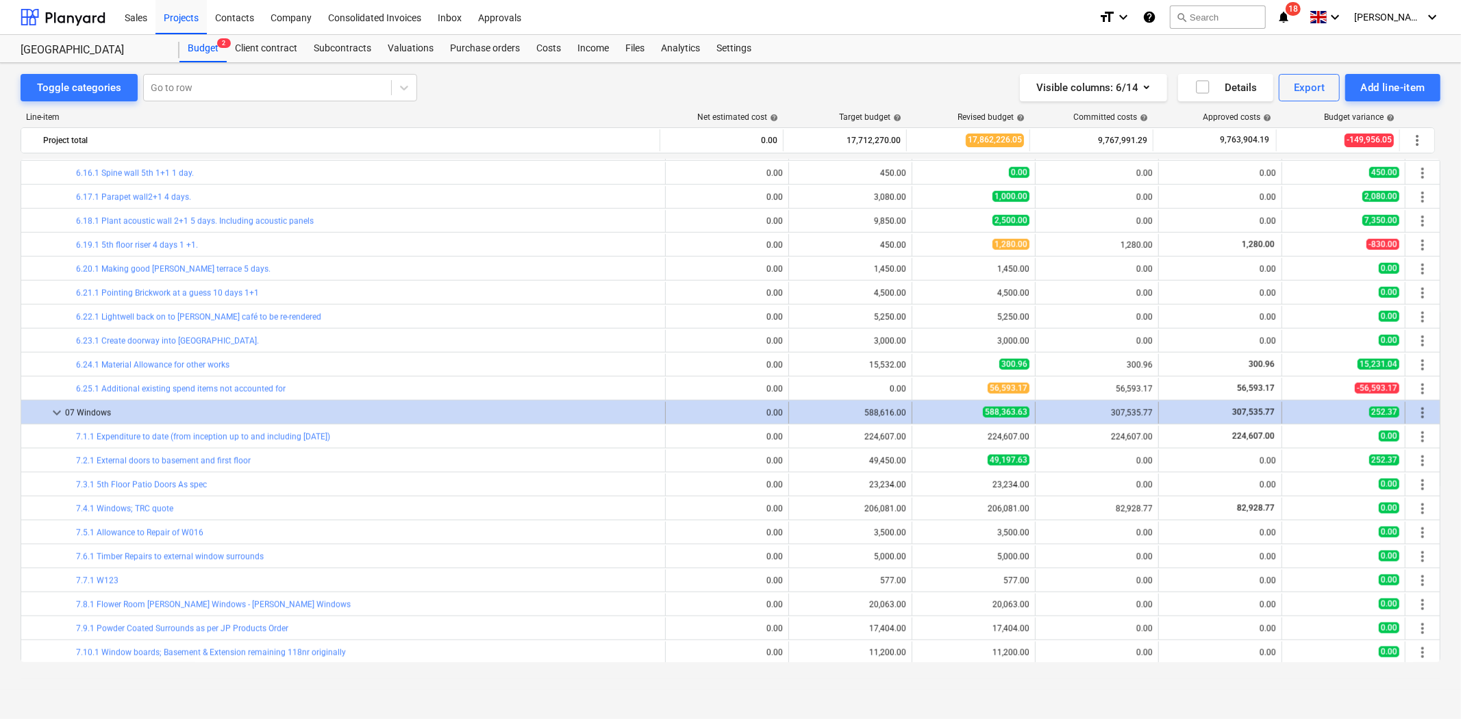
click at [55, 412] on span "keyboard_arrow_down" at bounding box center [57, 413] width 16 height 16
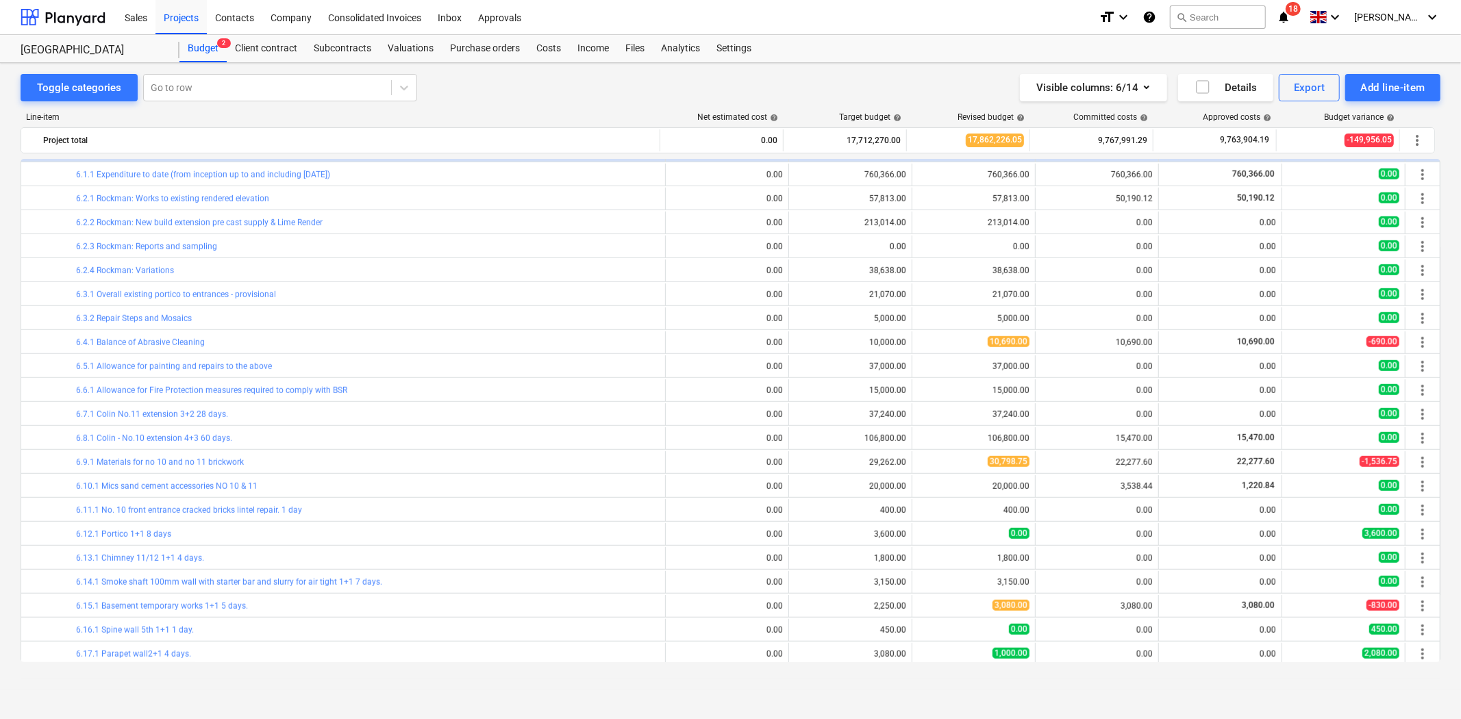
scroll to position [1032, 0]
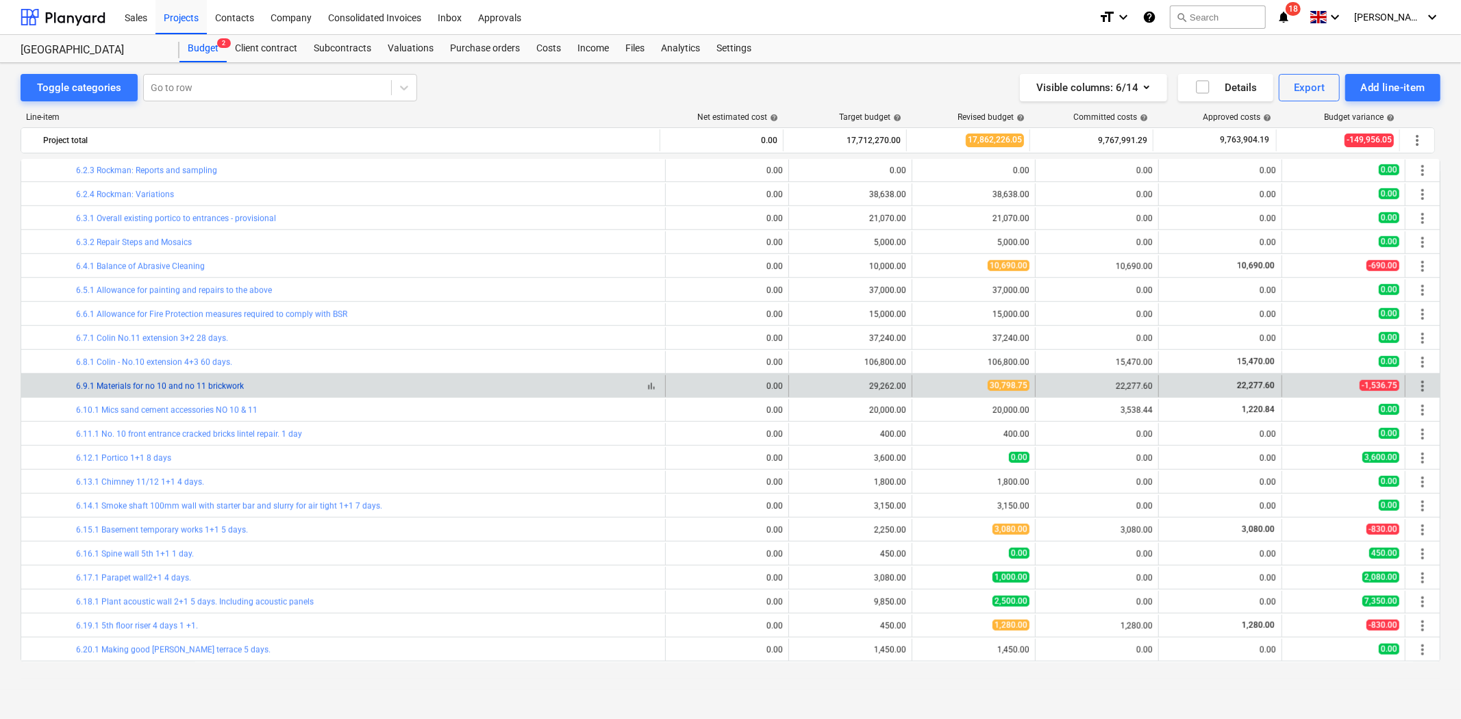
click at [172, 384] on link "6.9.1 Materials for no 10 and no 11 brickwork" at bounding box center [160, 386] width 168 height 10
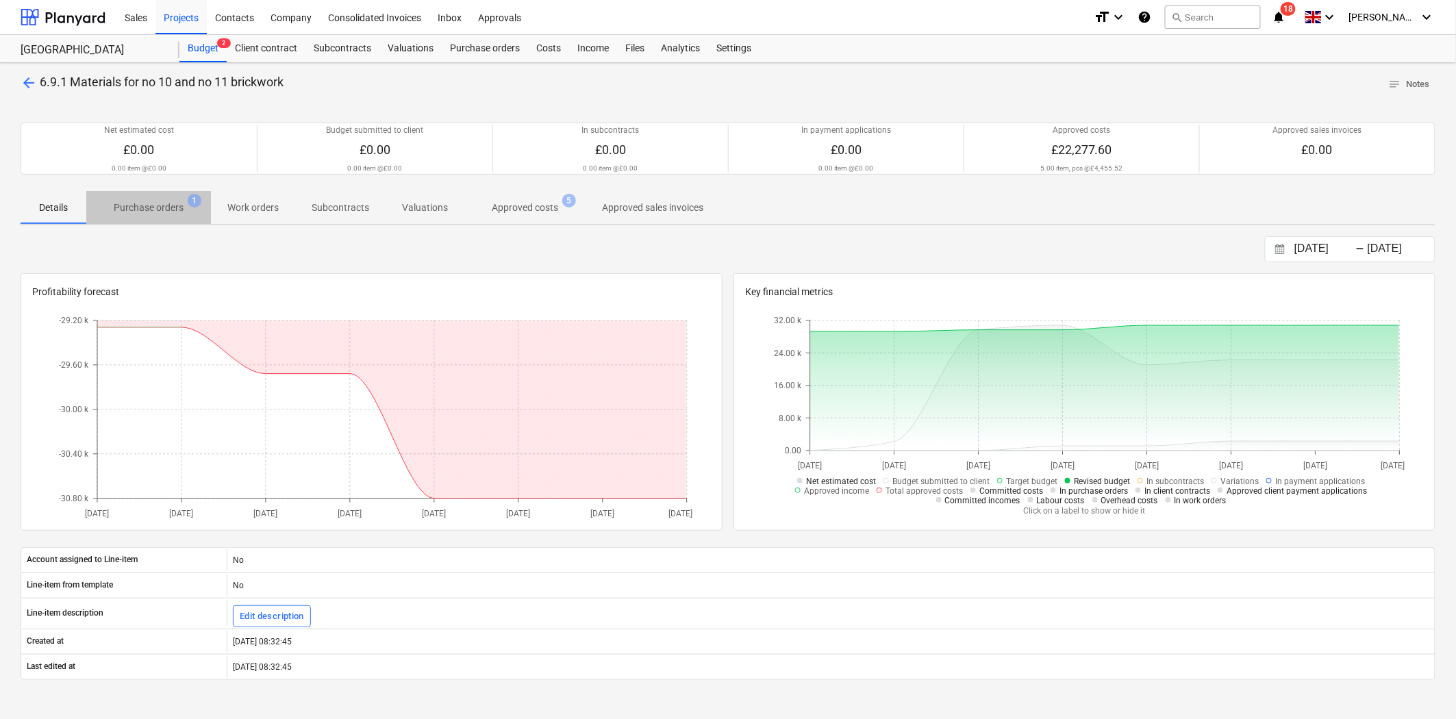
click at [173, 203] on p "Purchase orders" at bounding box center [149, 208] width 70 height 14
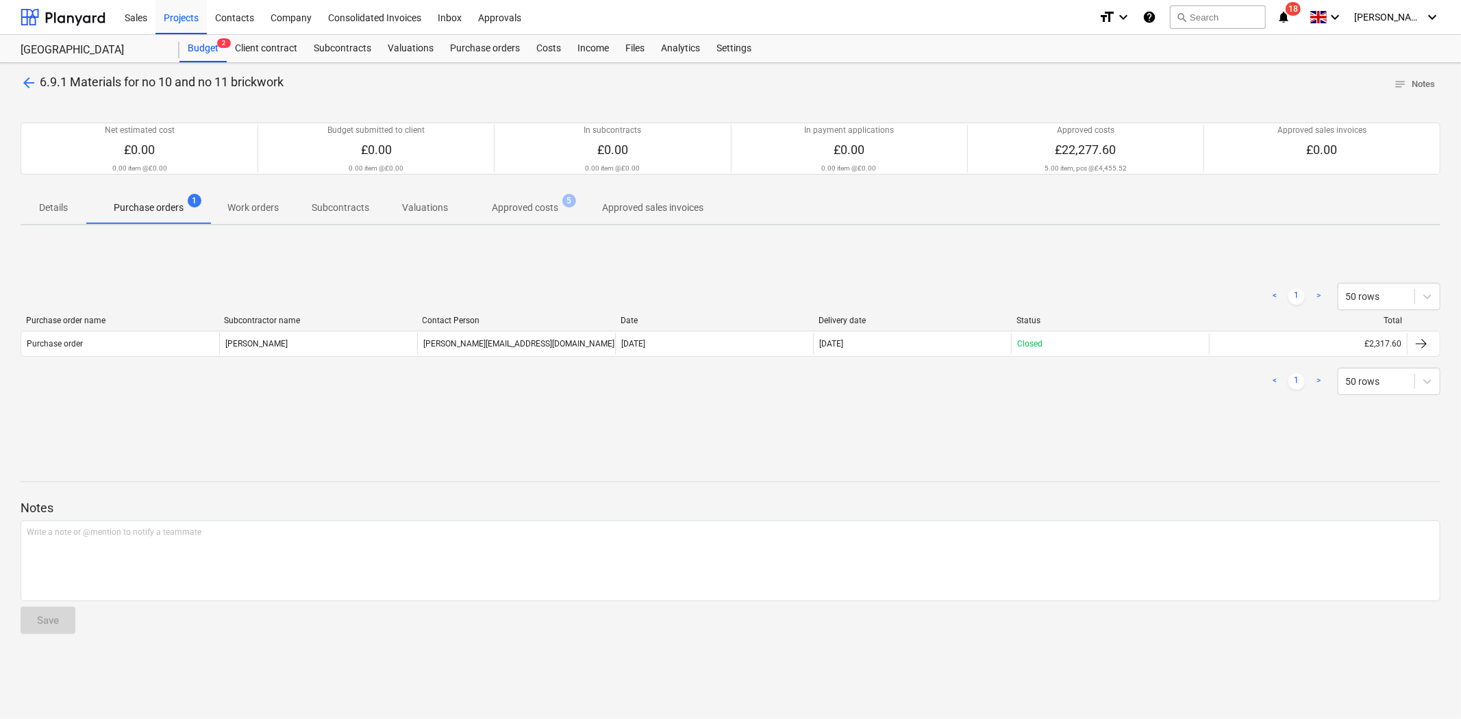
click at [531, 203] on p "Approved costs" at bounding box center [525, 208] width 66 height 14
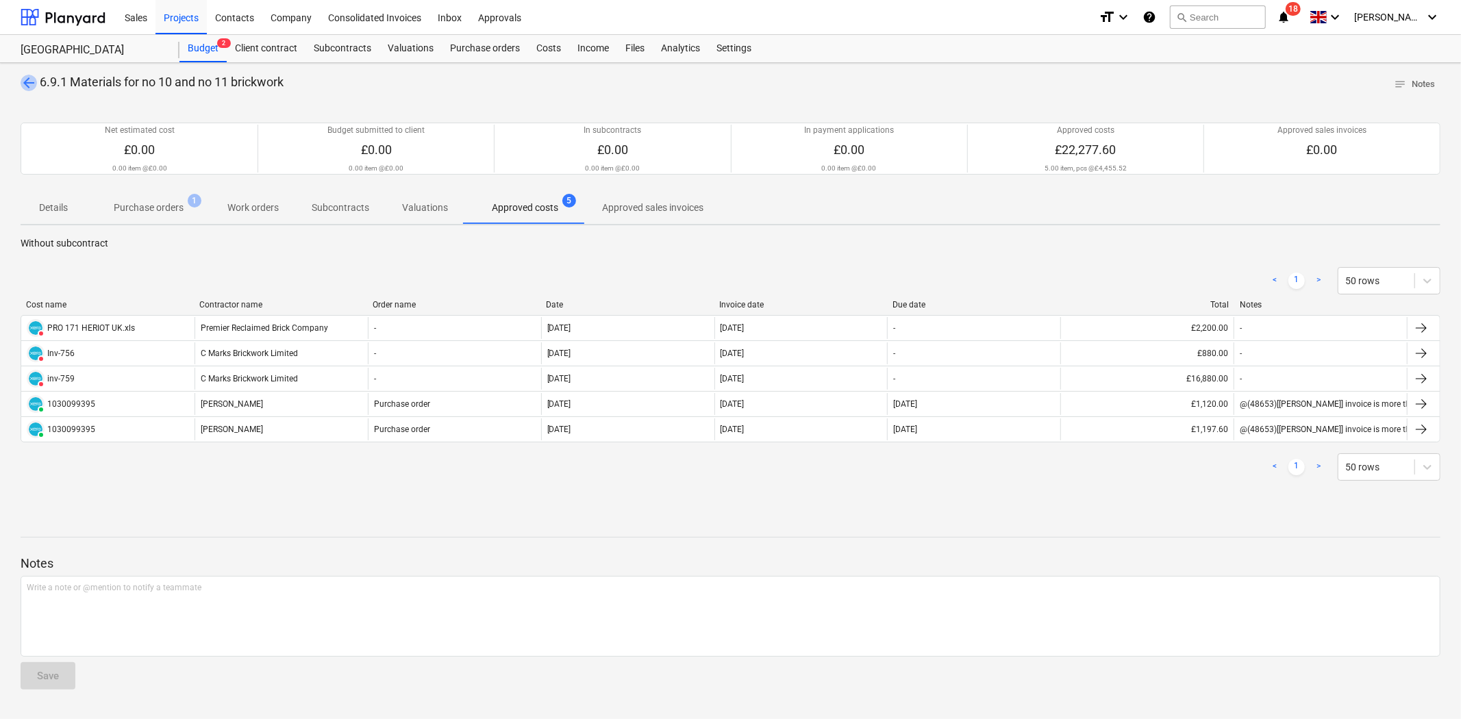
click at [31, 80] on span "arrow_back" at bounding box center [29, 83] width 16 height 16
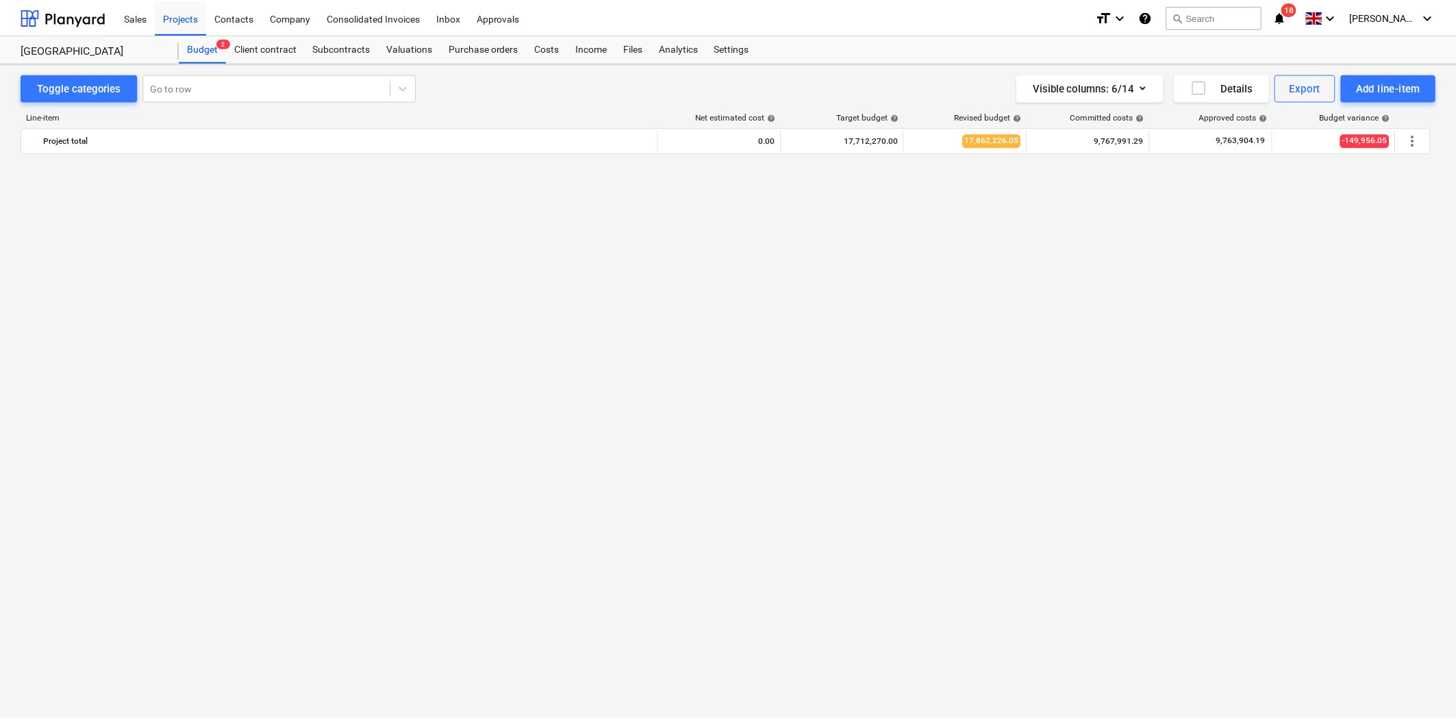
scroll to position [1032, 0]
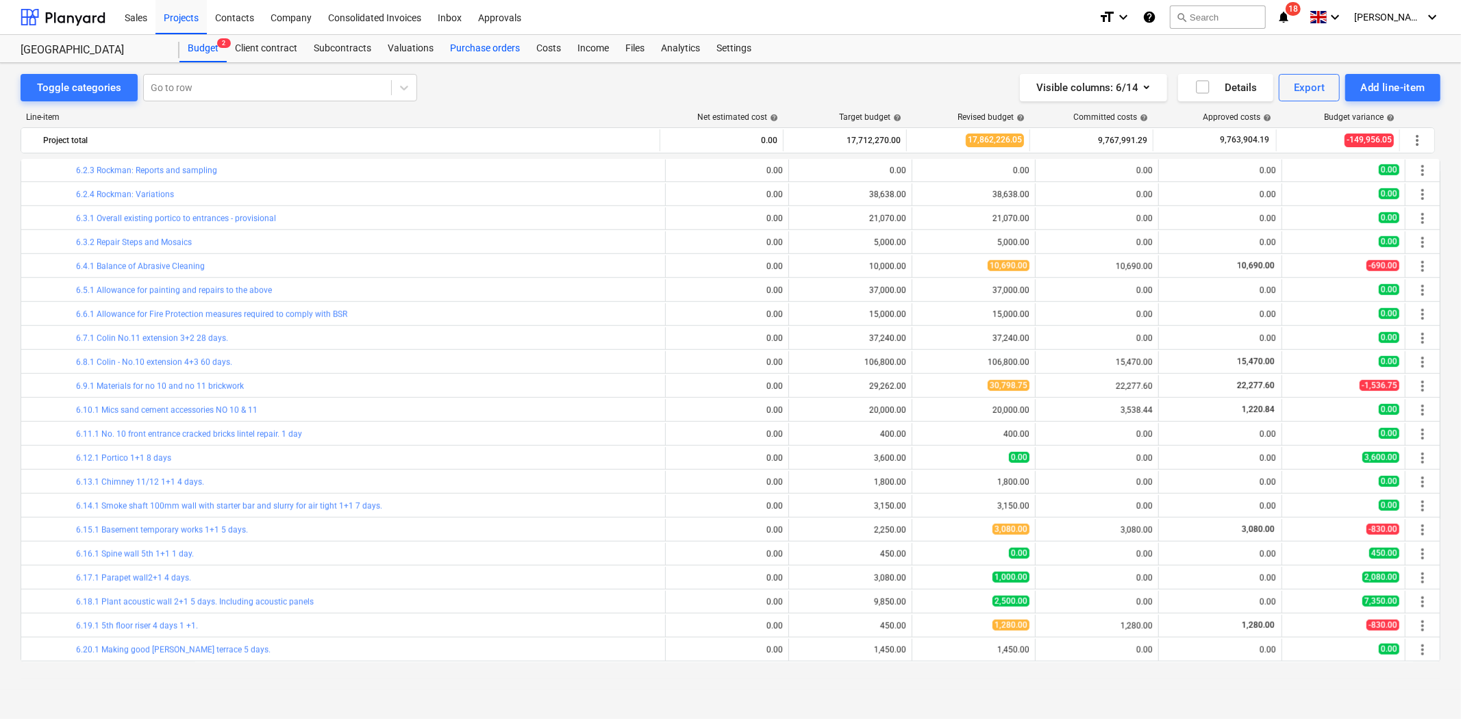
click at [470, 47] on div "Purchase orders" at bounding box center [485, 48] width 86 height 27
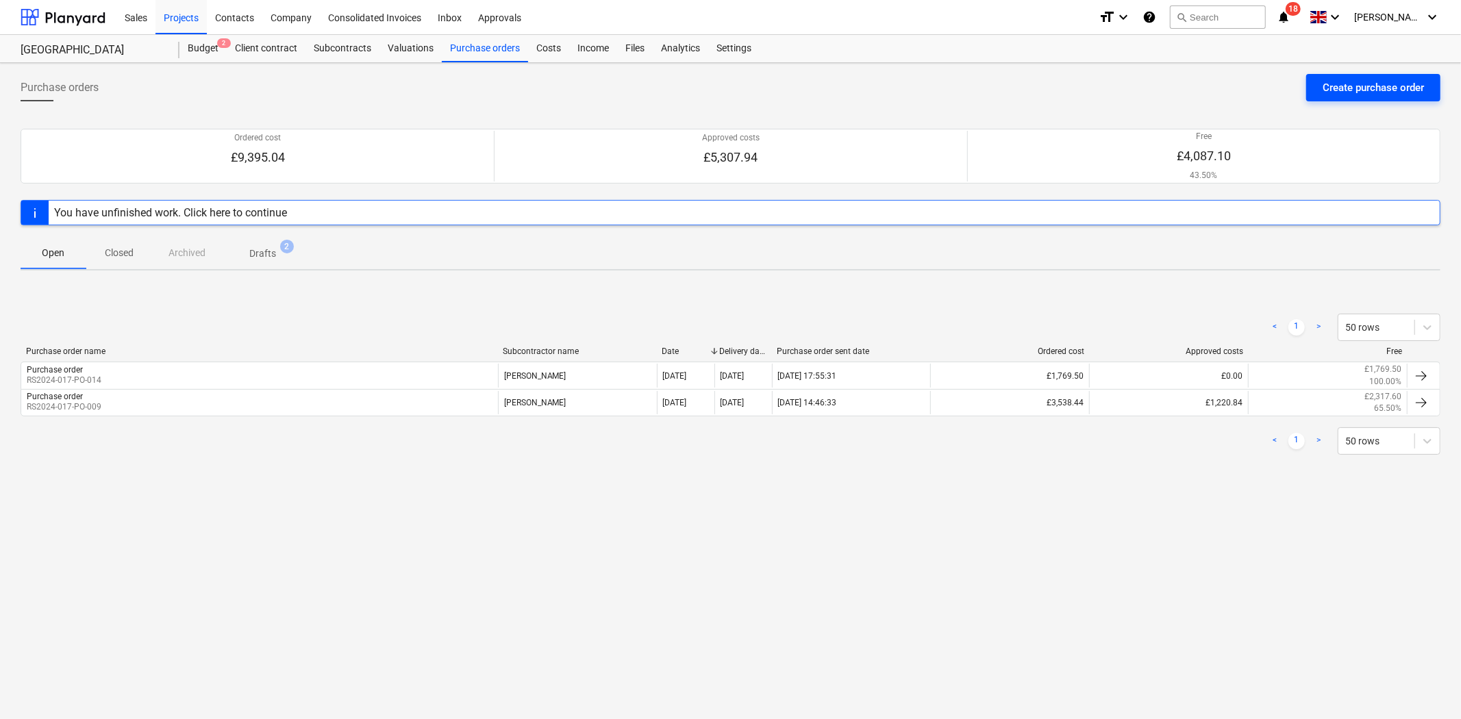
click at [1407, 97] on button "Create purchase order" at bounding box center [1373, 87] width 134 height 27
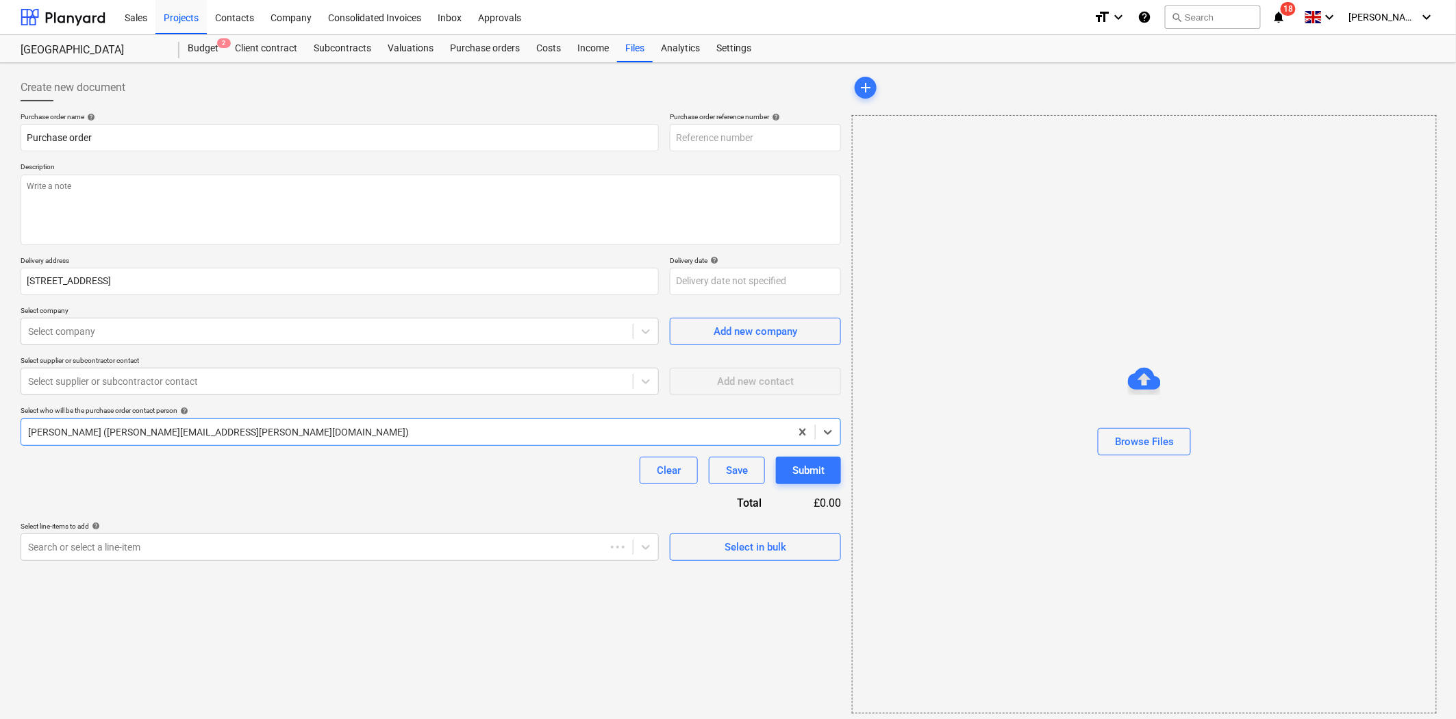
type textarea "x"
type input "RS2024-017-PO-015"
click at [160, 190] on textarea at bounding box center [431, 210] width 820 height 71
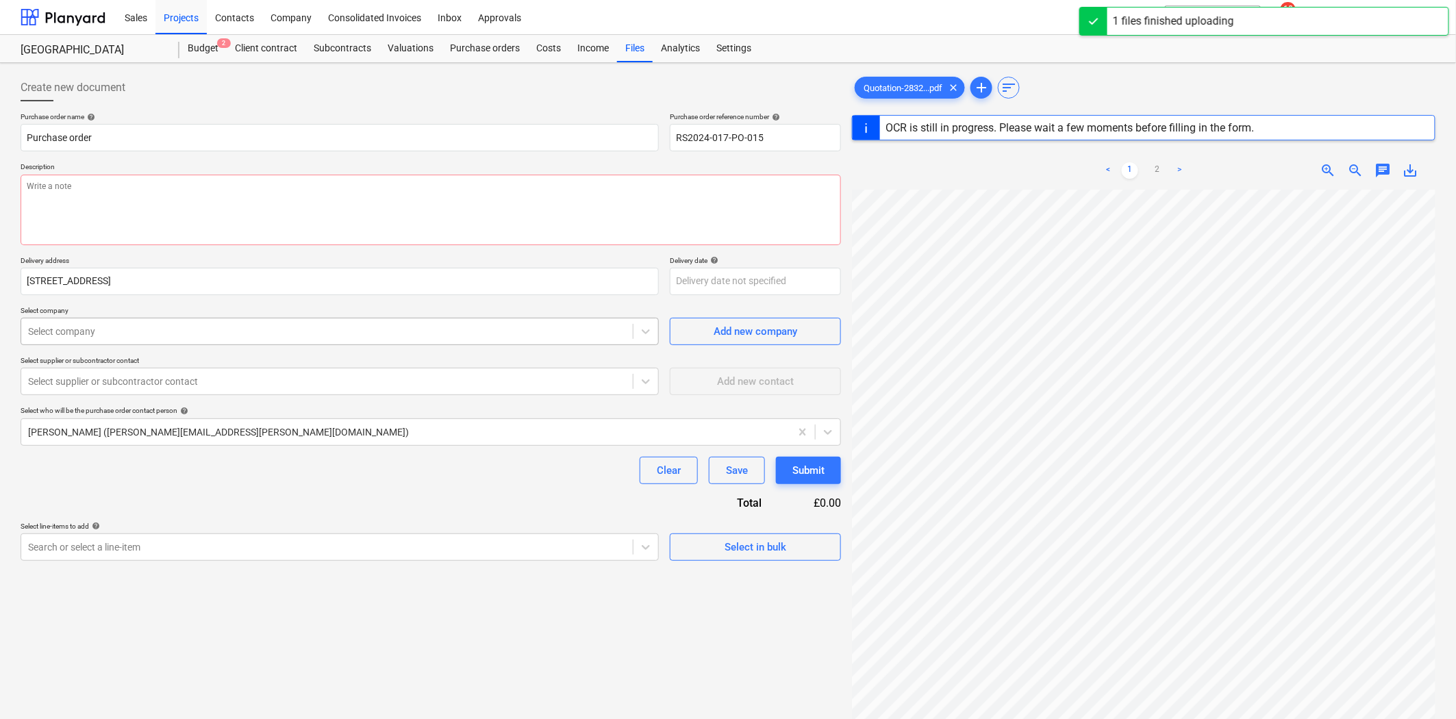
type textarea "x"
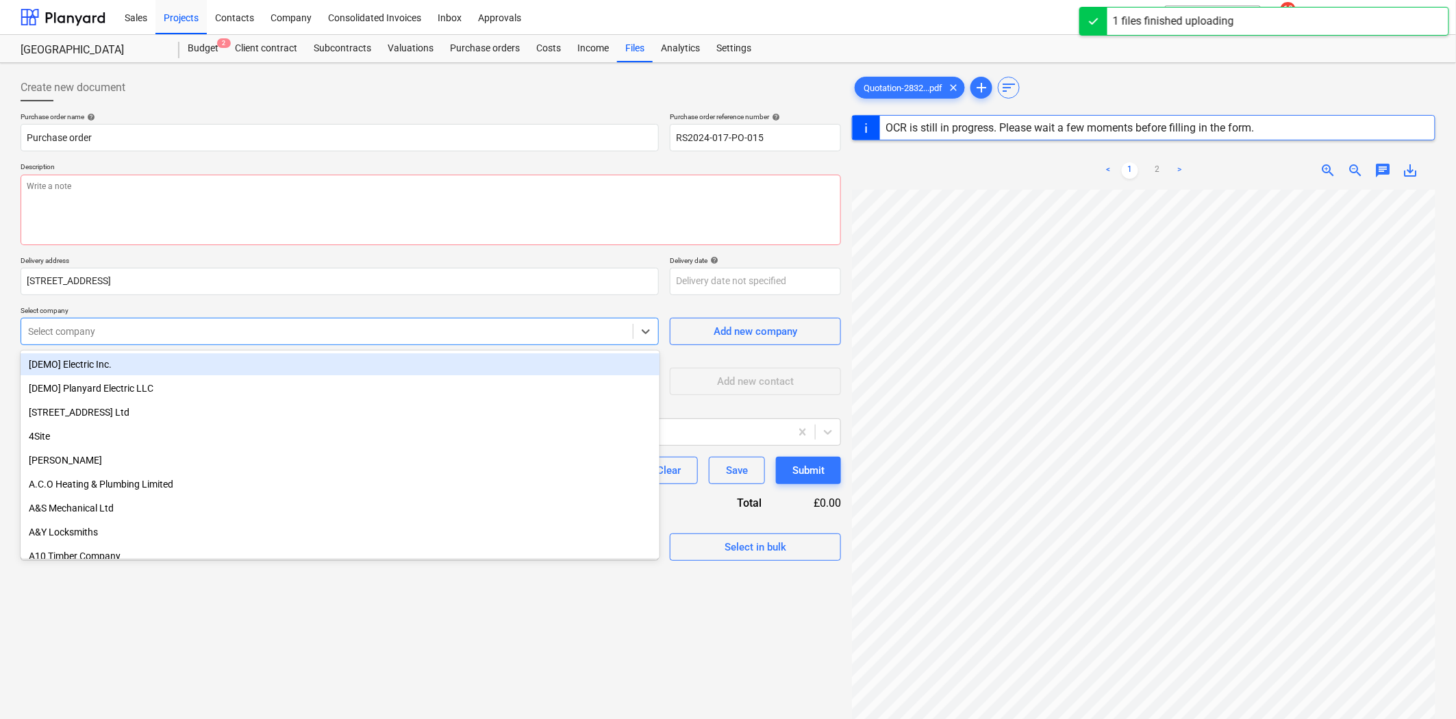
click at [216, 331] on div at bounding box center [327, 332] width 598 height 14
type input "tra"
type textarea "x"
type input "trav"
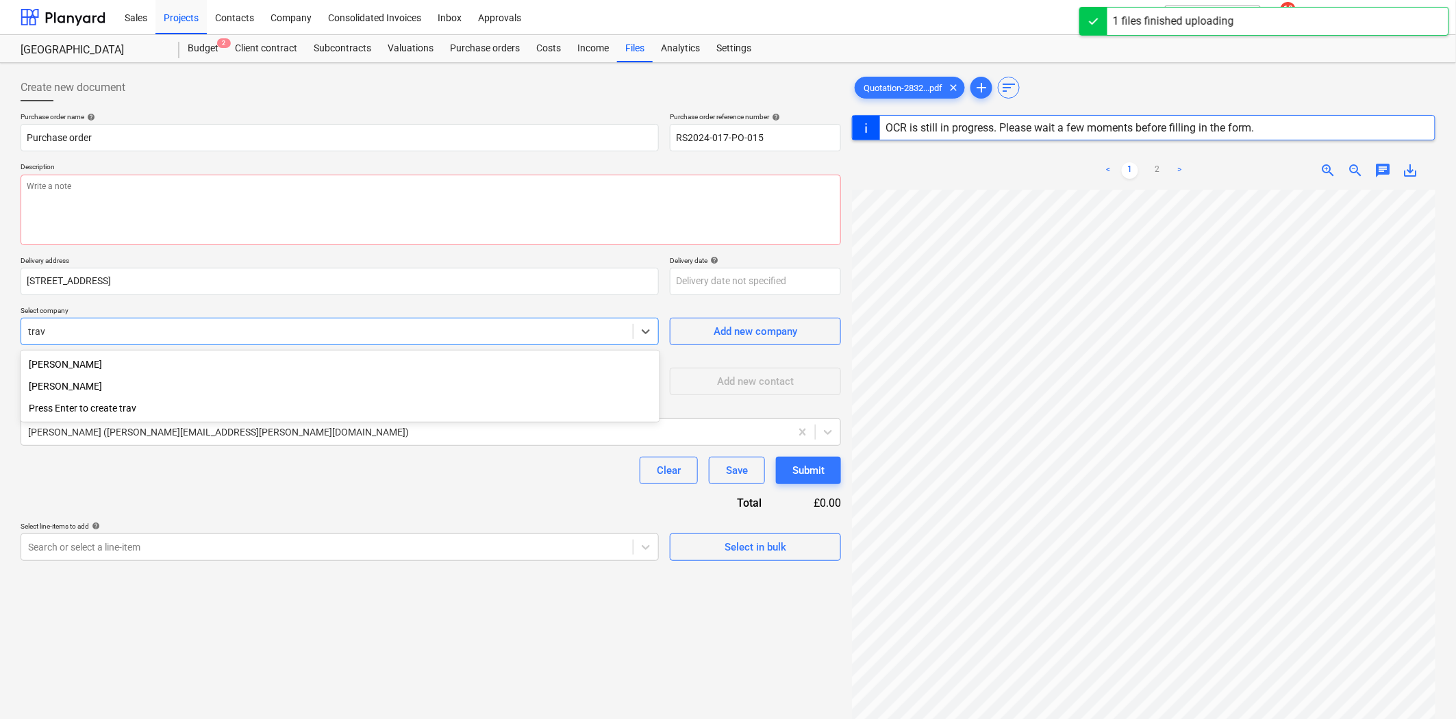
click at [175, 396] on div "[PERSON_NAME]" at bounding box center [340, 386] width 639 height 22
type textarea "x"
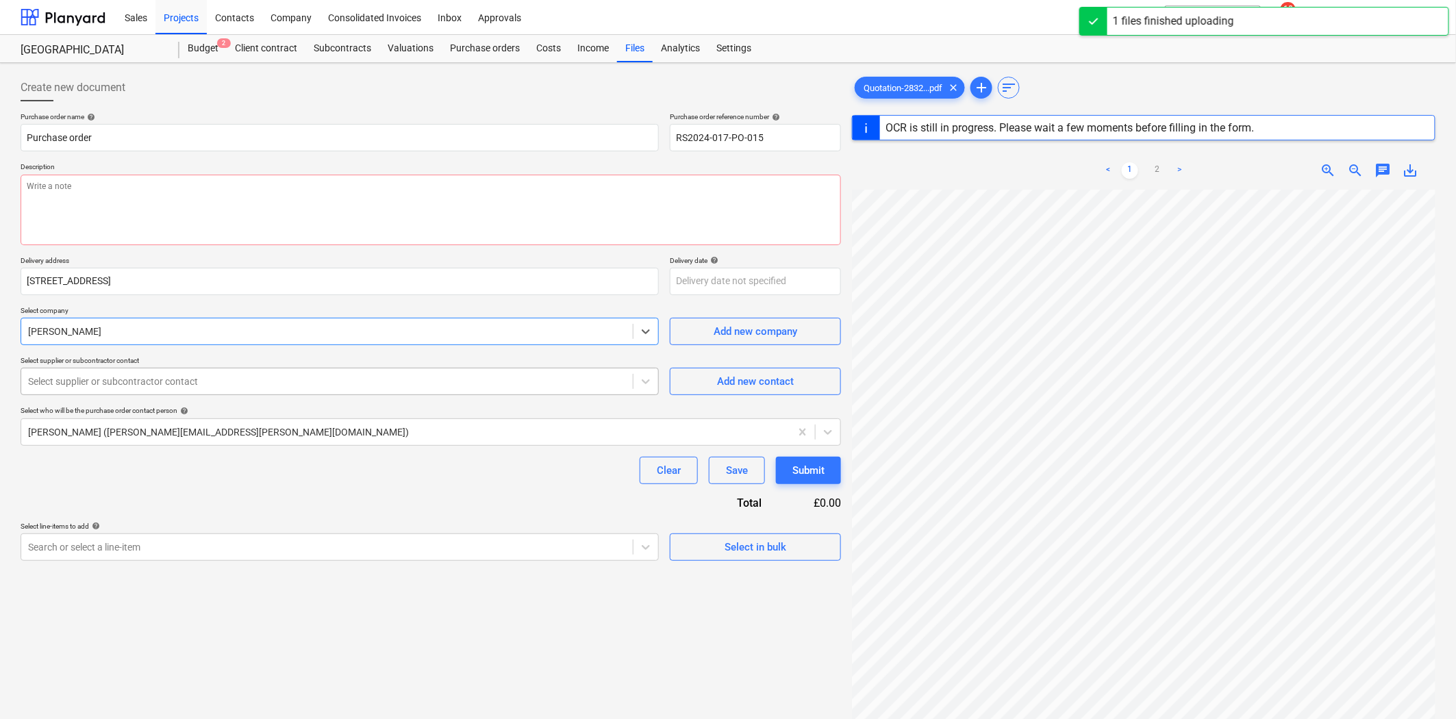
click at [174, 382] on div at bounding box center [327, 382] width 598 height 14
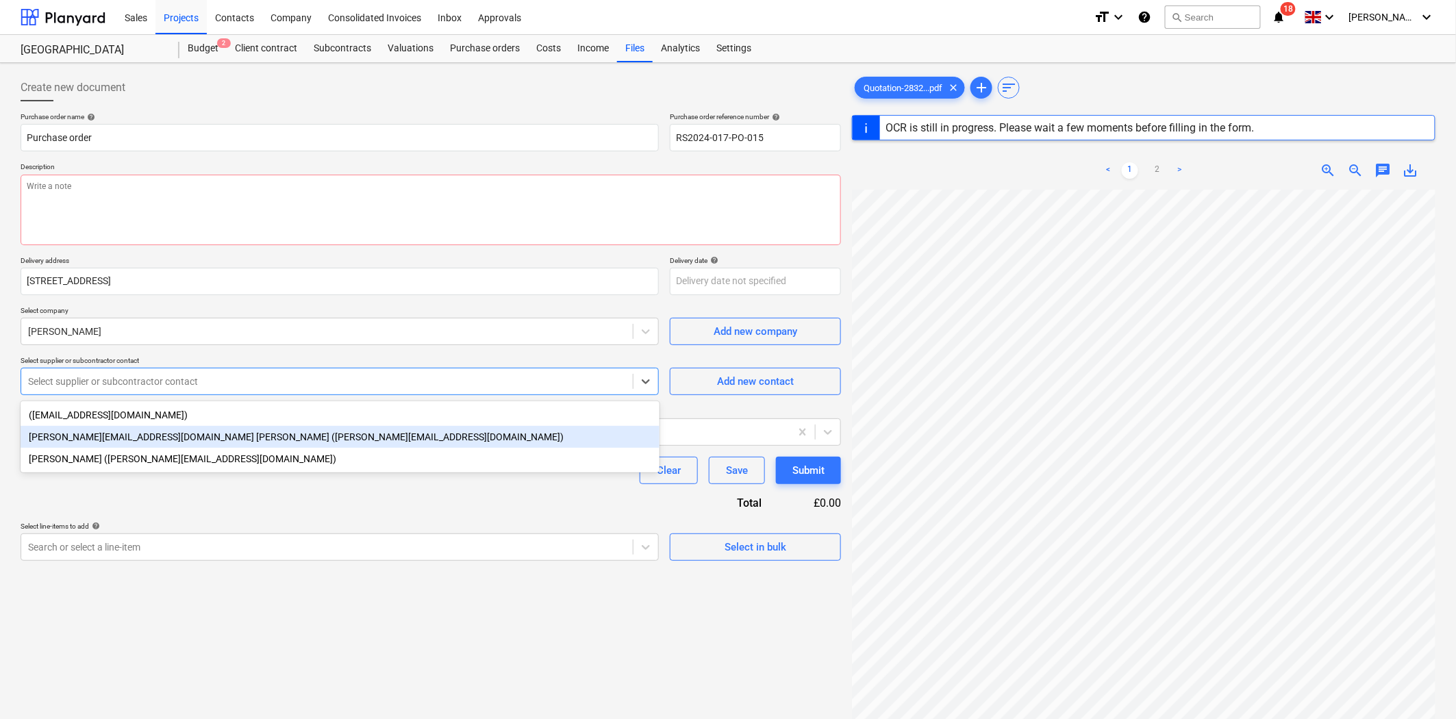
click at [197, 440] on div "[PERSON_NAME][EMAIL_ADDRESS][DOMAIN_NAME] [PERSON_NAME] ([PERSON_NAME][EMAIL_AD…" at bounding box center [340, 437] width 639 height 22
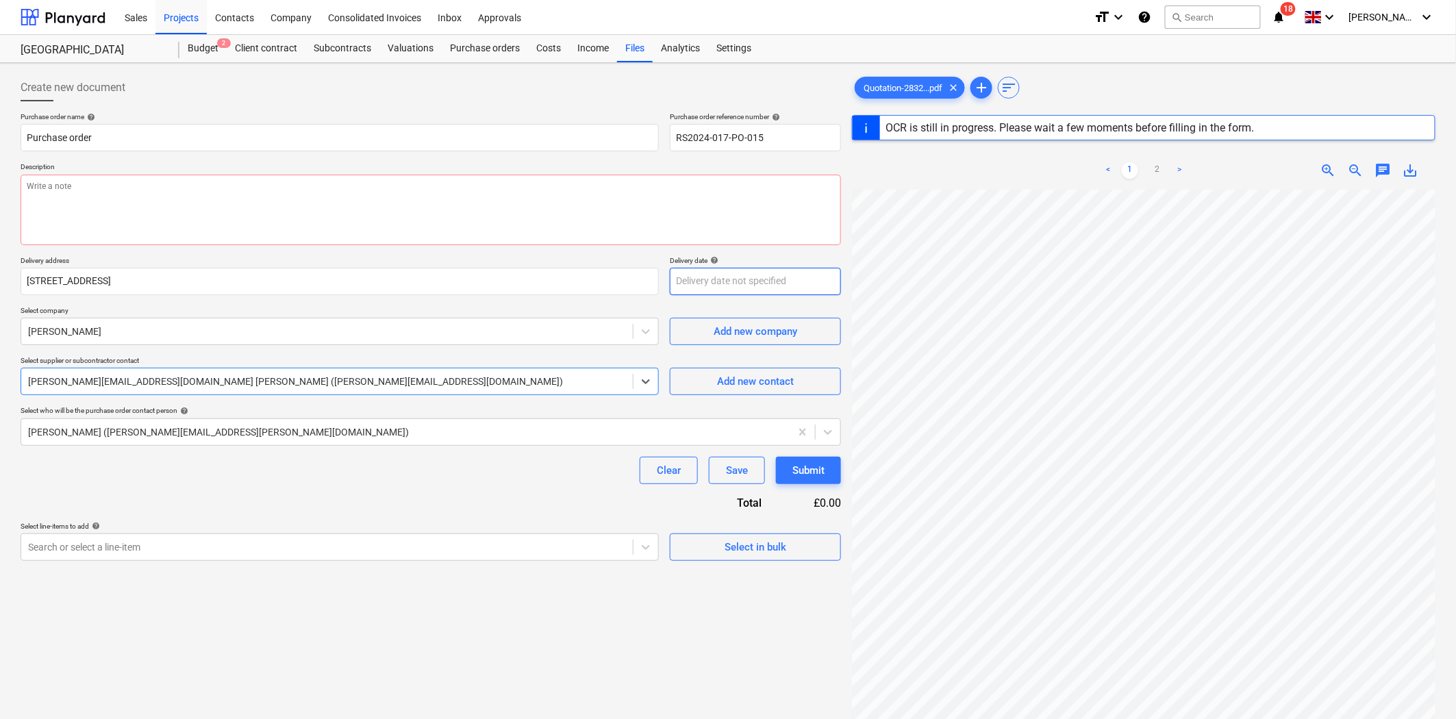
click at [753, 290] on body "Sales Projects Contacts Company Consolidated Invoices Inbox Approvals format_si…" at bounding box center [728, 359] width 1456 height 719
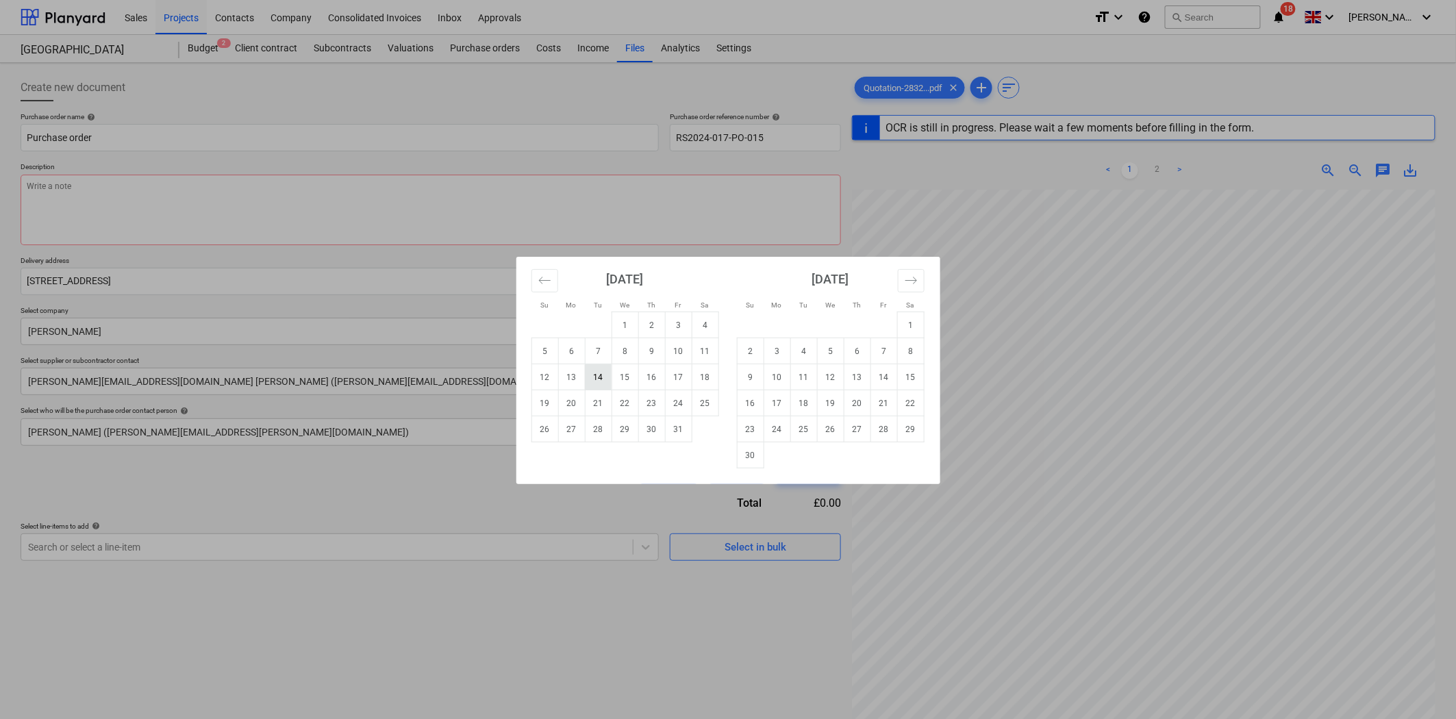
click at [601, 375] on td "14" at bounding box center [598, 377] width 27 height 26
type textarea "x"
type input "[DATE]"
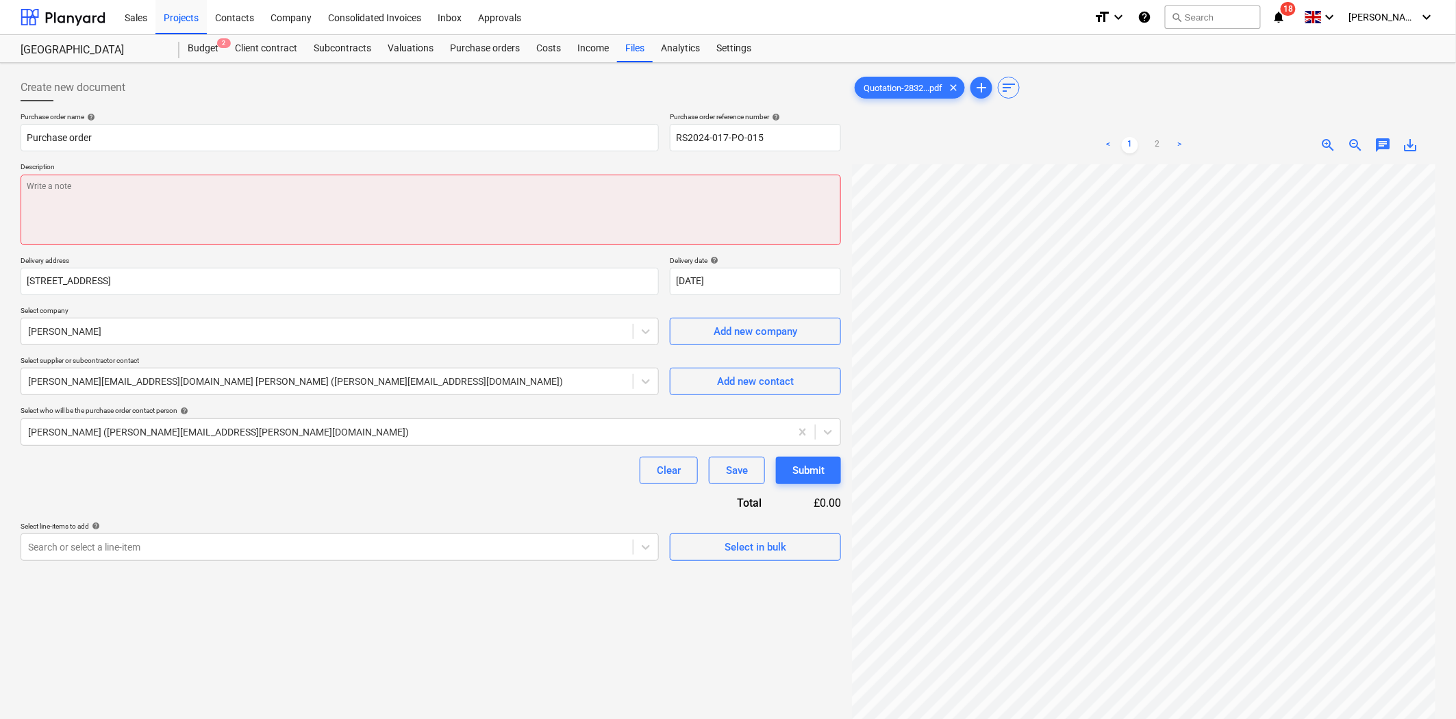
click at [315, 203] on textarea at bounding box center [431, 210] width 820 height 71
type textarea "x"
type textarea "A"
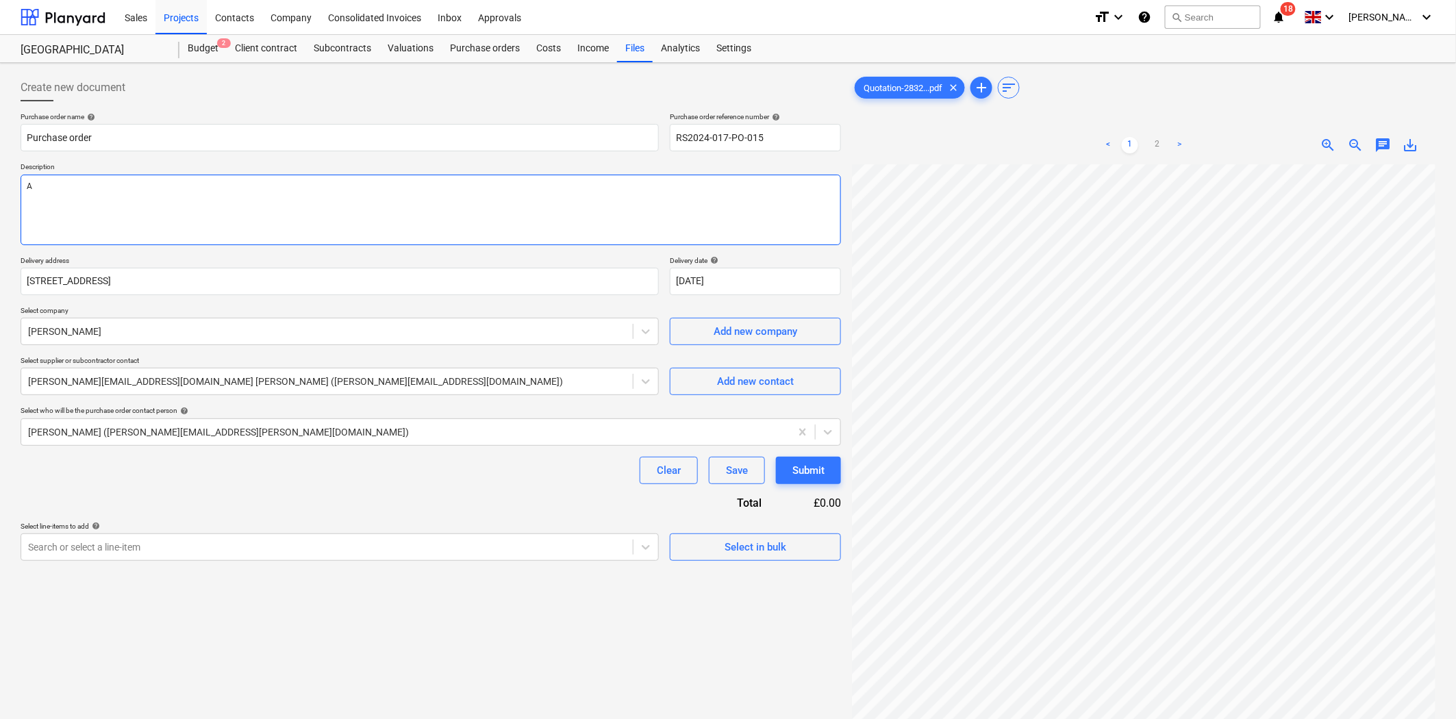
type textarea "x"
type textarea "As"
type textarea "x"
type textarea "As pe"
type textarea "x"
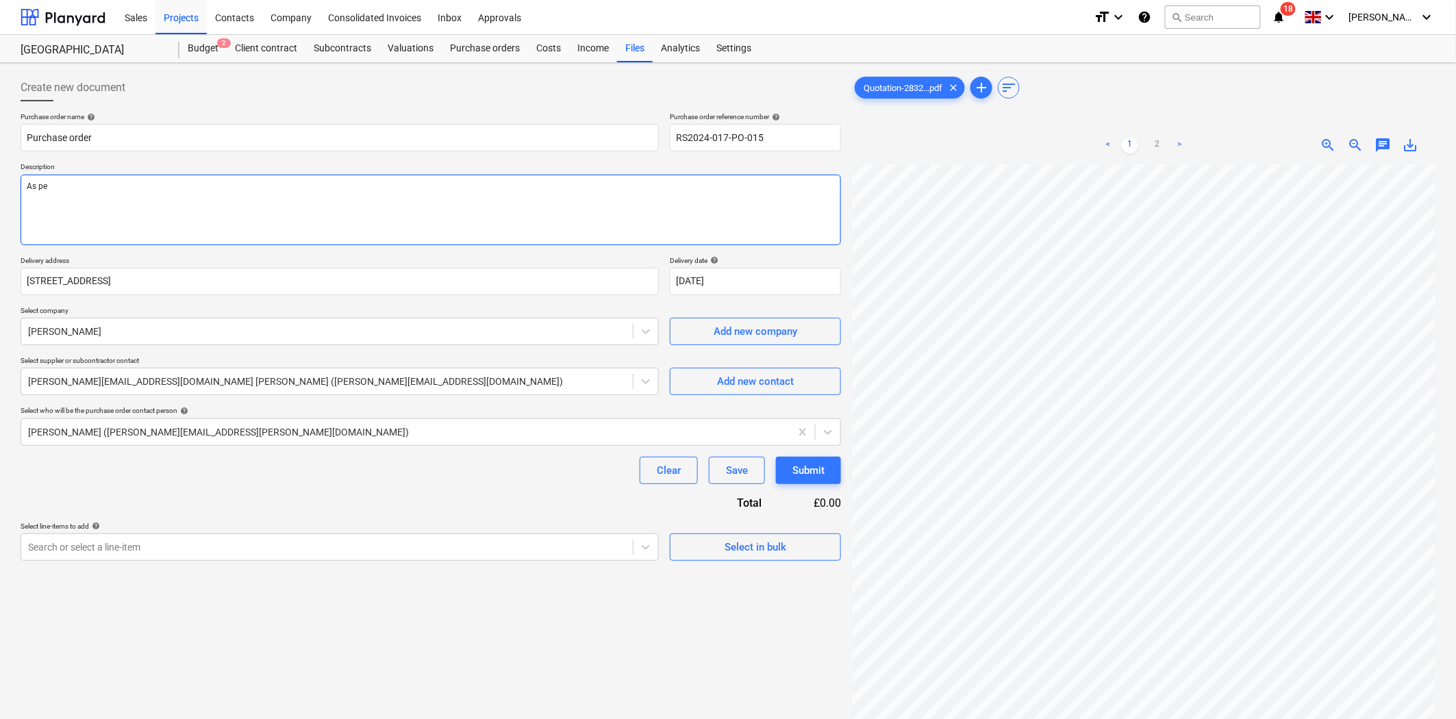
type textarea "As per"
type textarea "x"
type textarea "As per"
type textarea "x"
type textarea "As per R"
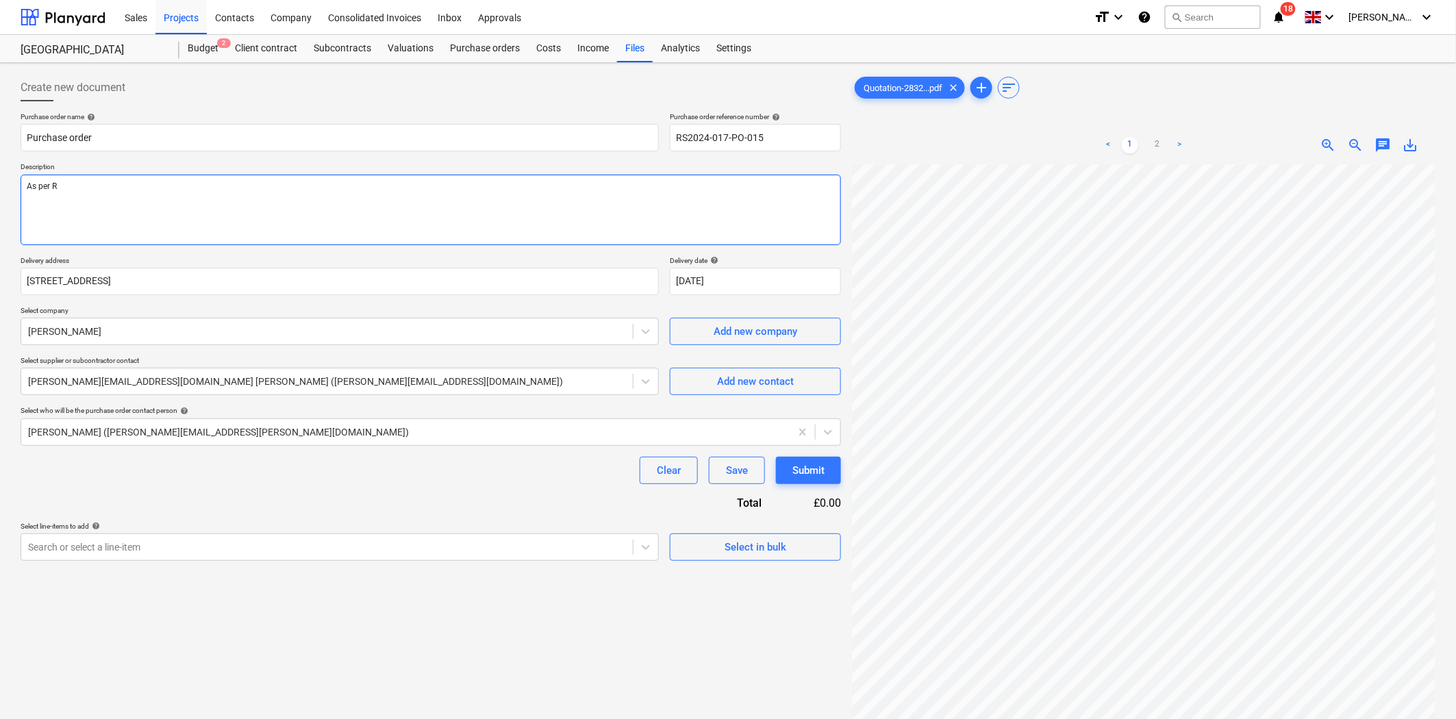
type textarea "x"
type textarea "As per Re"
type textarea "x"
type textarea "As per Ref"
type textarea "x"
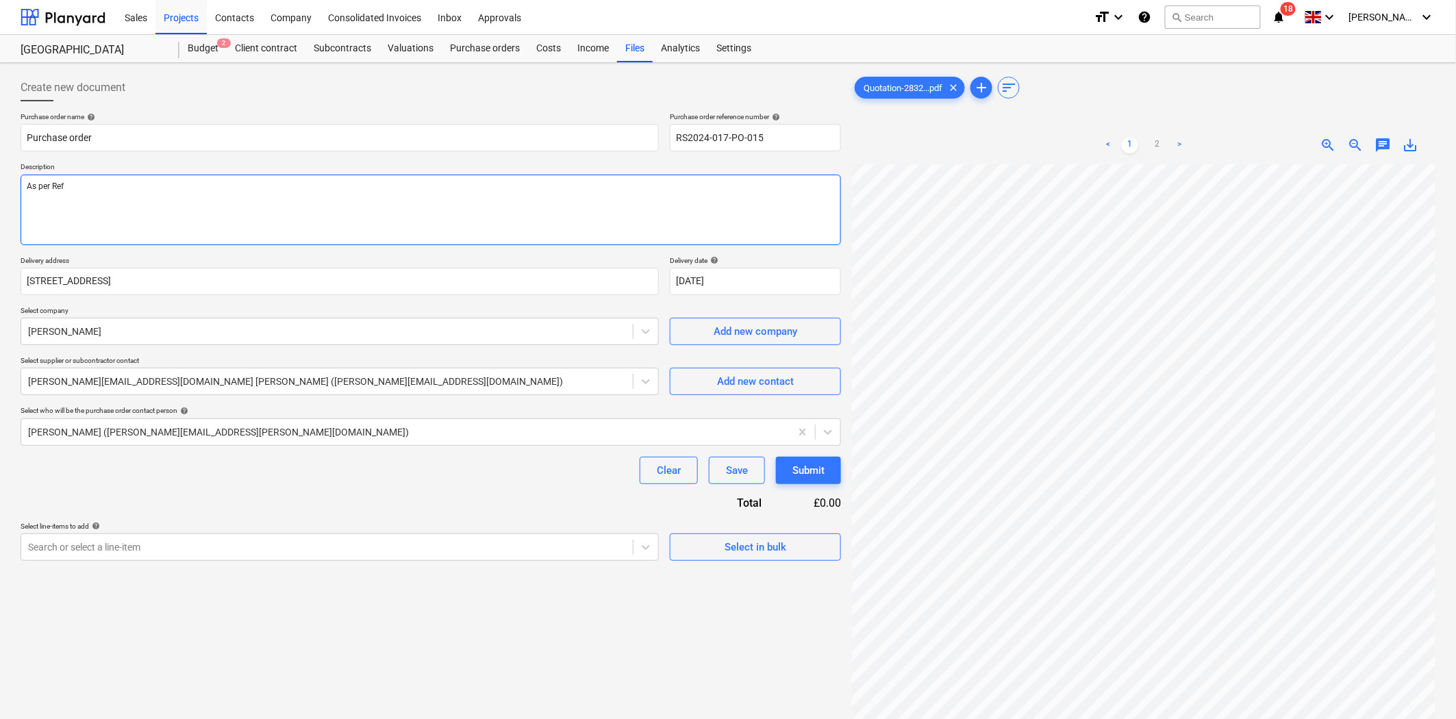
type textarea "As per Ref"
type textarea "x"
type textarea "As per Ref 2"
type textarea "x"
type textarea "As per Ref 28"
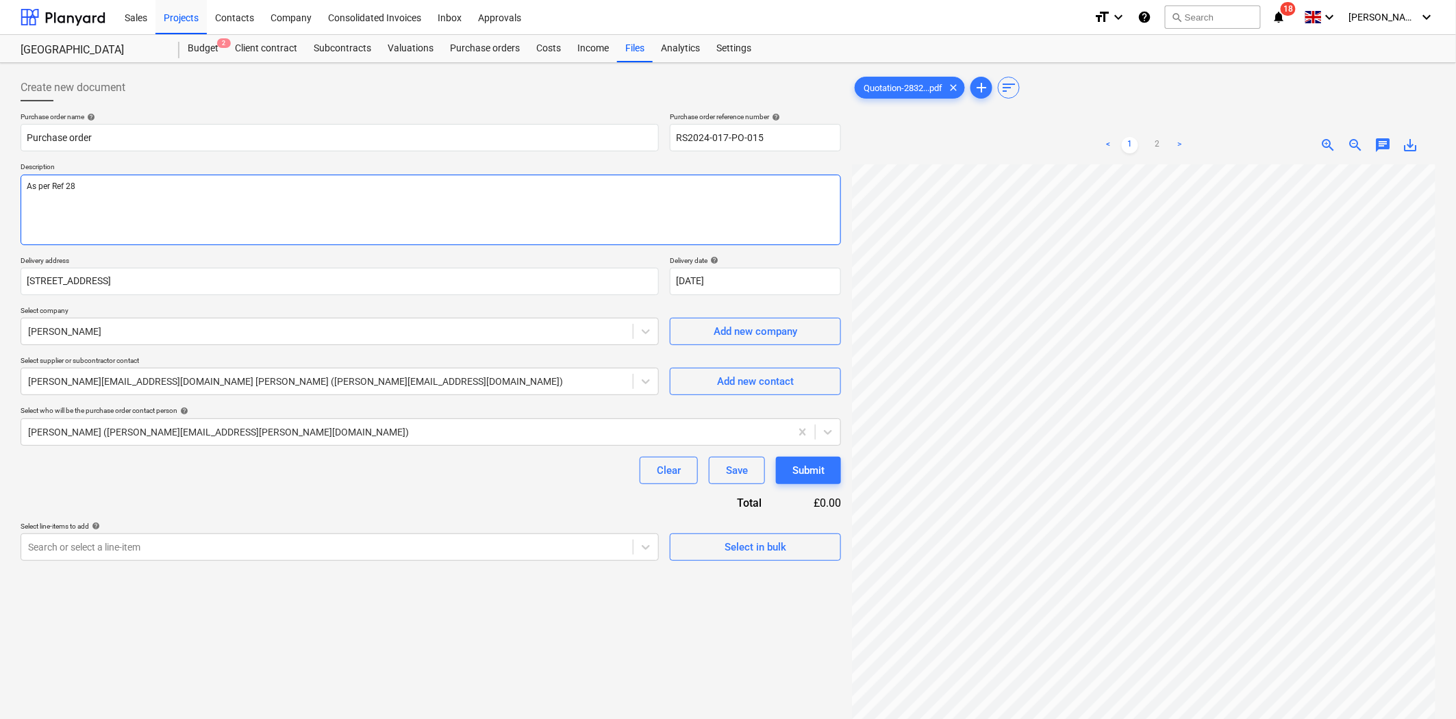
type textarea "x"
type textarea "As per Ref 283"
type textarea "x"
type textarea "As per Ref 2832"
type textarea "x"
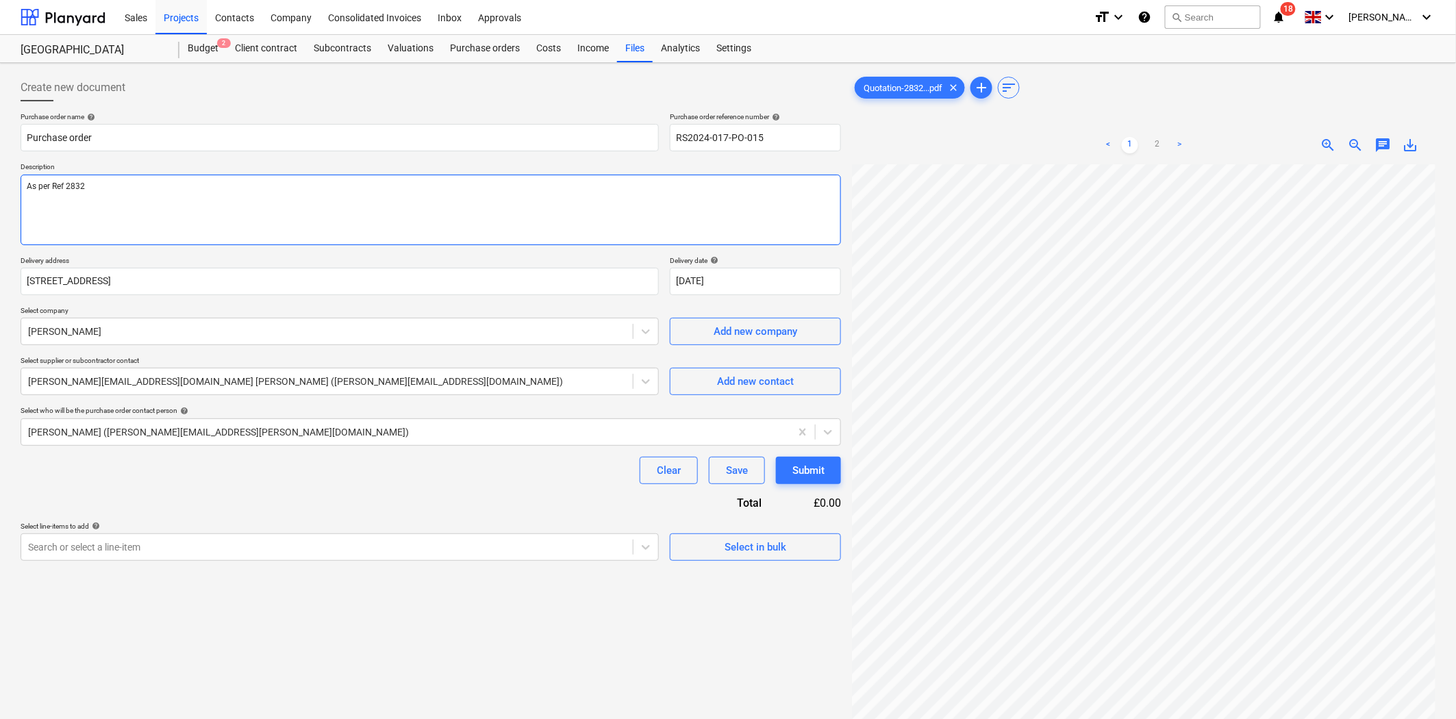
type textarea "As per Ref 2832Q"
type textarea "x"
type textarea "As per Ref 2832Q1"
type textarea "x"
type textarea "As per Ref 2832Q17"
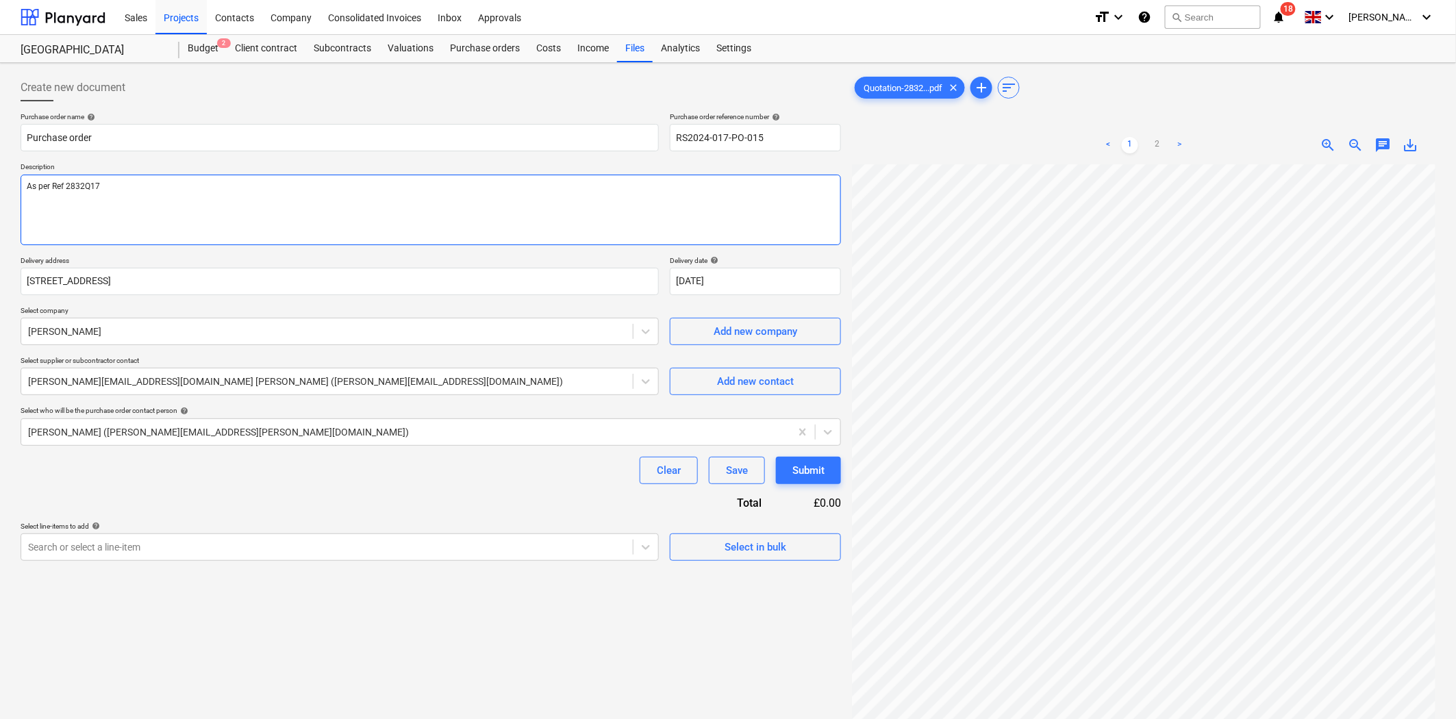
type textarea "x"
type textarea "As per Ref 2832Q176"
type textarea "x"
type textarea "As per Ref 2832Q1762"
type textarea "x"
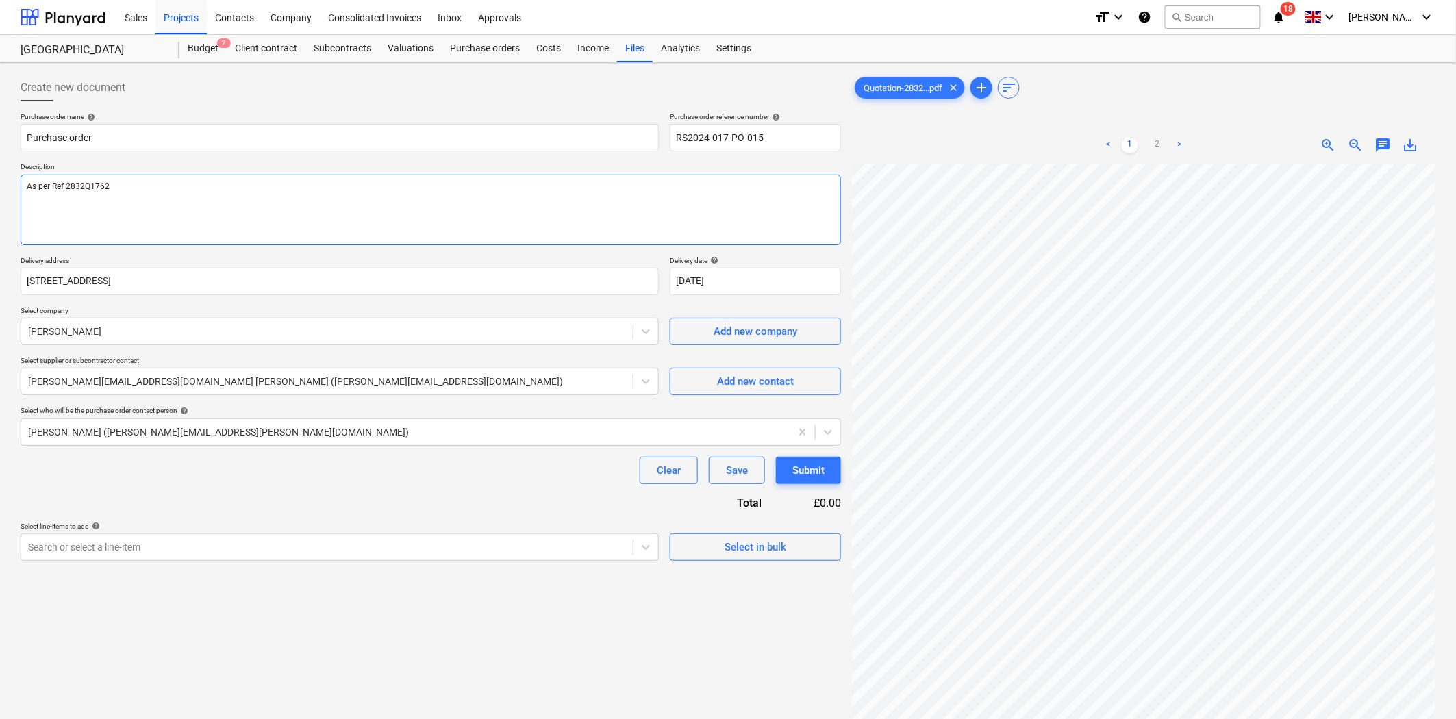
type textarea "As per Ref 2832Q17625"
type textarea "x"
type textarea "As per Ref 2832Q176250"
type textarea "x"
click at [425, 256] on p "Delivery address" at bounding box center [340, 262] width 638 height 12
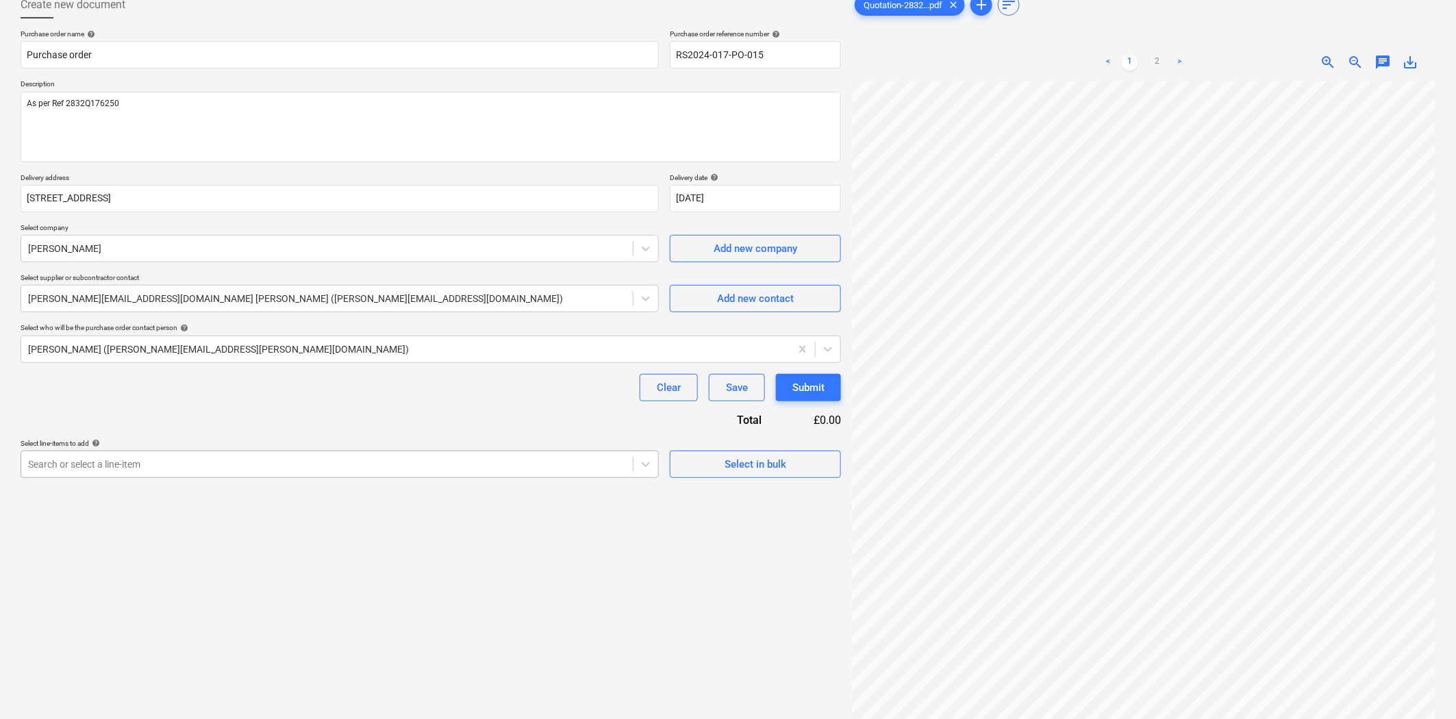
scroll to position [137, 0]
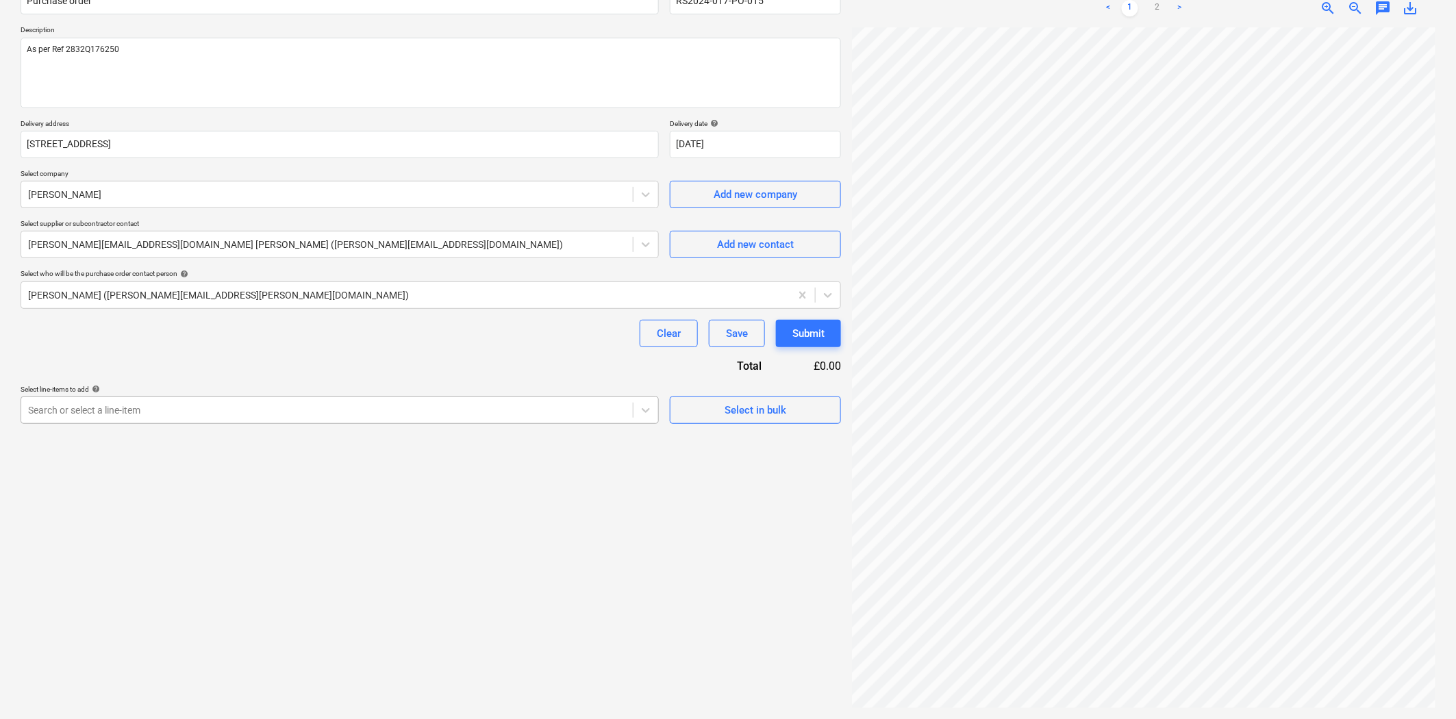
click at [405, 412] on div at bounding box center [327, 410] width 598 height 14
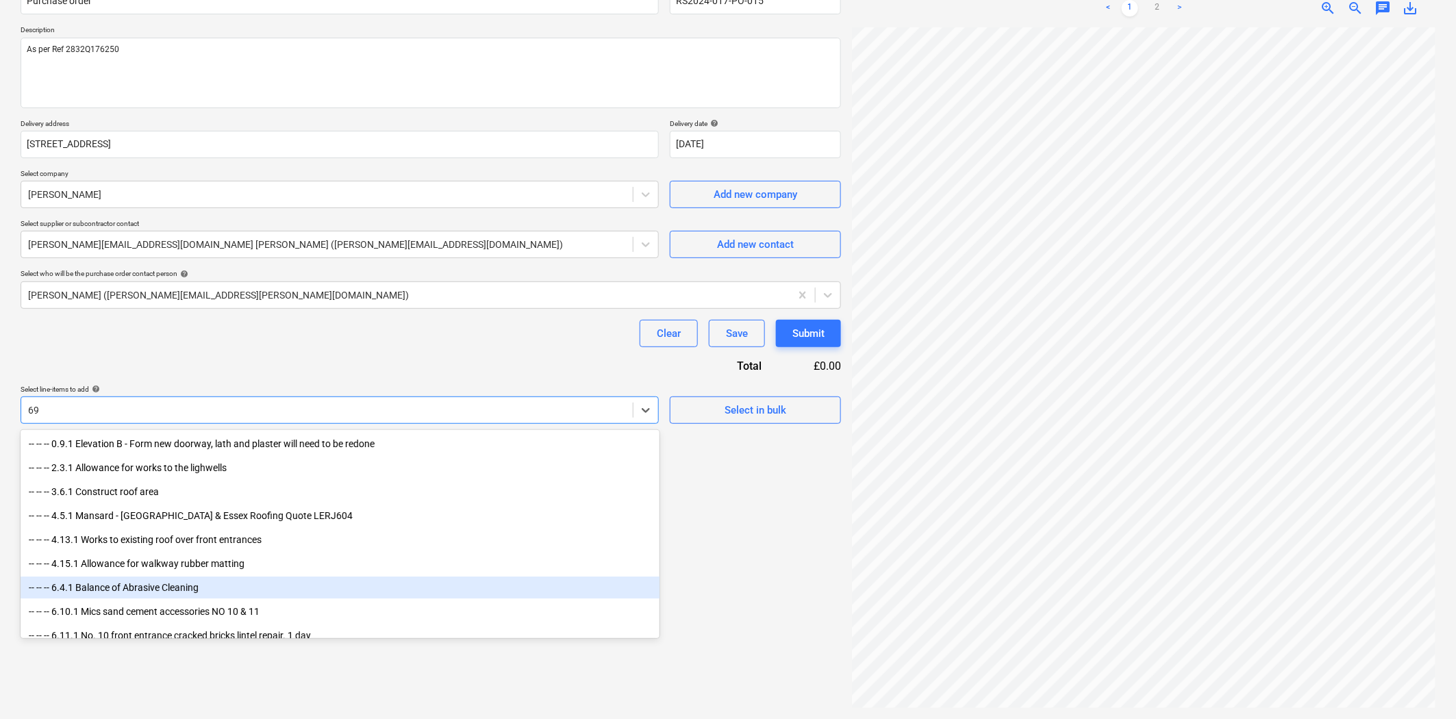
type input "6"
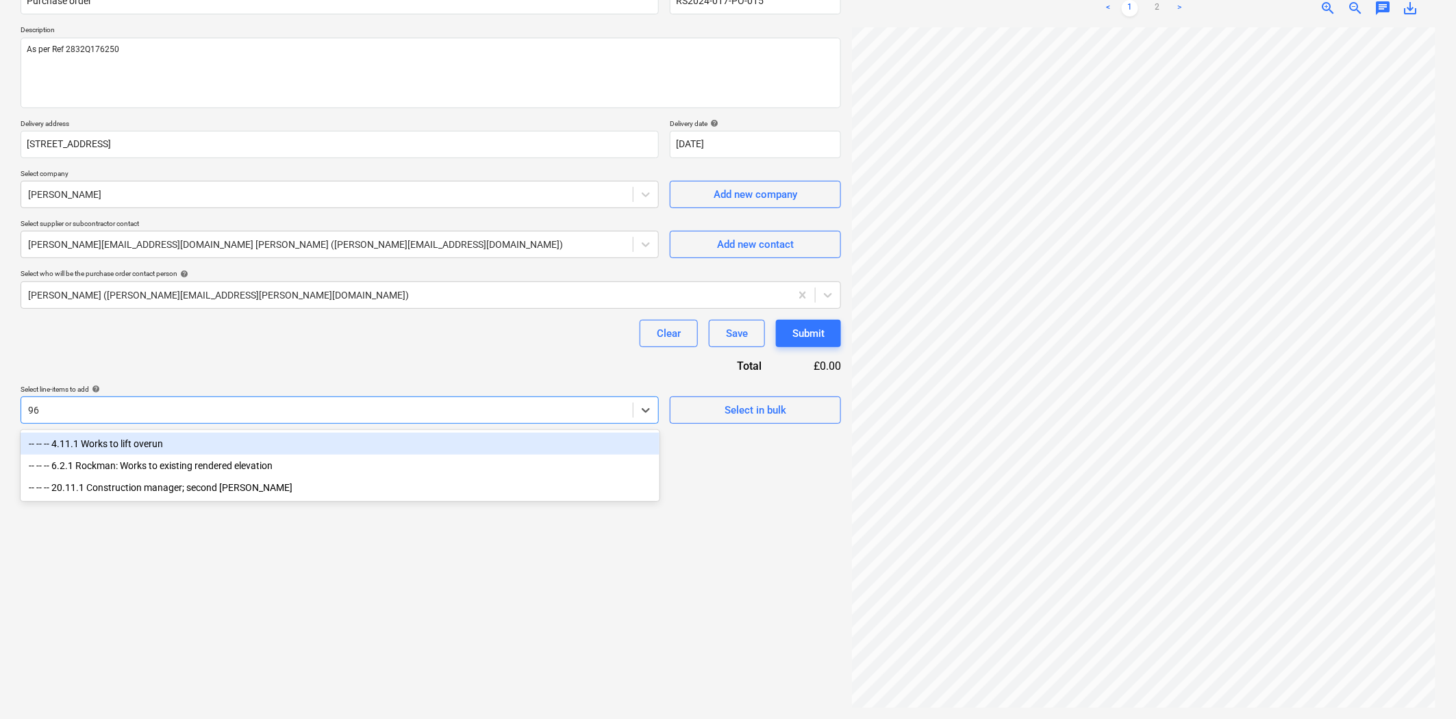
type input "9"
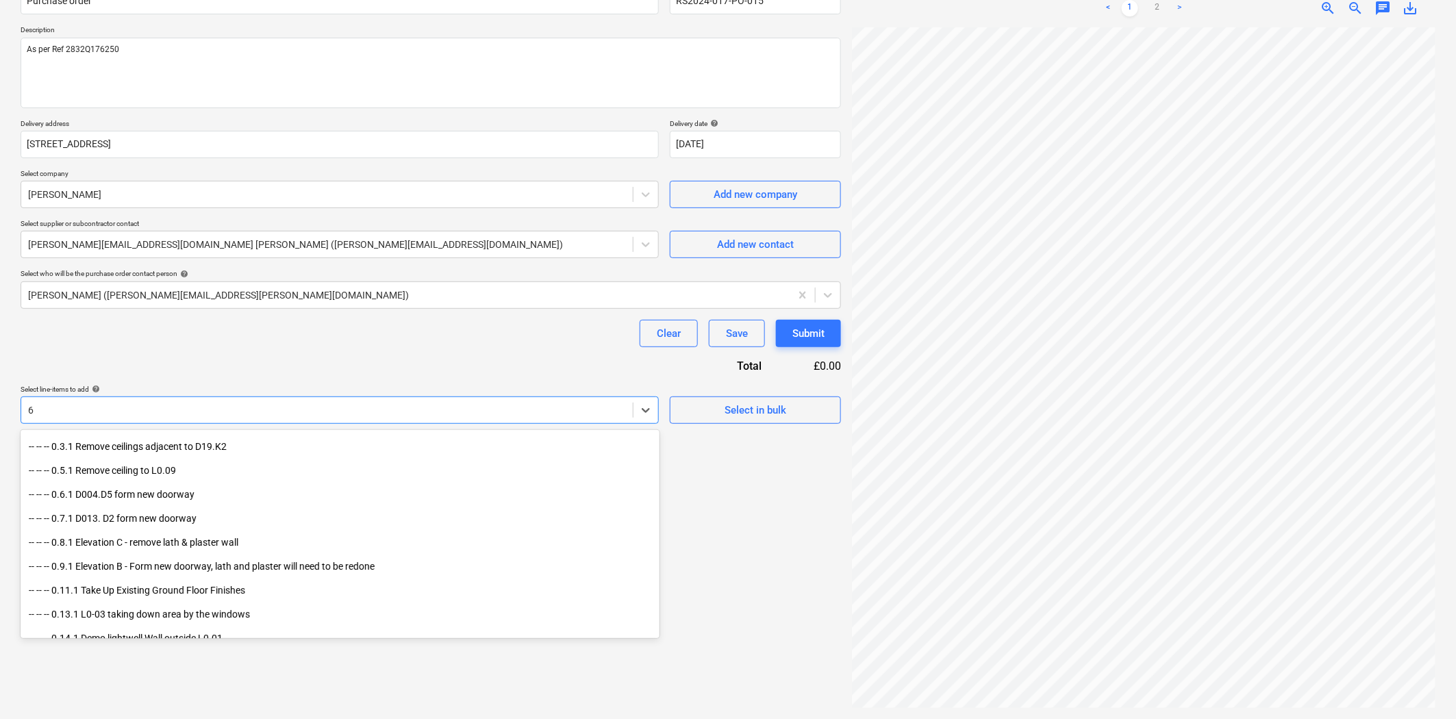
scroll to position [228, 0]
type input "6.9"
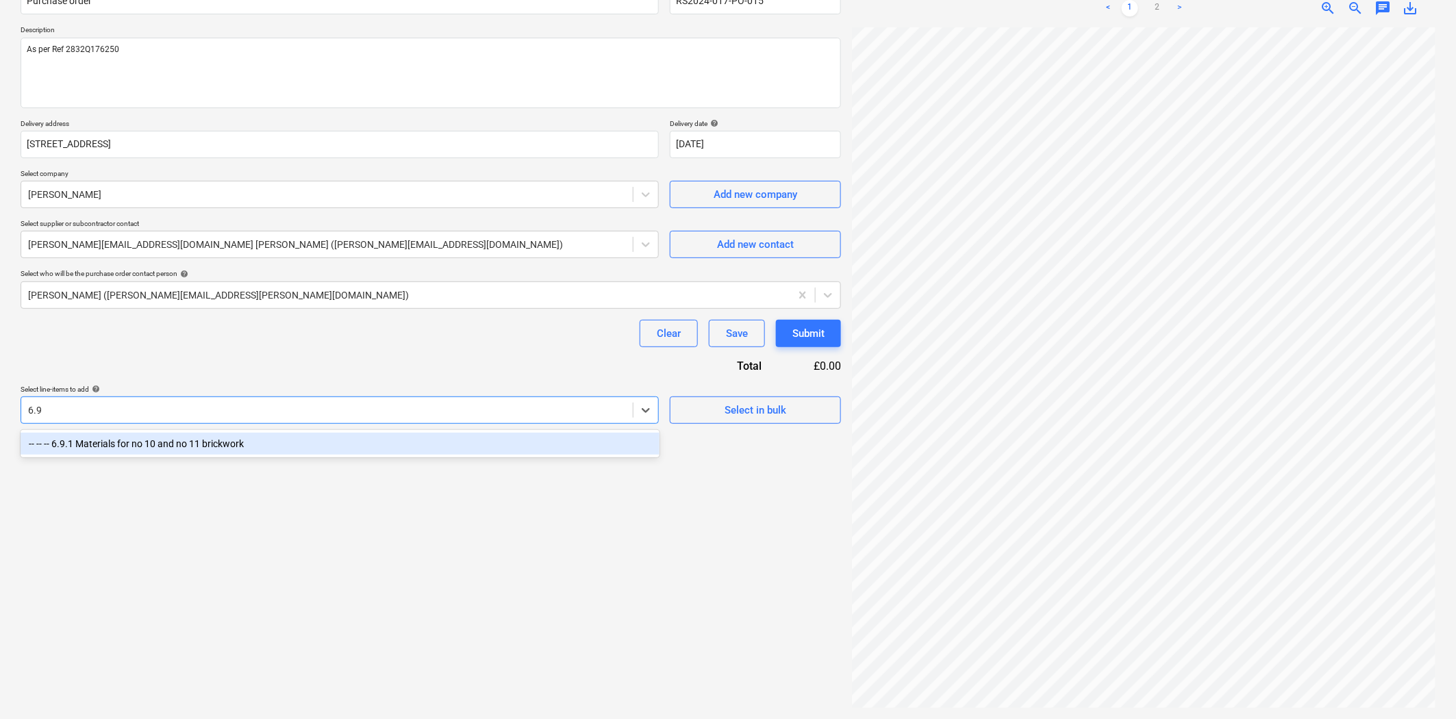
click at [272, 443] on div "-- -- -- 6.9.1 Materials for no 10 and no 11 brickwork" at bounding box center [340, 444] width 639 height 22
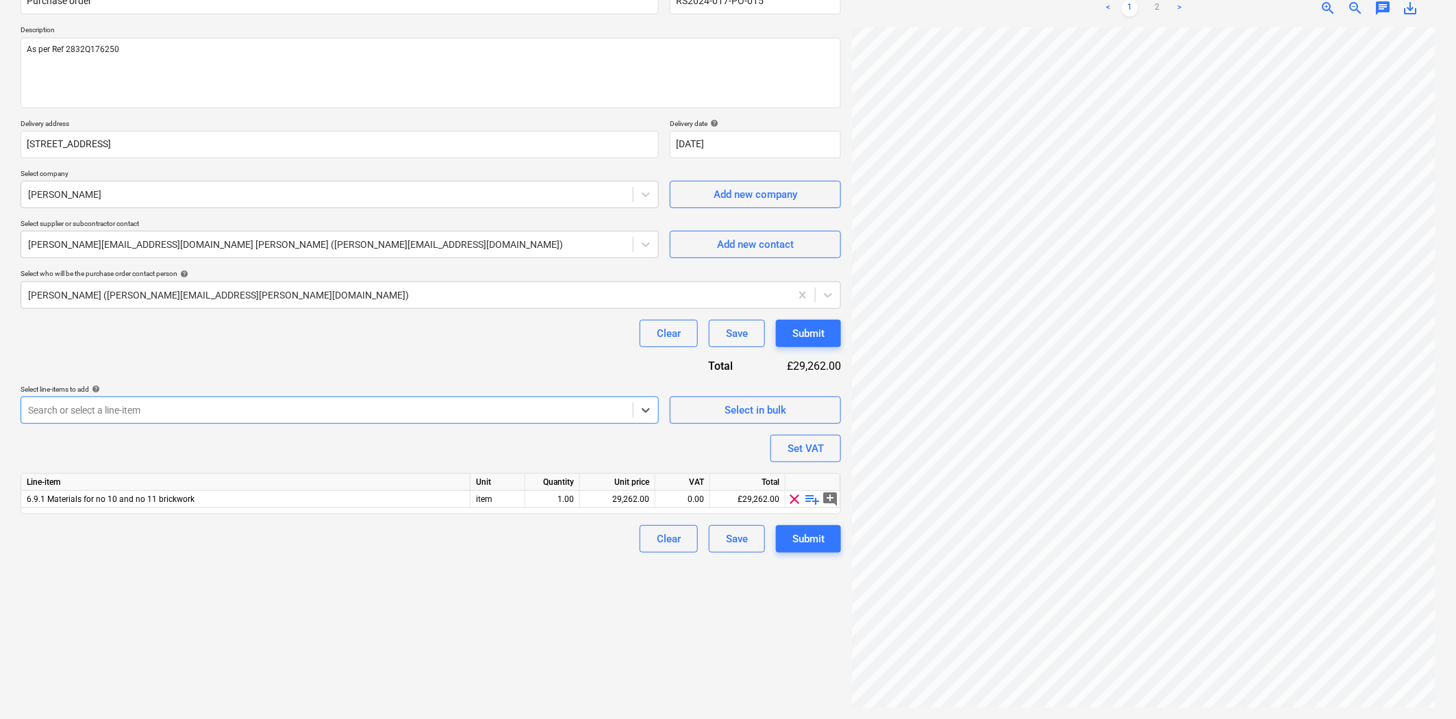
type textarea "x"
click at [815, 502] on span "playlist_add" at bounding box center [813, 499] width 16 height 16
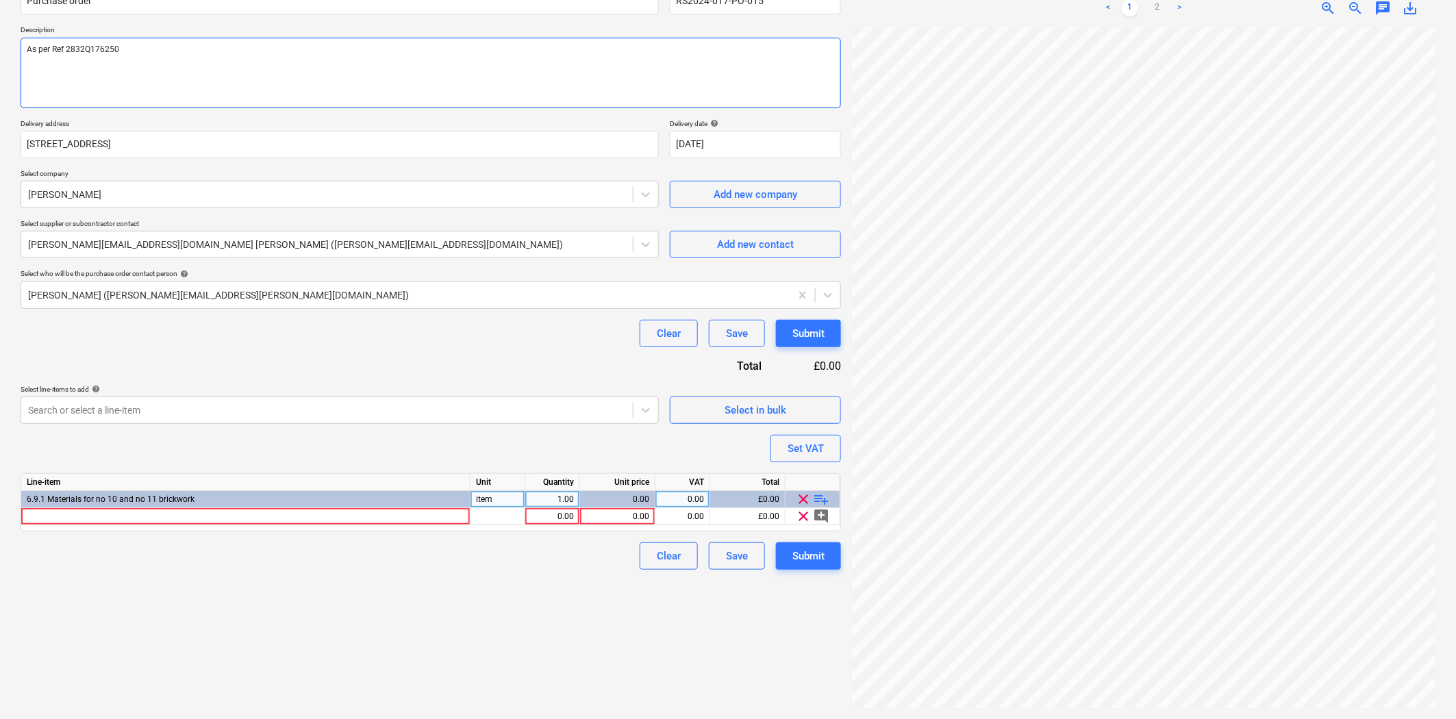
drag, startPoint x: 152, startPoint y: 55, endPoint x: -49, endPoint y: 38, distance: 202.1
click at [0, 38] on html "Sales Projects Contacts Company Consolidated Invoices Inbox Approvals format_si…" at bounding box center [728, 222] width 1456 height 719
type textarea "x"
click at [126, 518] on div at bounding box center [245, 516] width 449 height 17
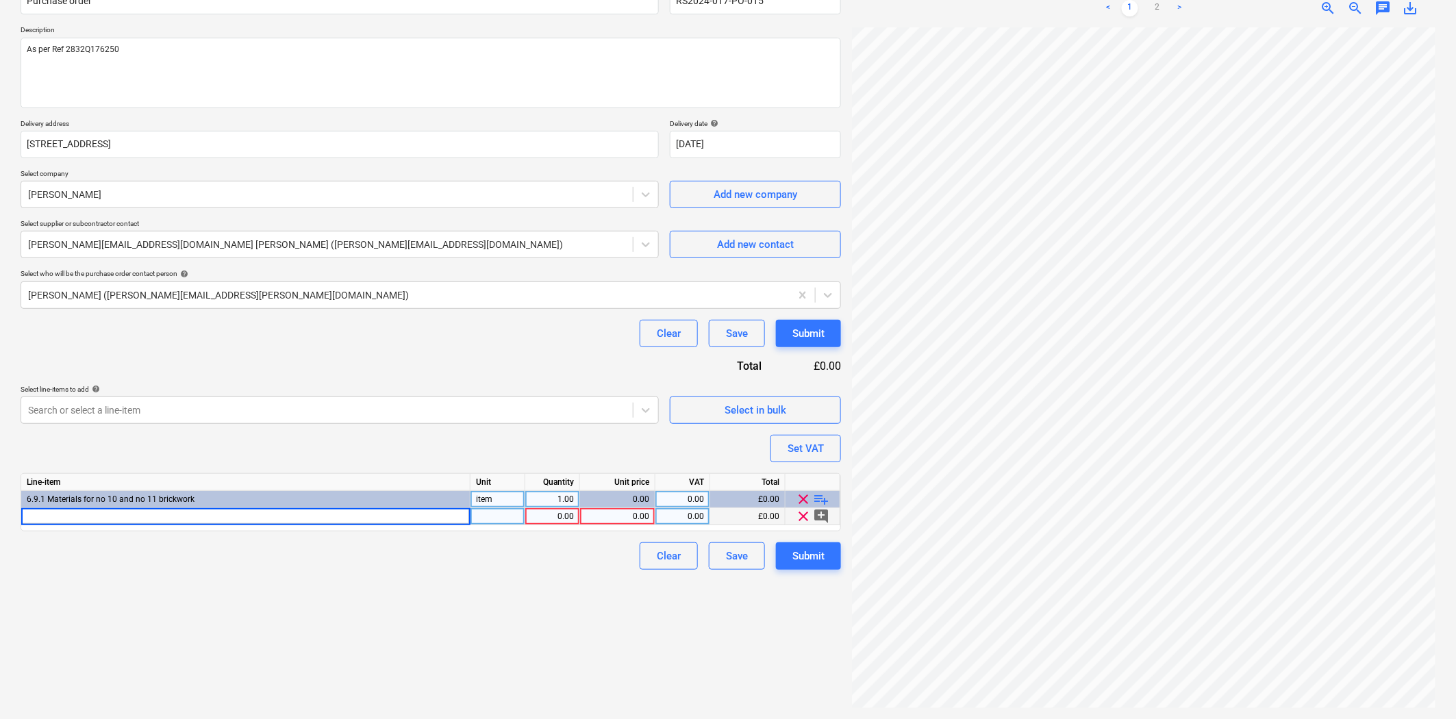
type input "As per Ref 2832Q176250"
click at [1181, 4] on link ">" at bounding box center [1179, 8] width 16 height 16
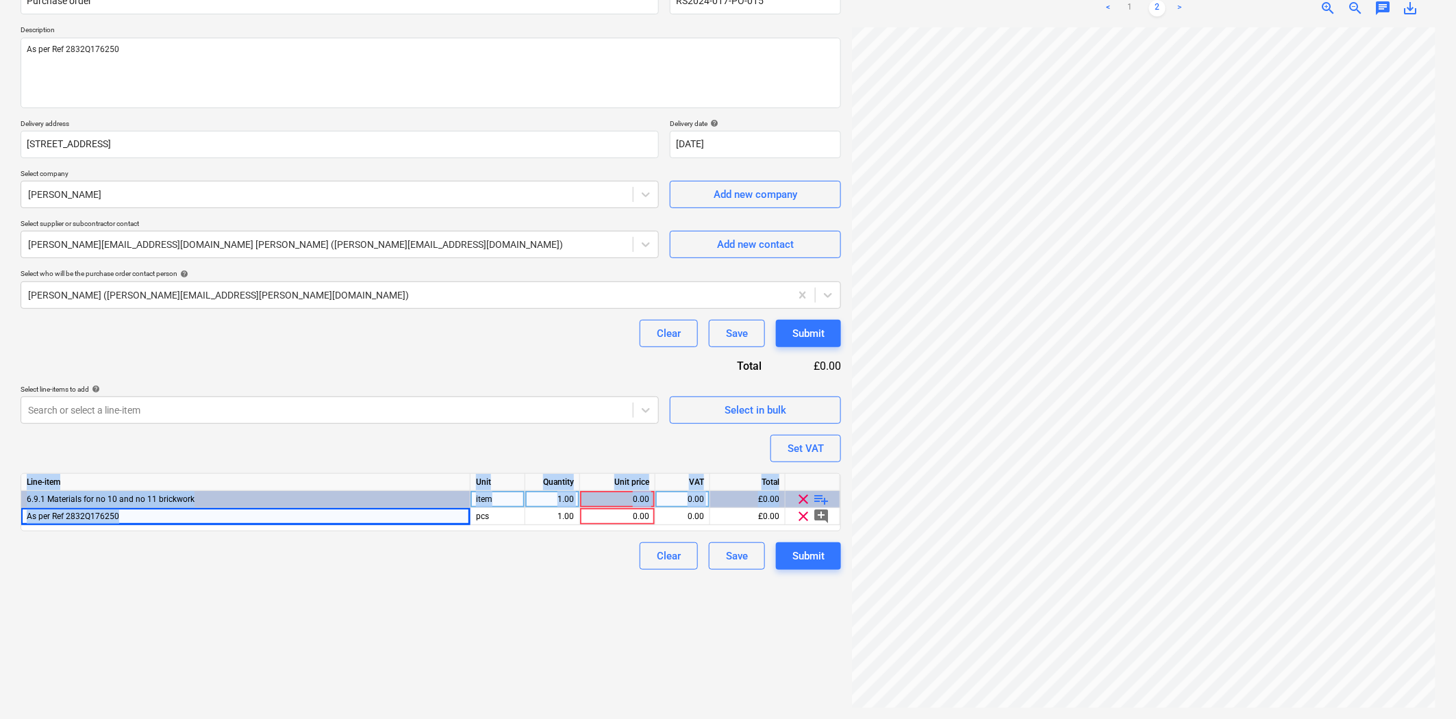
drag, startPoint x: 184, startPoint y: 519, endPoint x: 14, endPoint y: 504, distance: 169.8
click at [15, 504] on div "Create new document Purchase order name help Purchase order Purchase order refe…" at bounding box center [430, 323] width 831 height 782
click at [301, 647] on div "Create new document Purchase order name help Purchase order Purchase order refe…" at bounding box center [430, 323] width 831 height 782
drag, startPoint x: 123, startPoint y: 511, endPoint x: -22, endPoint y: 507, distance: 145.2
click at [0, 507] on html "Sales Projects Contacts Company Consolidated Invoices Inbox Approvals format_si…" at bounding box center [728, 222] width 1456 height 719
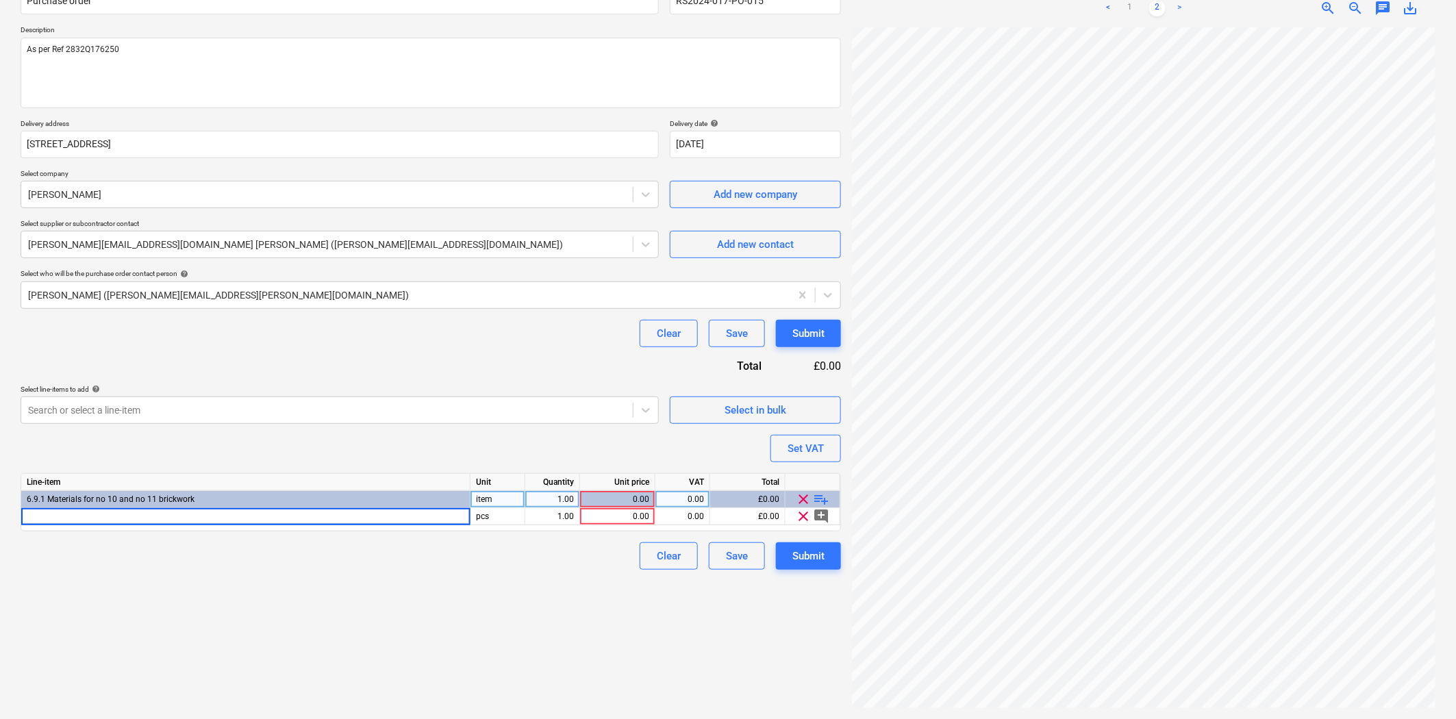
type textarea "x"
click at [257, 553] on div "Clear Save Submit" at bounding box center [431, 555] width 820 height 27
click at [233, 525] on div at bounding box center [245, 516] width 449 height 17
type input "Siderise"
type textarea "x"
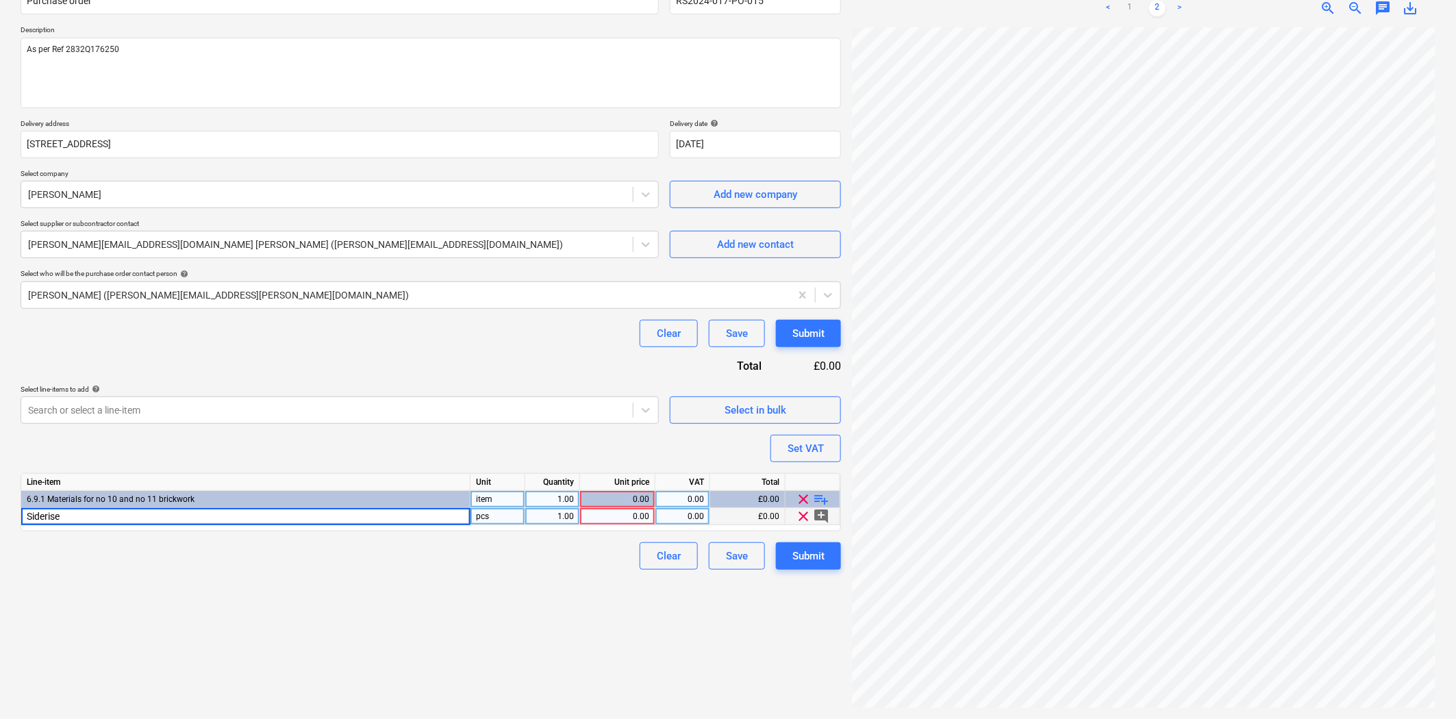
click at [563, 512] on div "1.00" at bounding box center [552, 516] width 43 height 17
type input "100"
type textarea "x"
click at [629, 516] on div "0.00" at bounding box center [617, 516] width 64 height 17
type input "108.64"
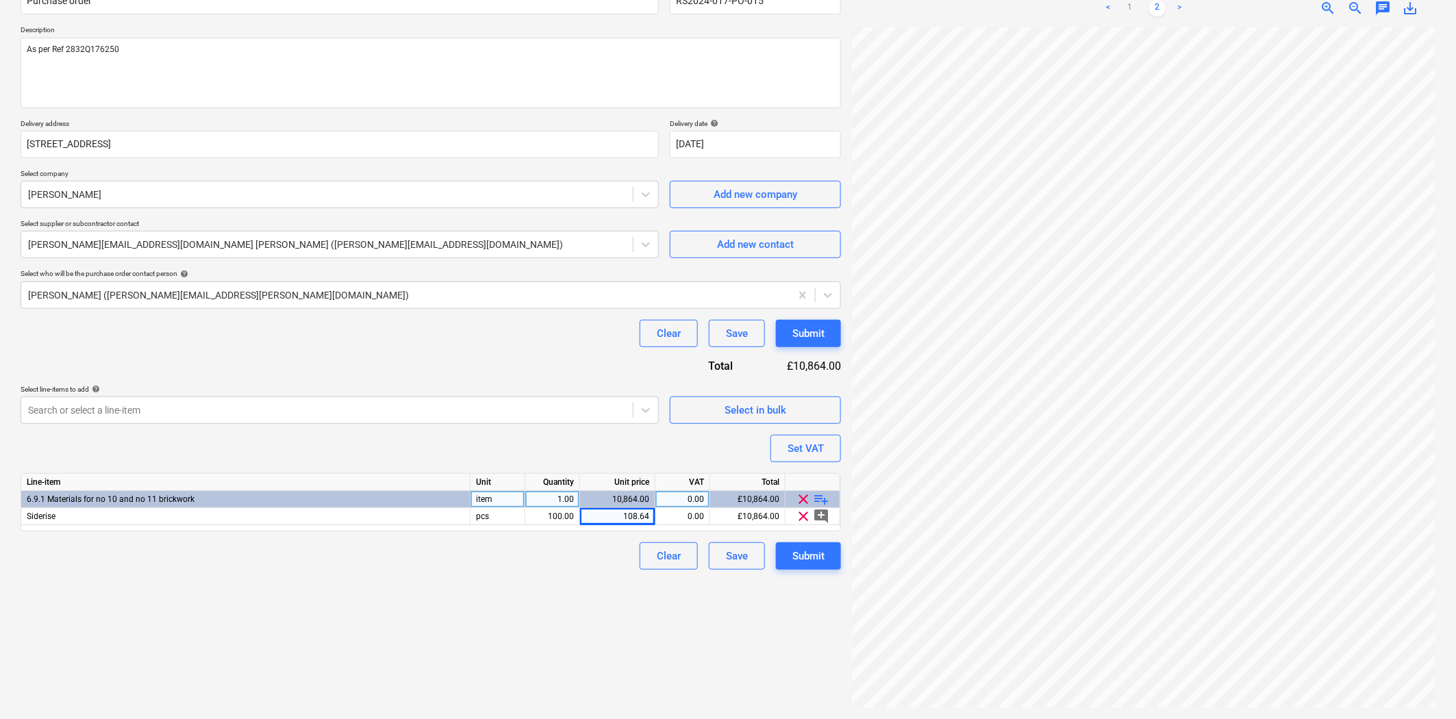
click at [539, 618] on div "Create new document Purchase order name help Purchase order Purchase order refe…" at bounding box center [430, 323] width 831 height 782
click at [813, 498] on span "playlist_add" at bounding box center [821, 499] width 16 height 16
type textarea "x"
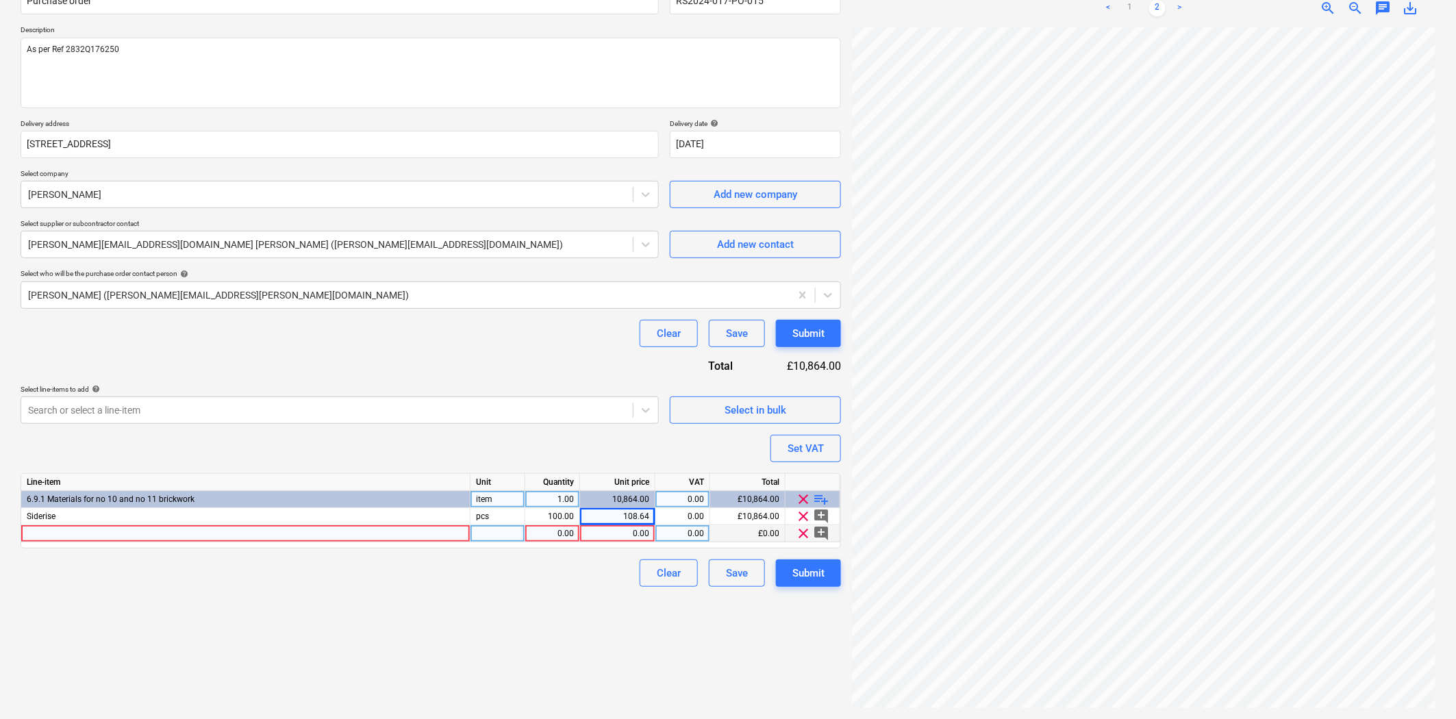
click at [261, 529] on div at bounding box center [245, 533] width 449 height 17
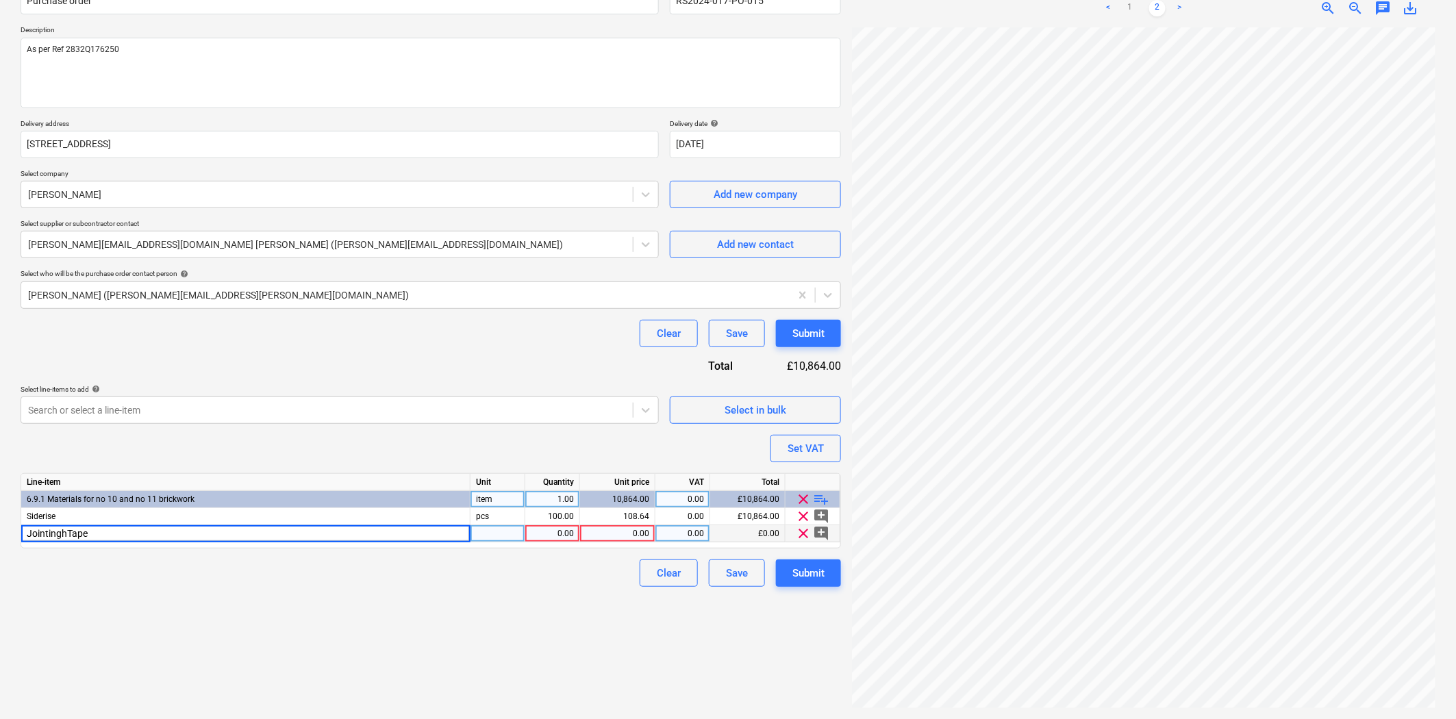
type input "JointingTape"
type textarea "x"
click at [537, 534] on div "0.00" at bounding box center [552, 533] width 43 height 17
type input "16"
type textarea "x"
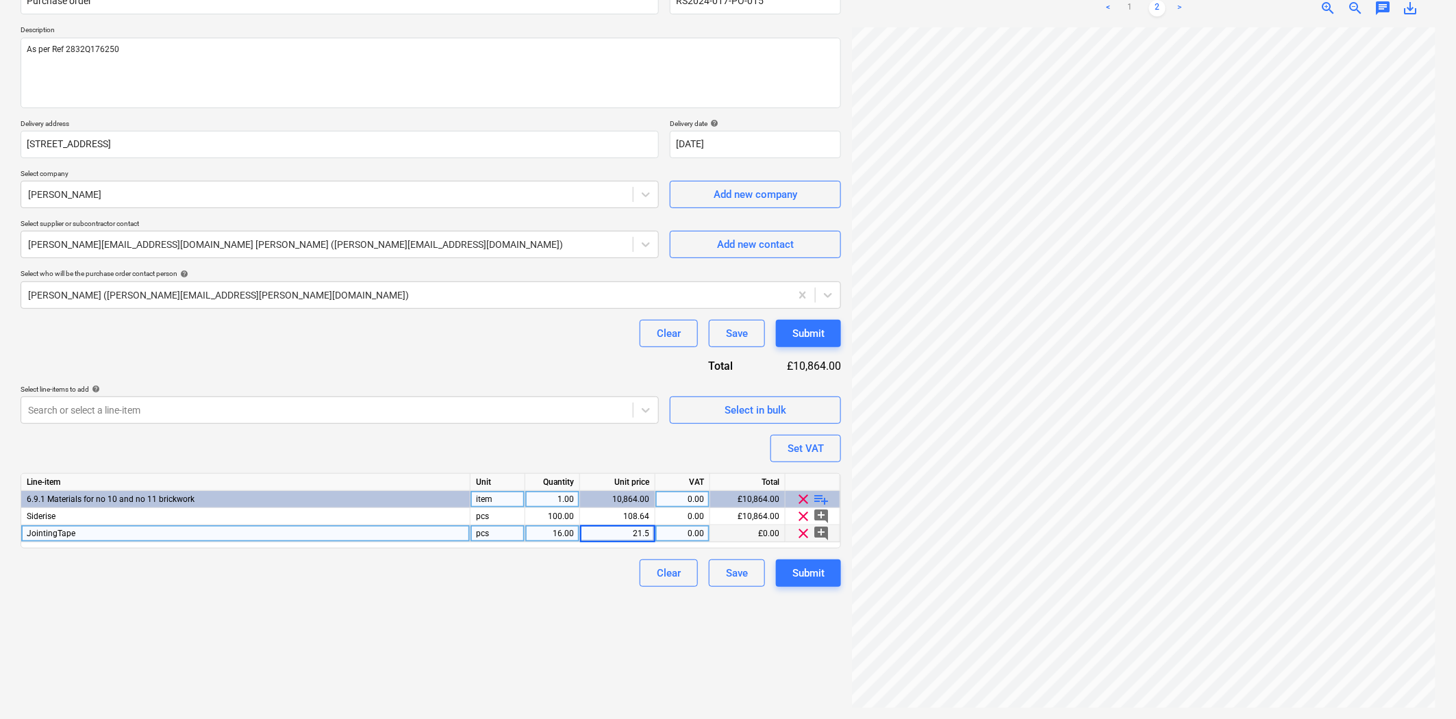
type input "21.50"
click at [484, 579] on div "Clear Save Submit" at bounding box center [431, 572] width 820 height 27
click at [819, 494] on span "playlist_add" at bounding box center [821, 499] width 16 height 16
type textarea "x"
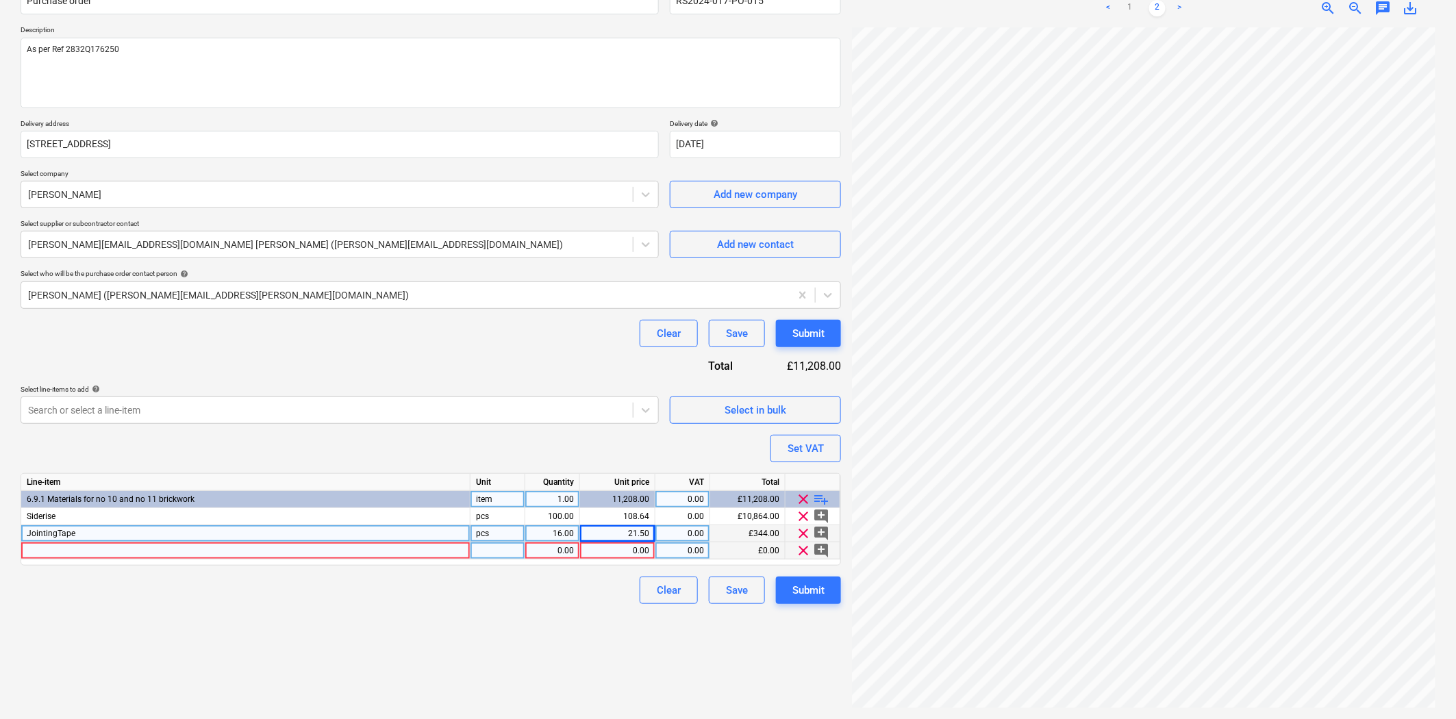
click at [230, 552] on div at bounding box center [245, 550] width 449 height 17
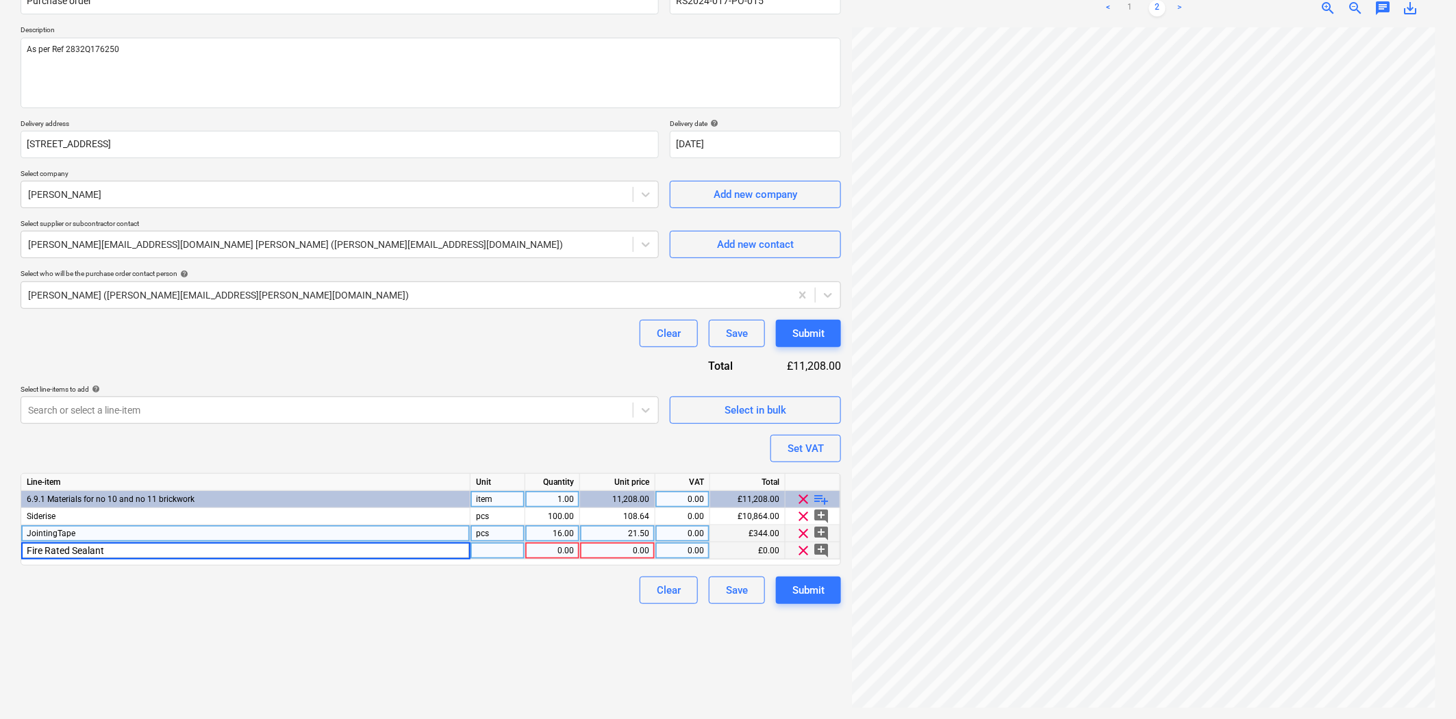
type input "Fire Rated Sealant"
type textarea "x"
click at [548, 548] on div "0.00" at bounding box center [552, 550] width 43 height 17
type input "16"
type textarea "x"
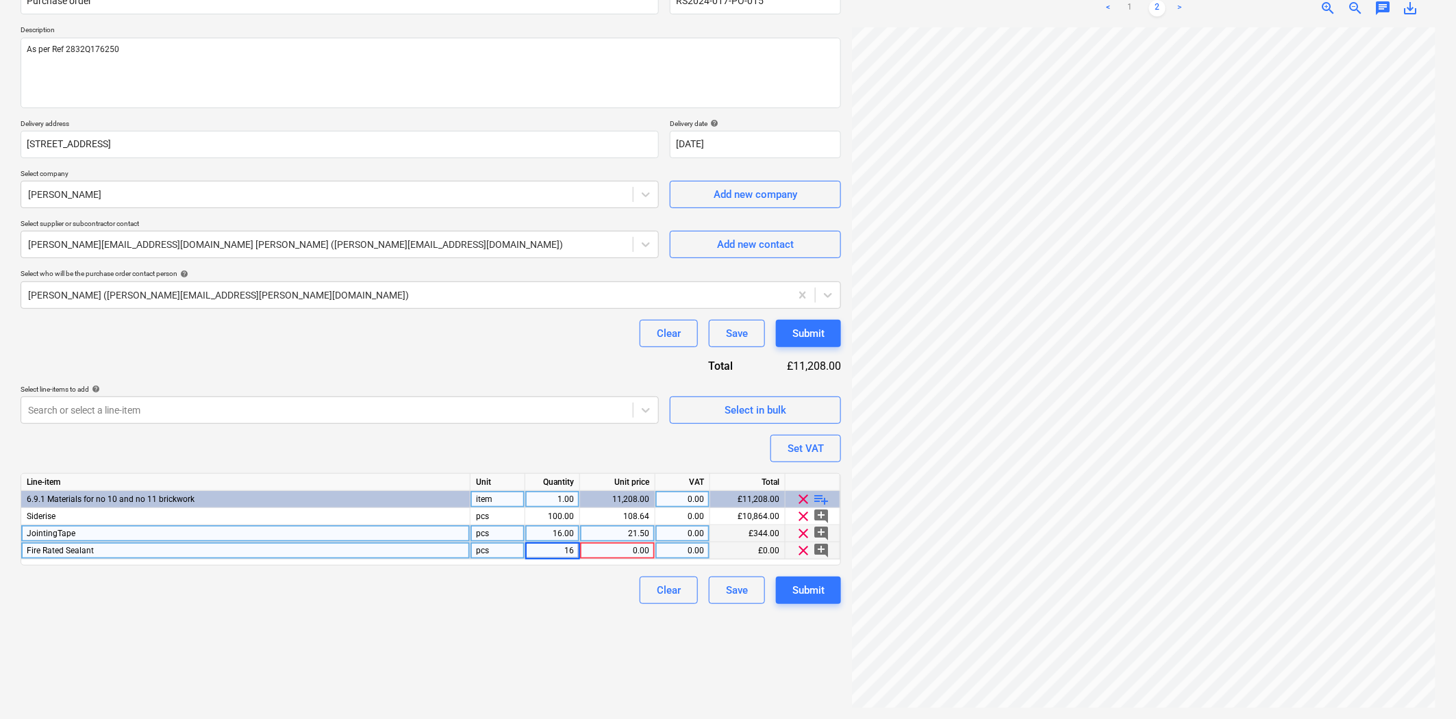
click at [633, 557] on div "0.00" at bounding box center [617, 550] width 64 height 17
type input "3.10"
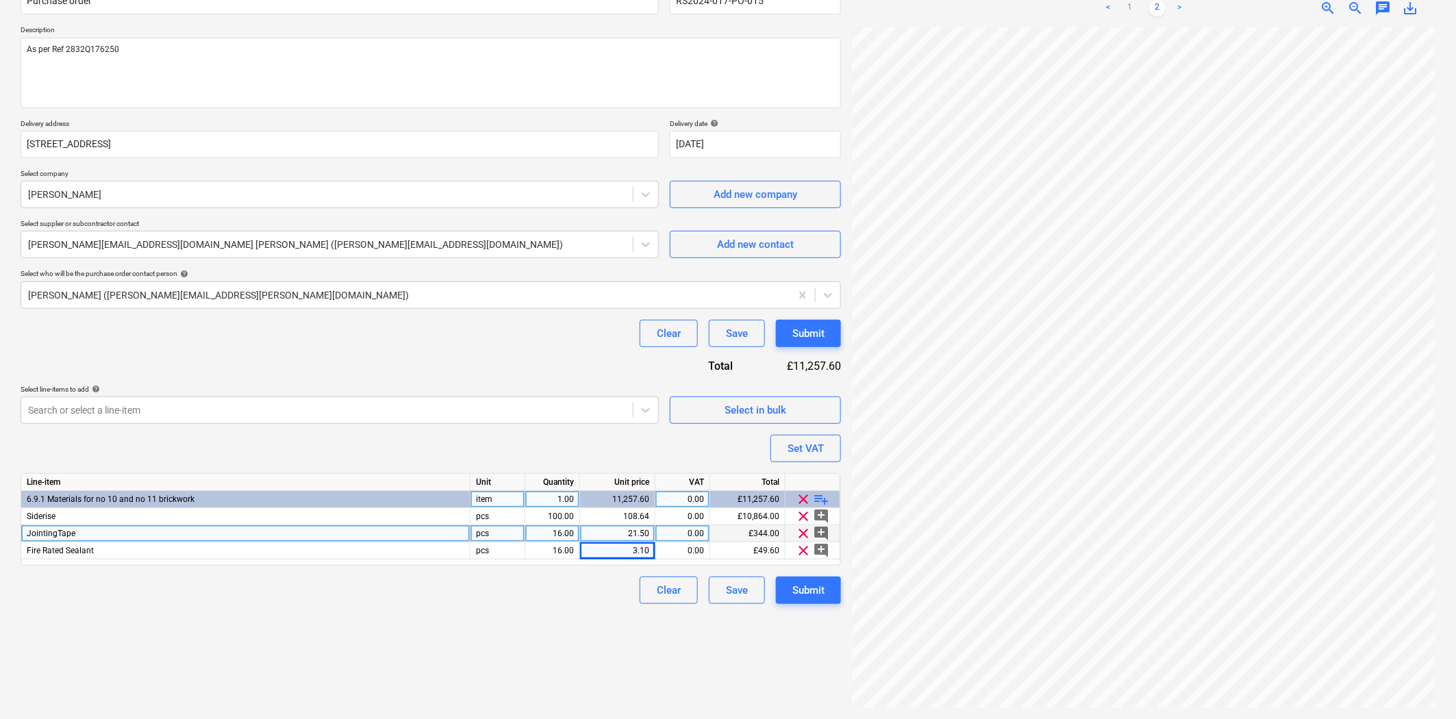
click at [542, 614] on div "Create new document Purchase order name help Purchase order Purchase order refe…" at bounding box center [430, 323] width 831 height 782
click at [807, 592] on div "Submit" at bounding box center [808, 590] width 32 height 18
type textarea "x"
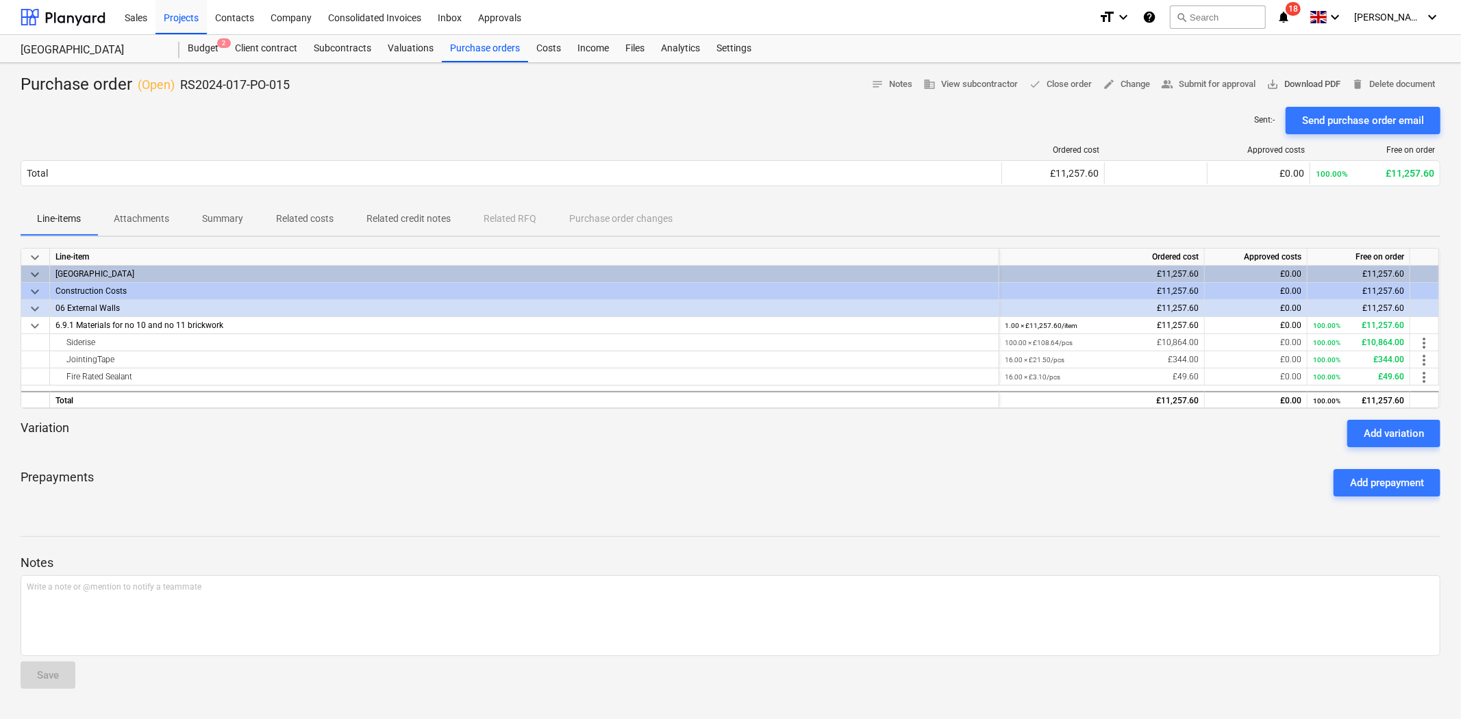
click at [1308, 87] on span "save_alt Download PDF" at bounding box center [1303, 85] width 74 height 16
